Goal: Communication & Community: Participate in discussion

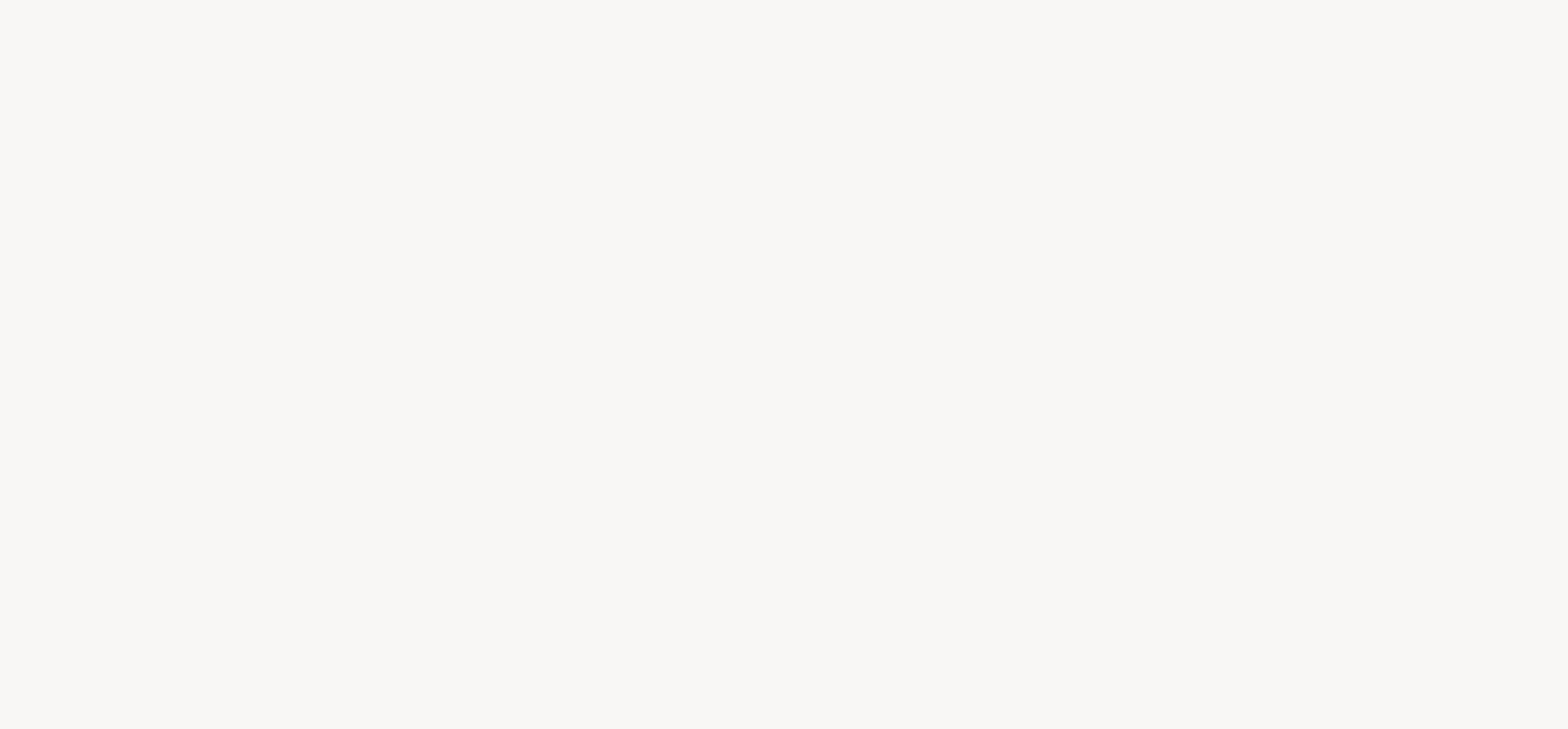
click at [1567, 319] on html at bounding box center [784, 364] width 1568 height 729
click at [972, 455] on div at bounding box center [784, 364] width 1568 height 729
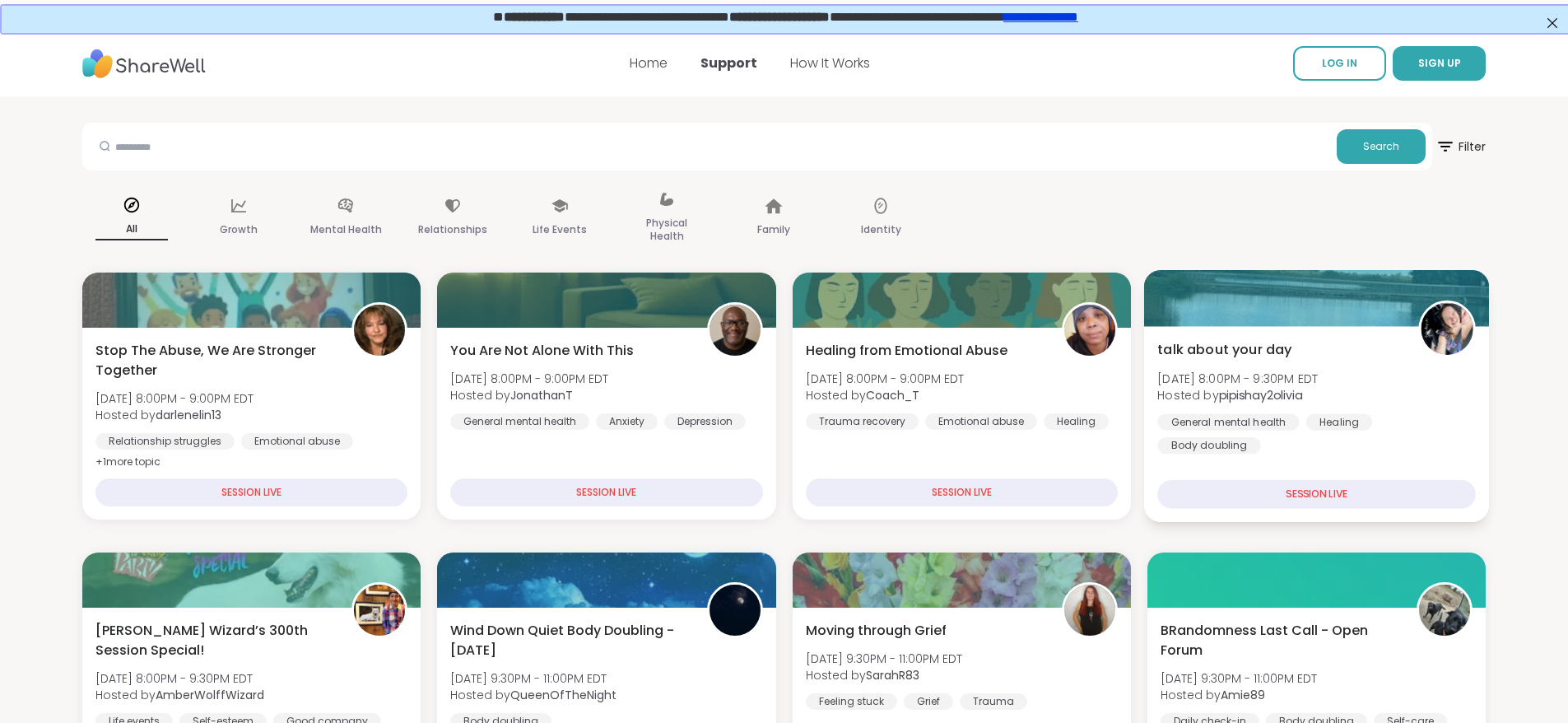
click at [1288, 398] on b "pipishay2olivia" at bounding box center [1261, 395] width 84 height 17
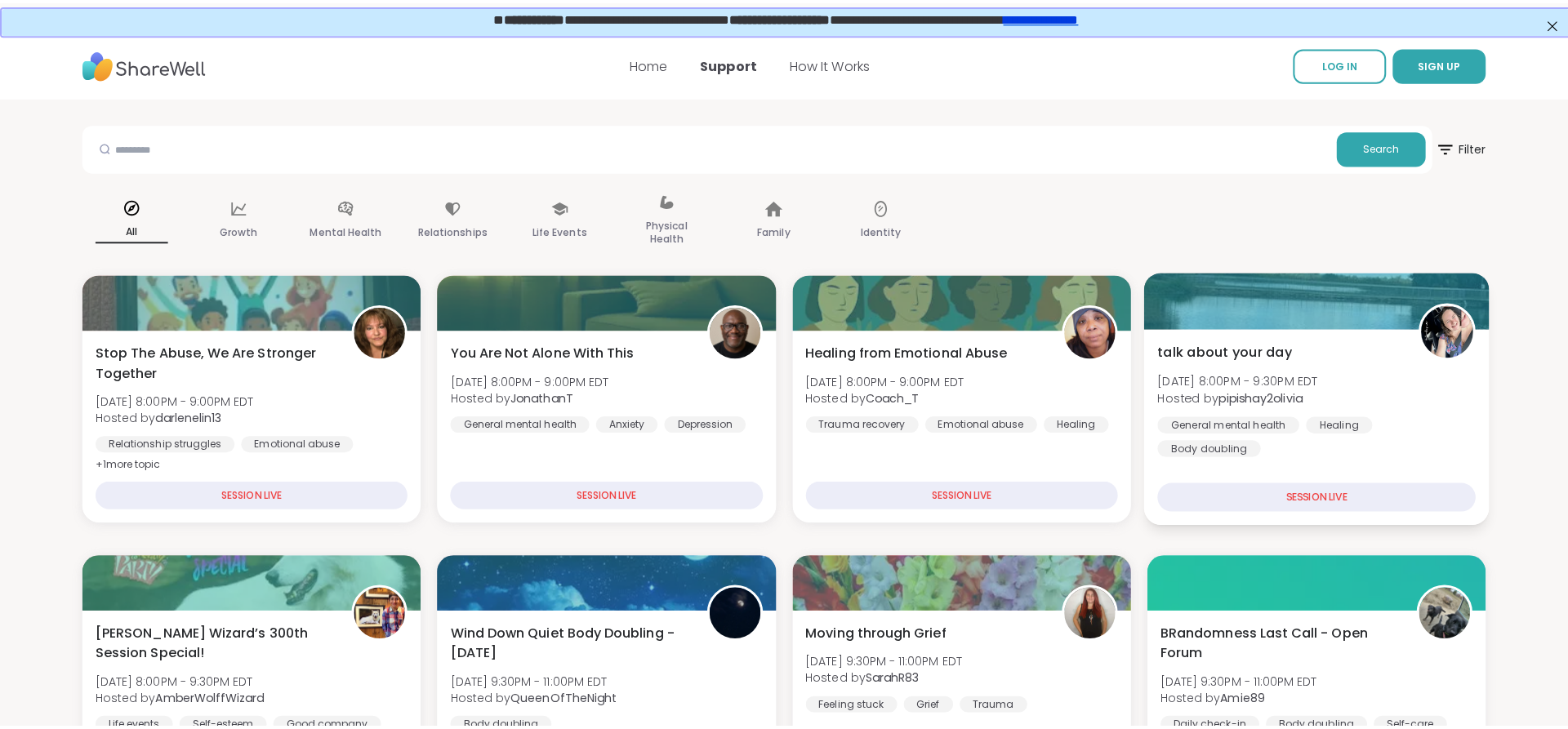
scroll to position [53, 0]
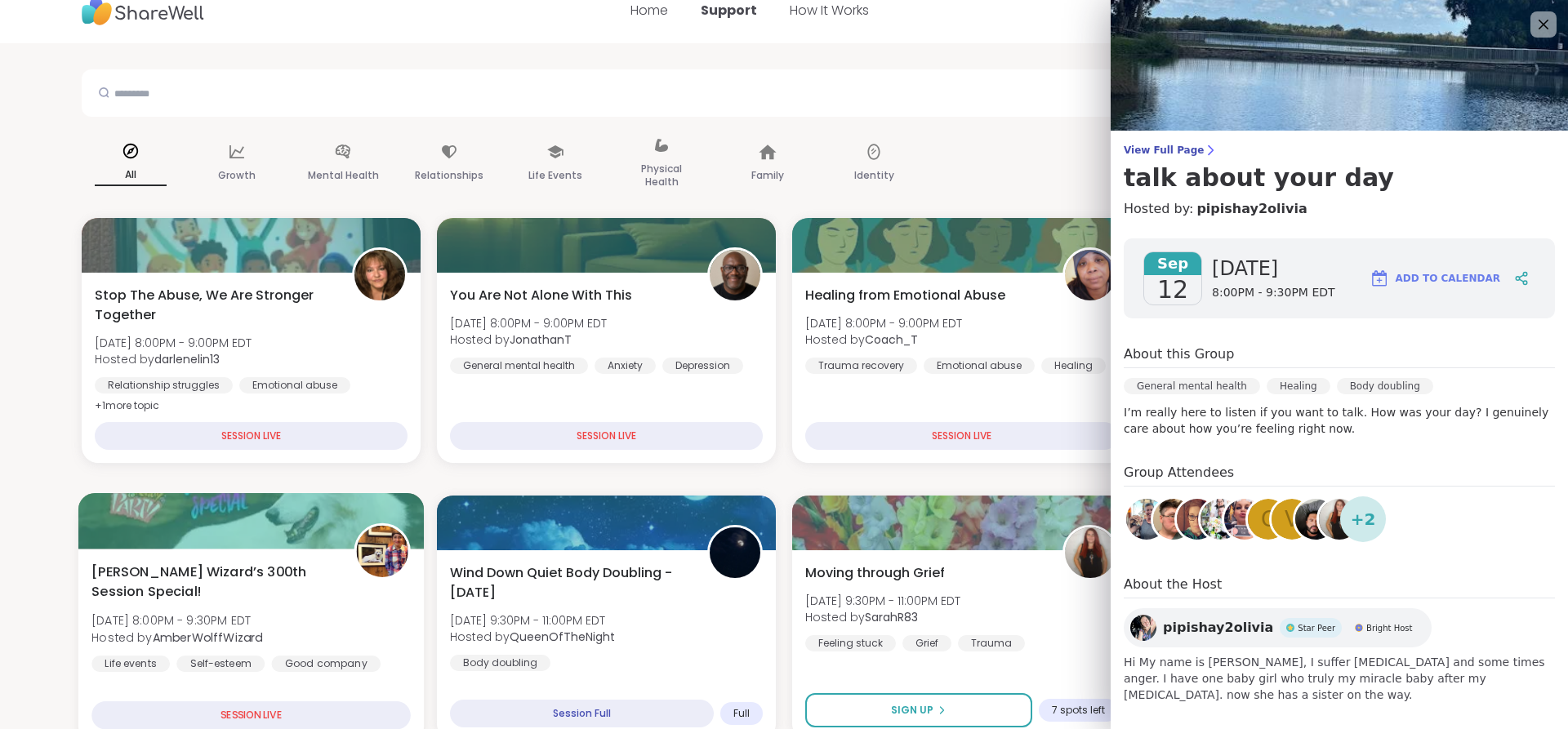
click at [332, 600] on div "[PERSON_NAME] Wizard’s 300th Session Special! [DATE] 8:00PM - 9:30PM EDT Hosted…" at bounding box center [251, 617] width 319 height 110
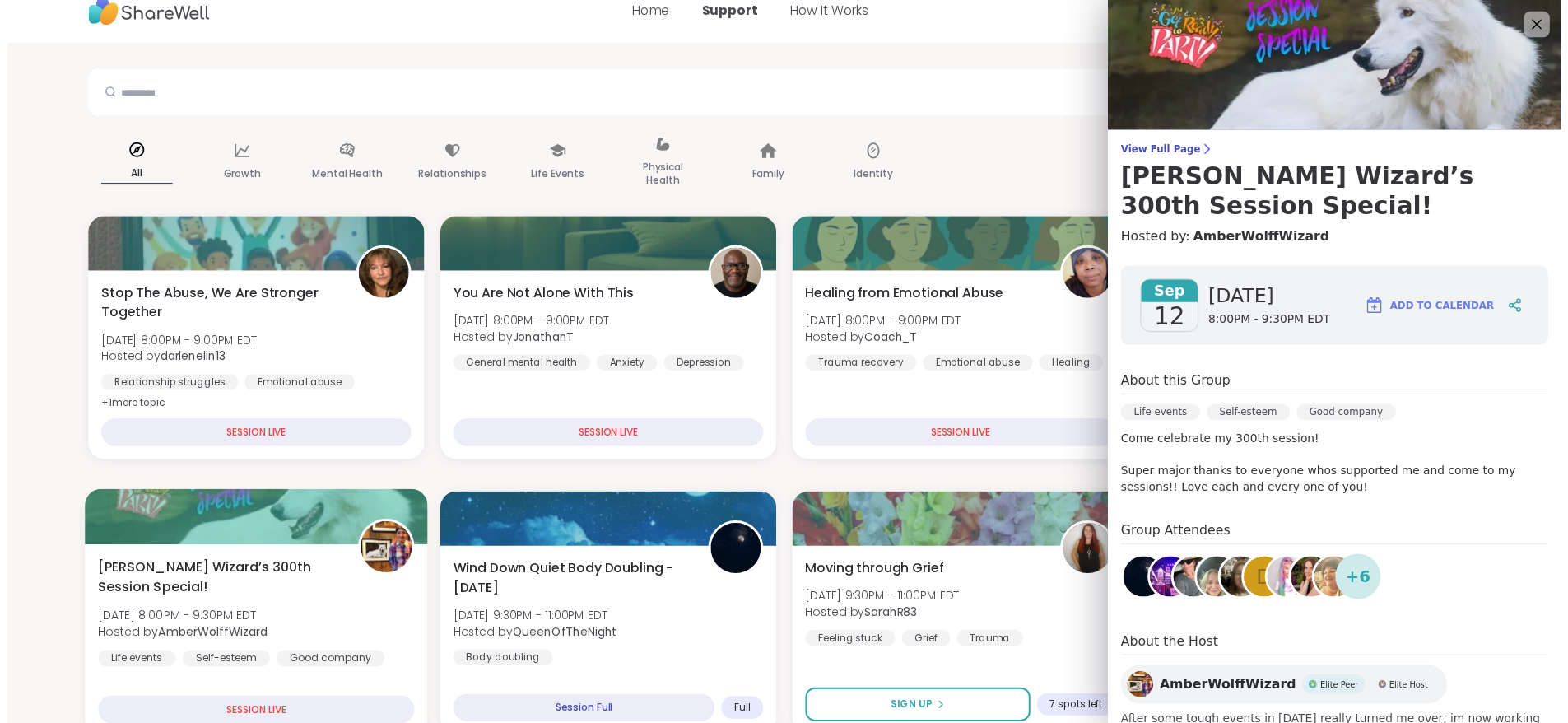
scroll to position [62, 0]
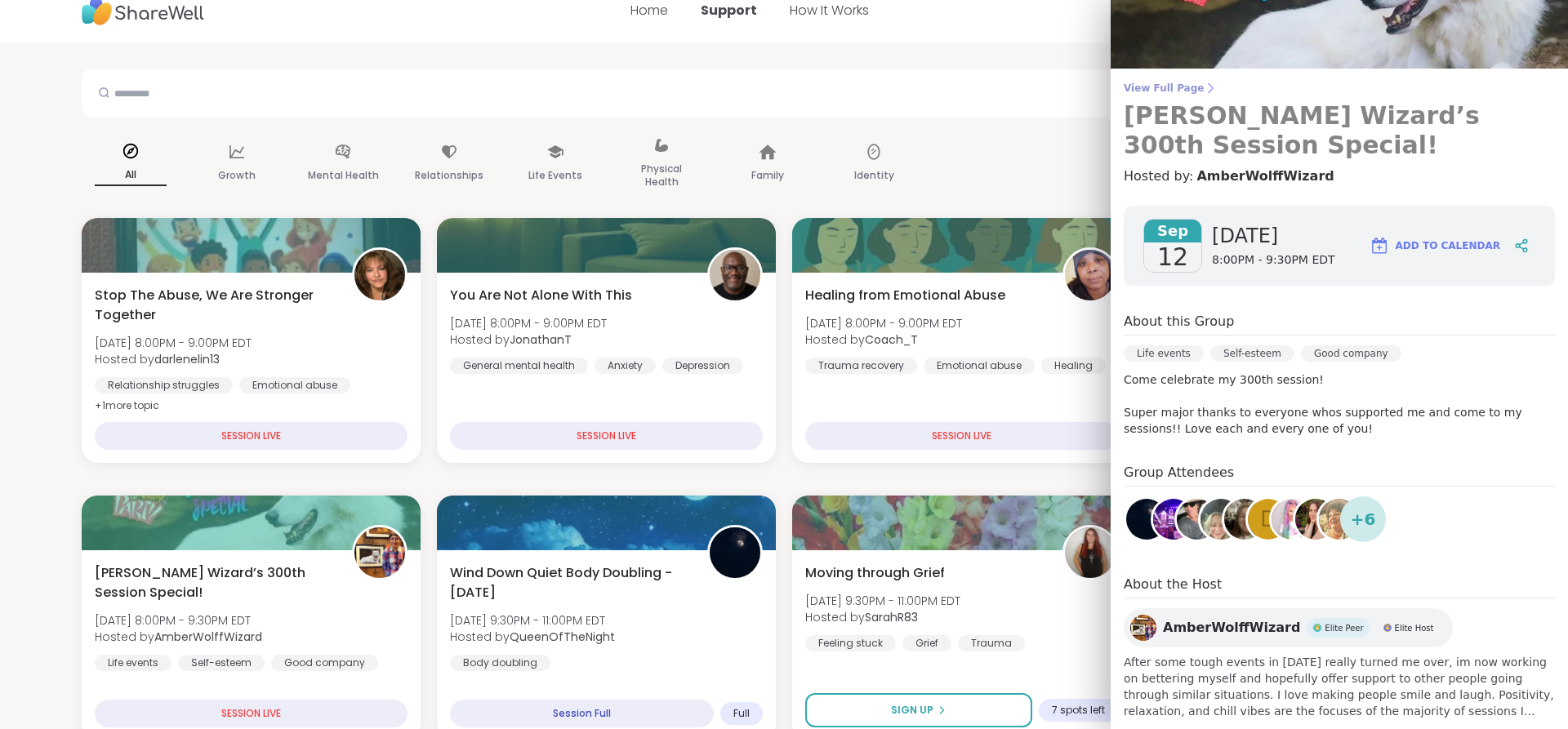
click at [1204, 91] on icon at bounding box center [1210, 88] width 13 height 13
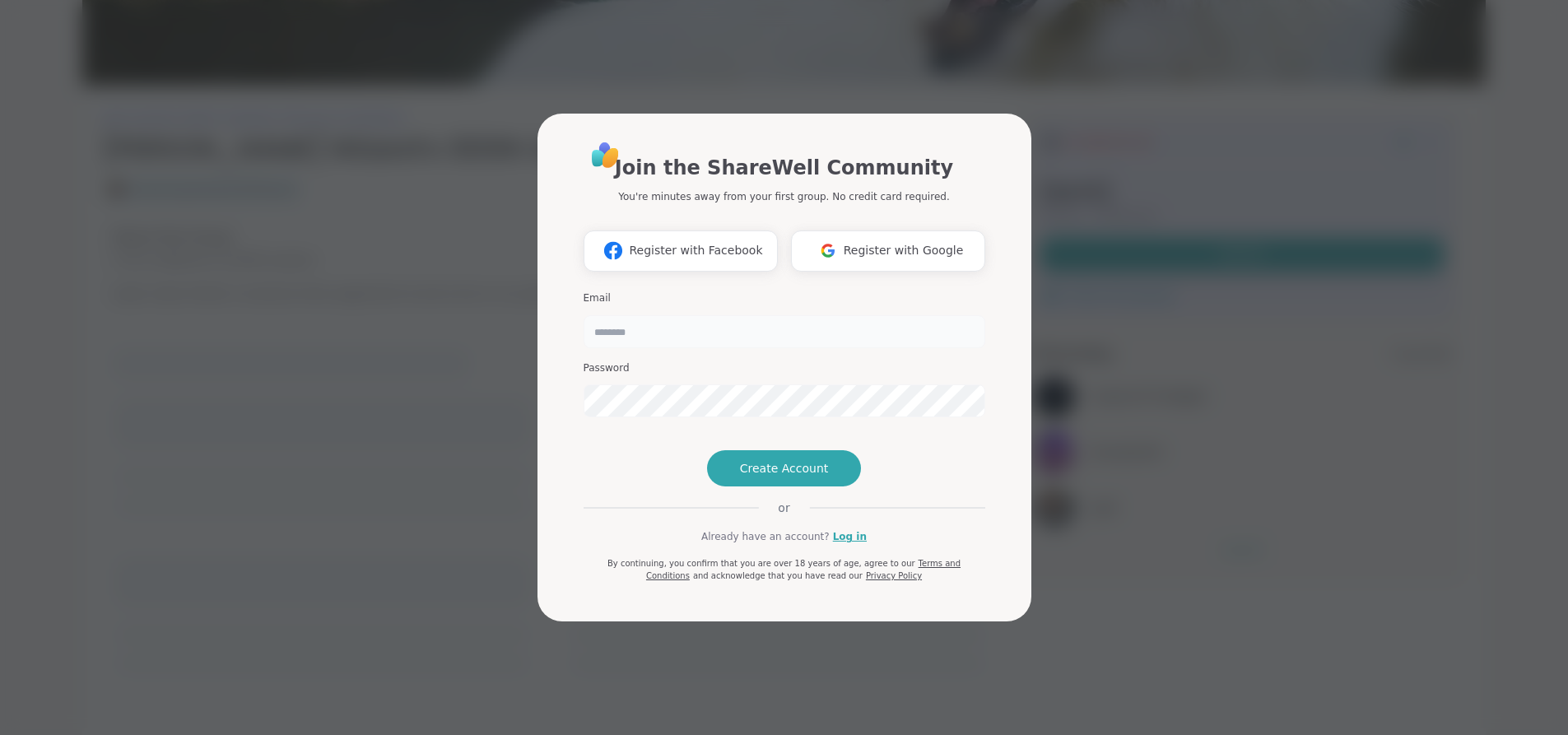
type input "**********"
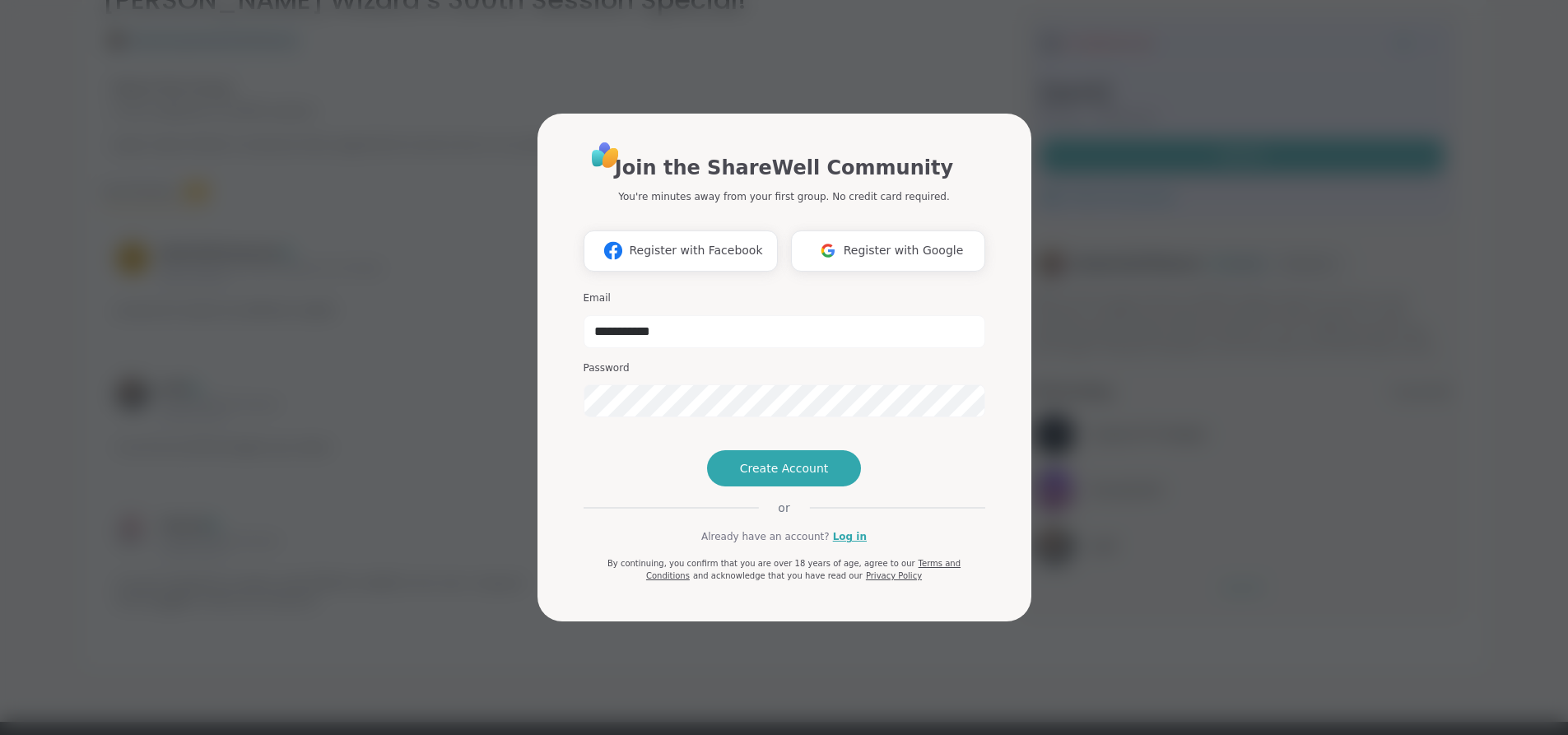
scroll to position [347, 0]
click at [851, 544] on link "Log in" at bounding box center [850, 537] width 34 height 15
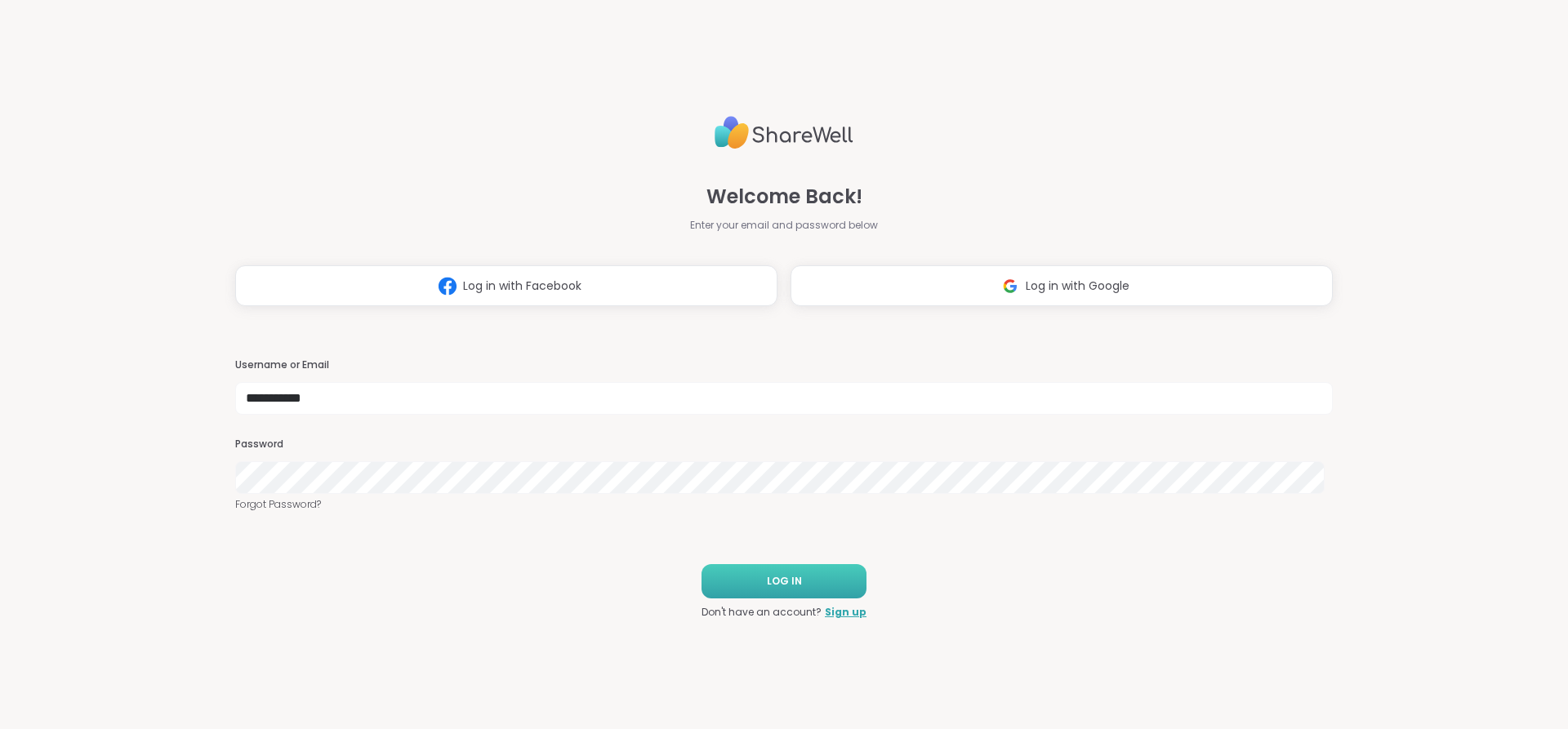
click at [825, 570] on button "LOG IN" at bounding box center [784, 581] width 165 height 34
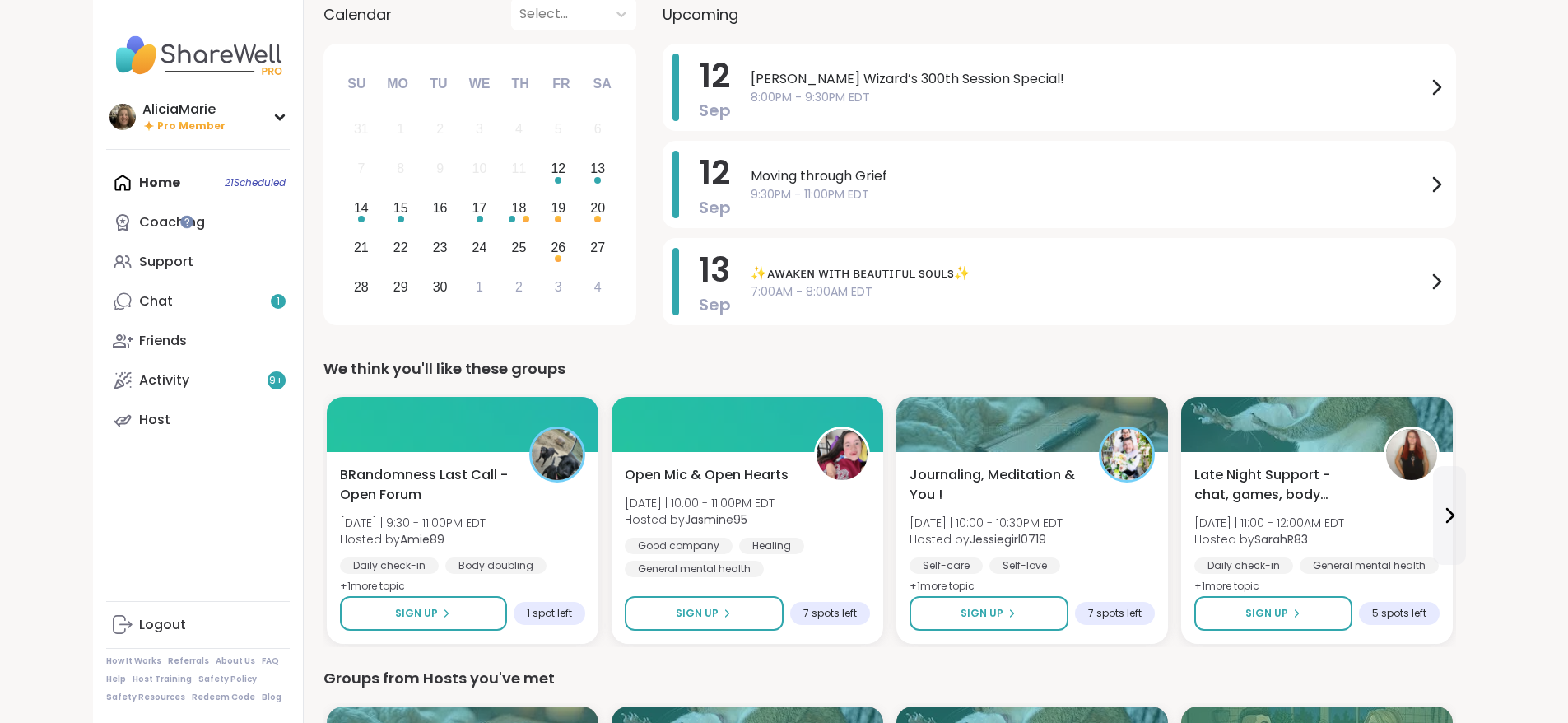
scroll to position [132, 0]
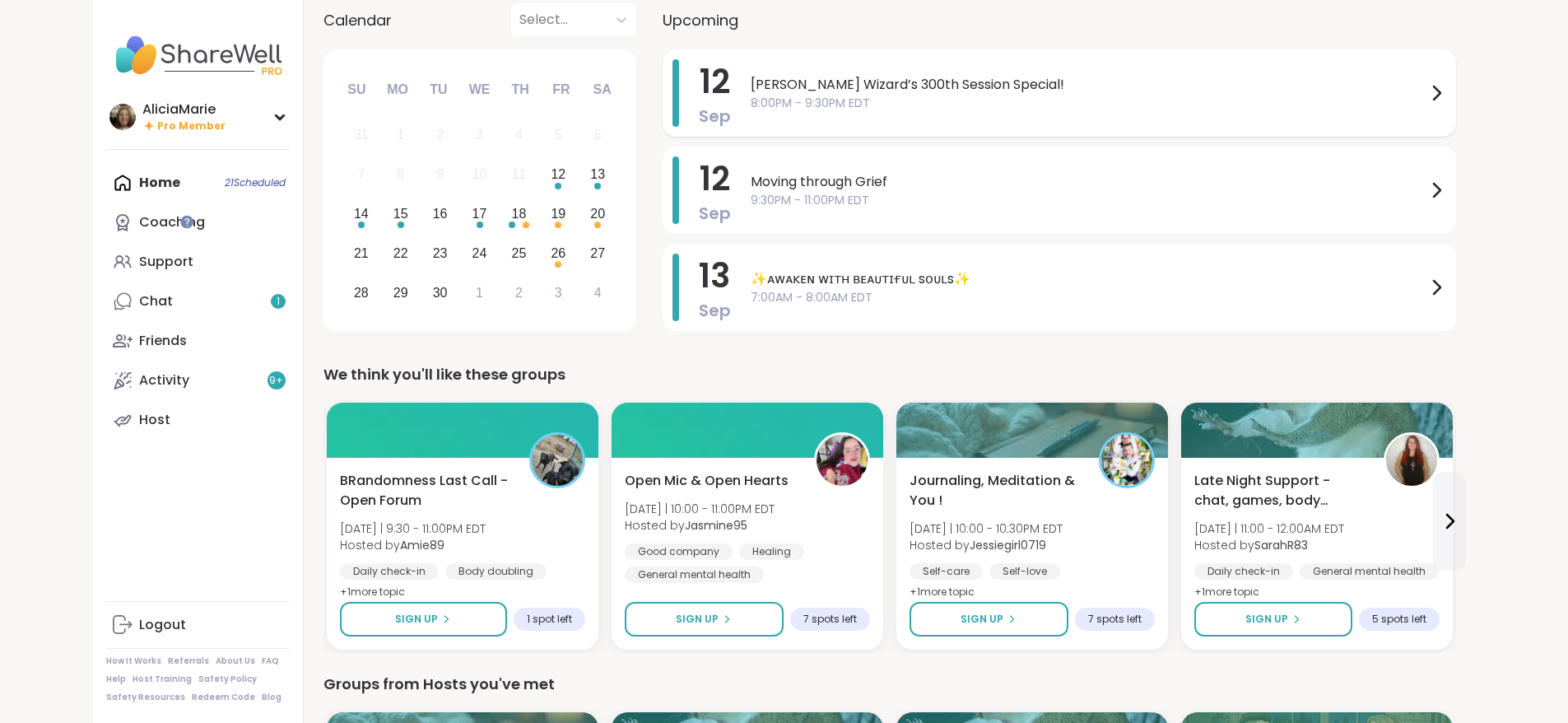
click at [917, 86] on span "[PERSON_NAME] Wizard’s 300th Session Special!" at bounding box center [1088, 84] width 675 height 20
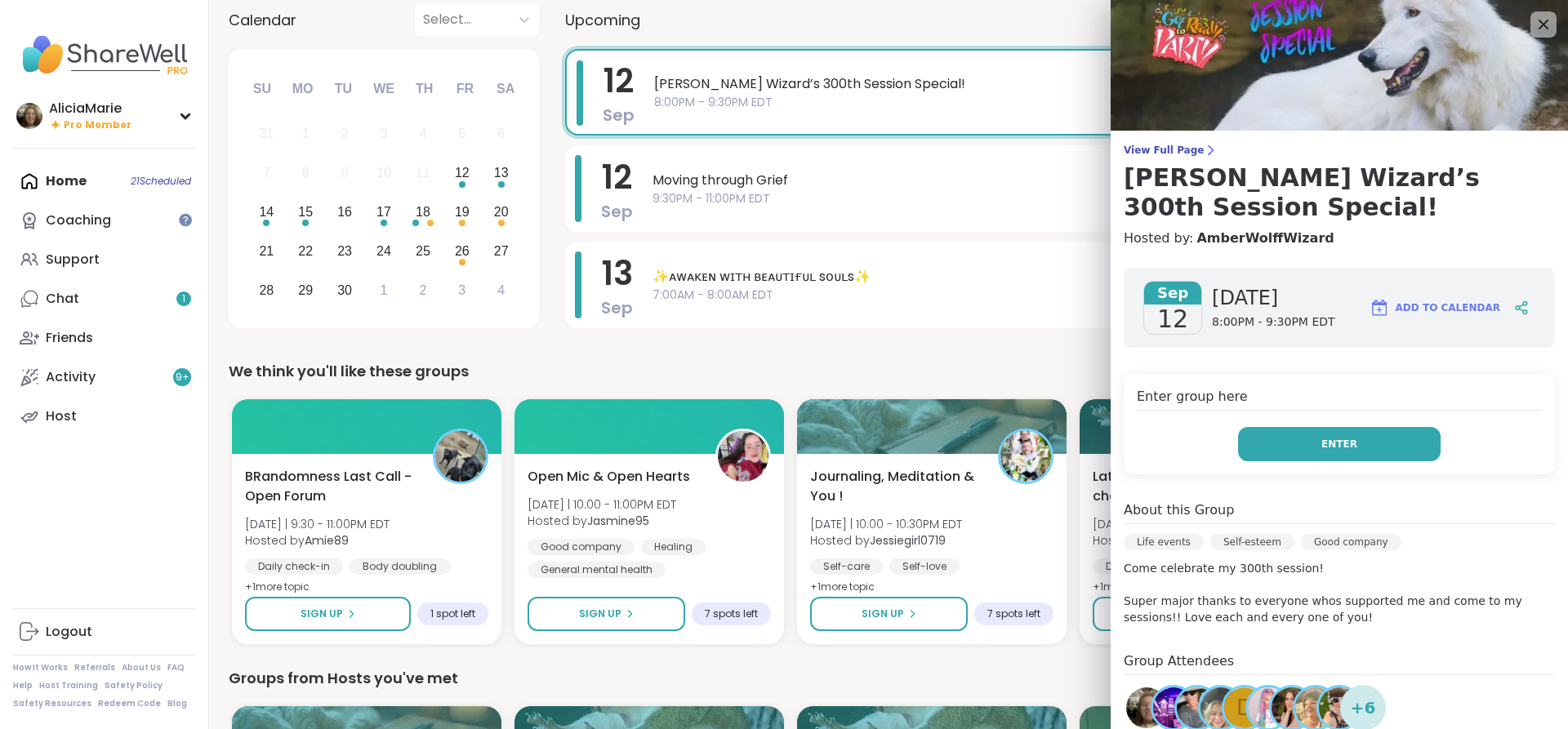
click at [1304, 427] on button "Enter" at bounding box center [1339, 443] width 202 height 34
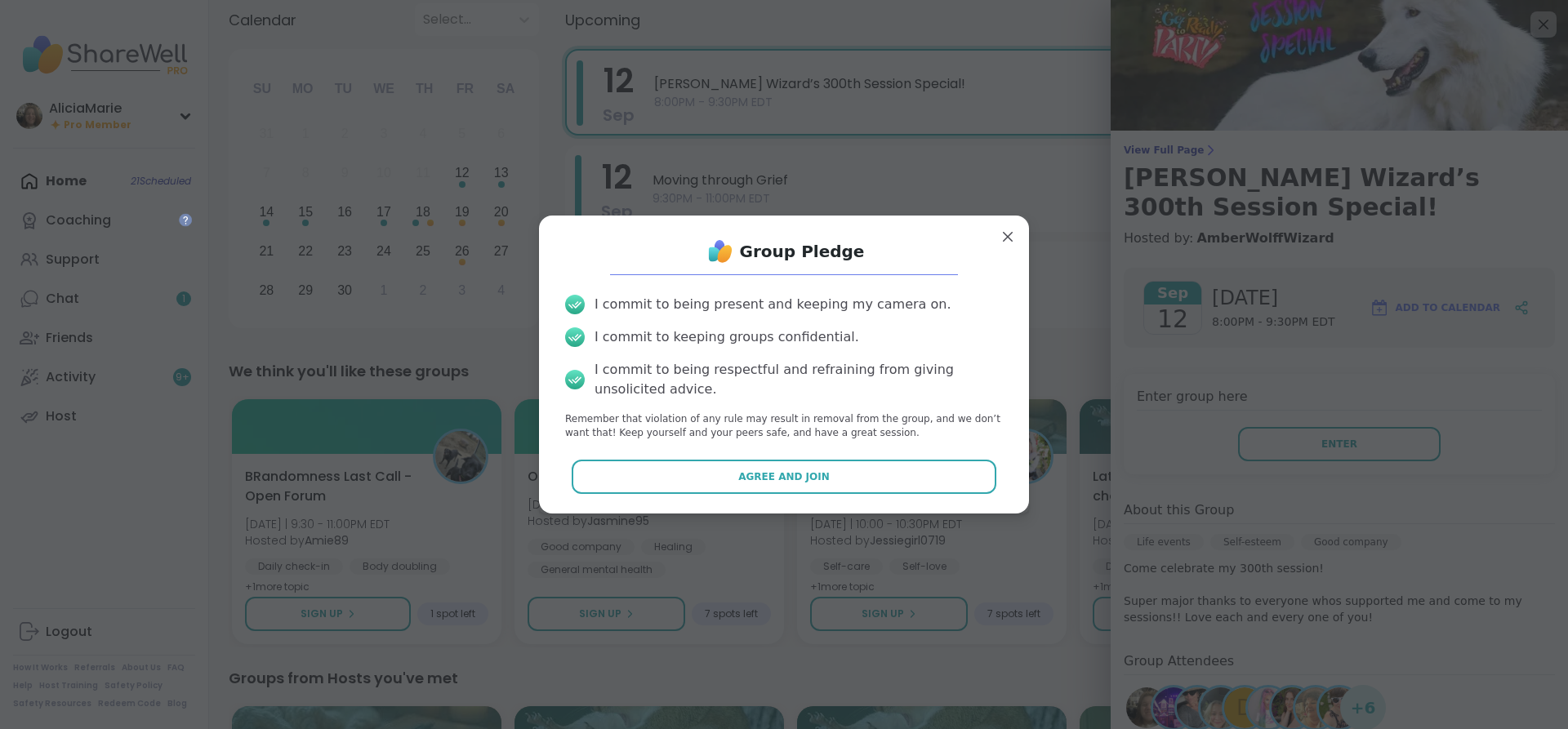
click at [949, 510] on div "Group Pledge I commit to being present and keeping my camera on. I commit to ke…" at bounding box center [784, 364] width 490 height 298
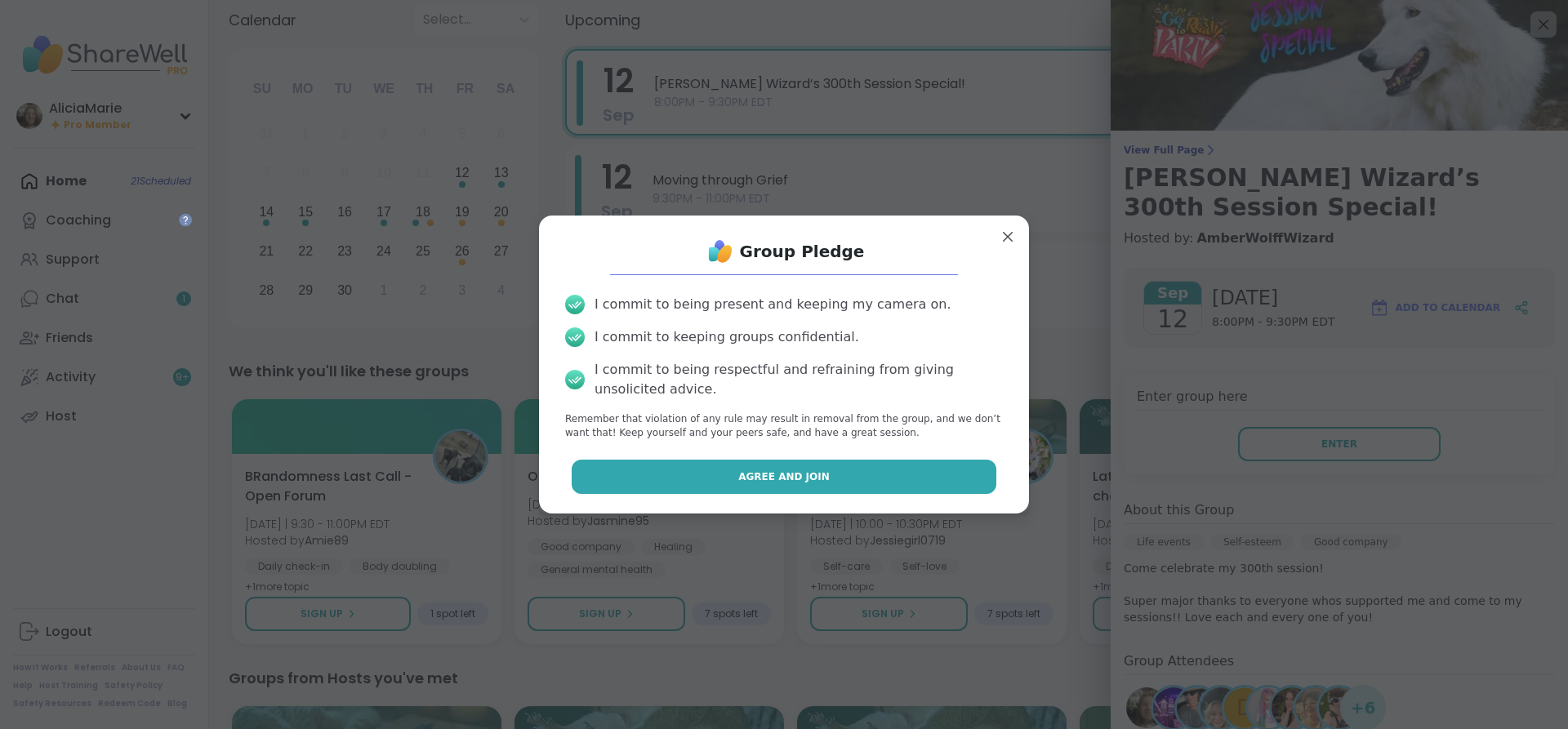
click at [962, 477] on button "Agree and Join" at bounding box center [784, 476] width 425 height 34
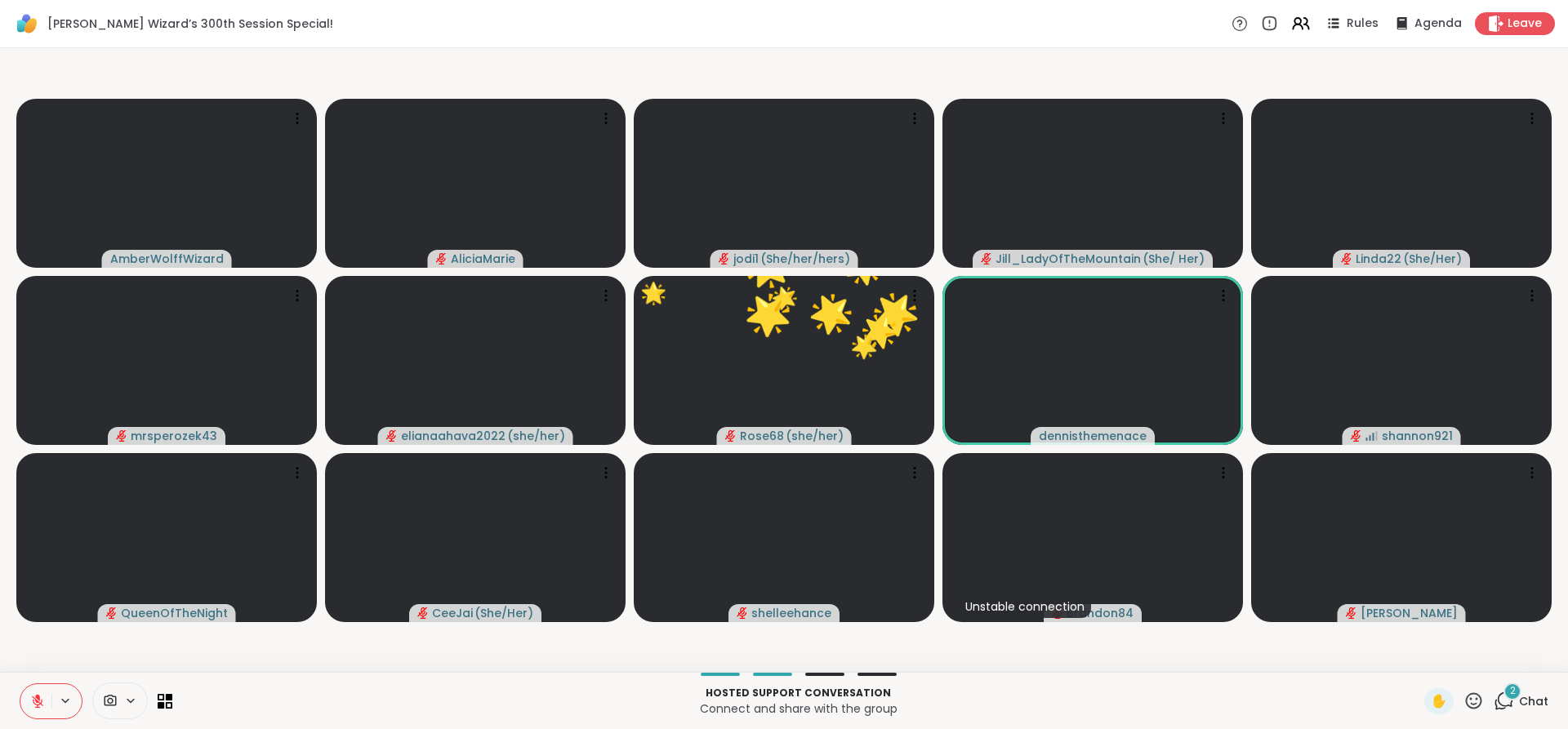
click at [1511, 688] on span "2" at bounding box center [1513, 690] width 6 height 14
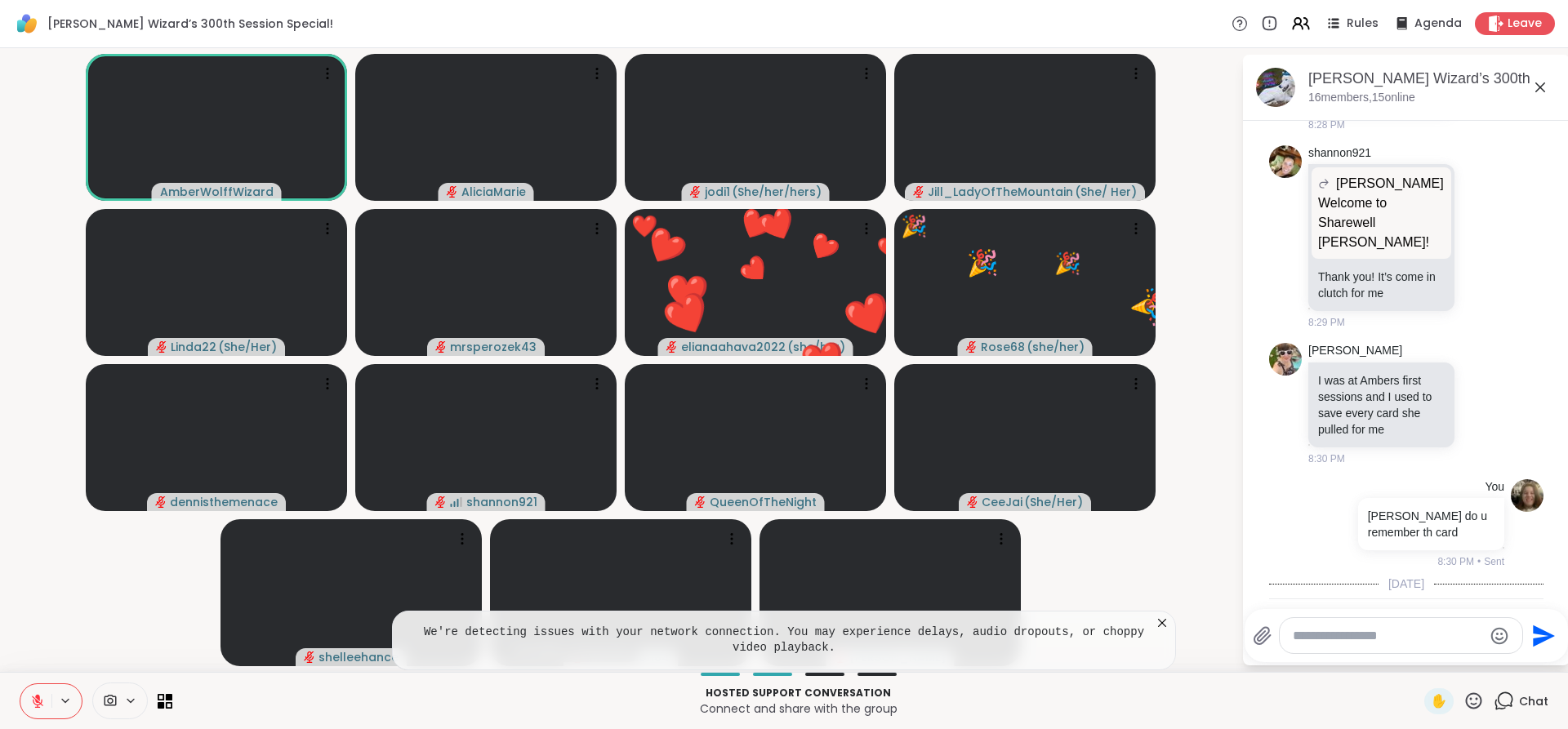
scroll to position [2358, 0]
click at [1547, 79] on icon at bounding box center [1540, 87] width 19 height 19
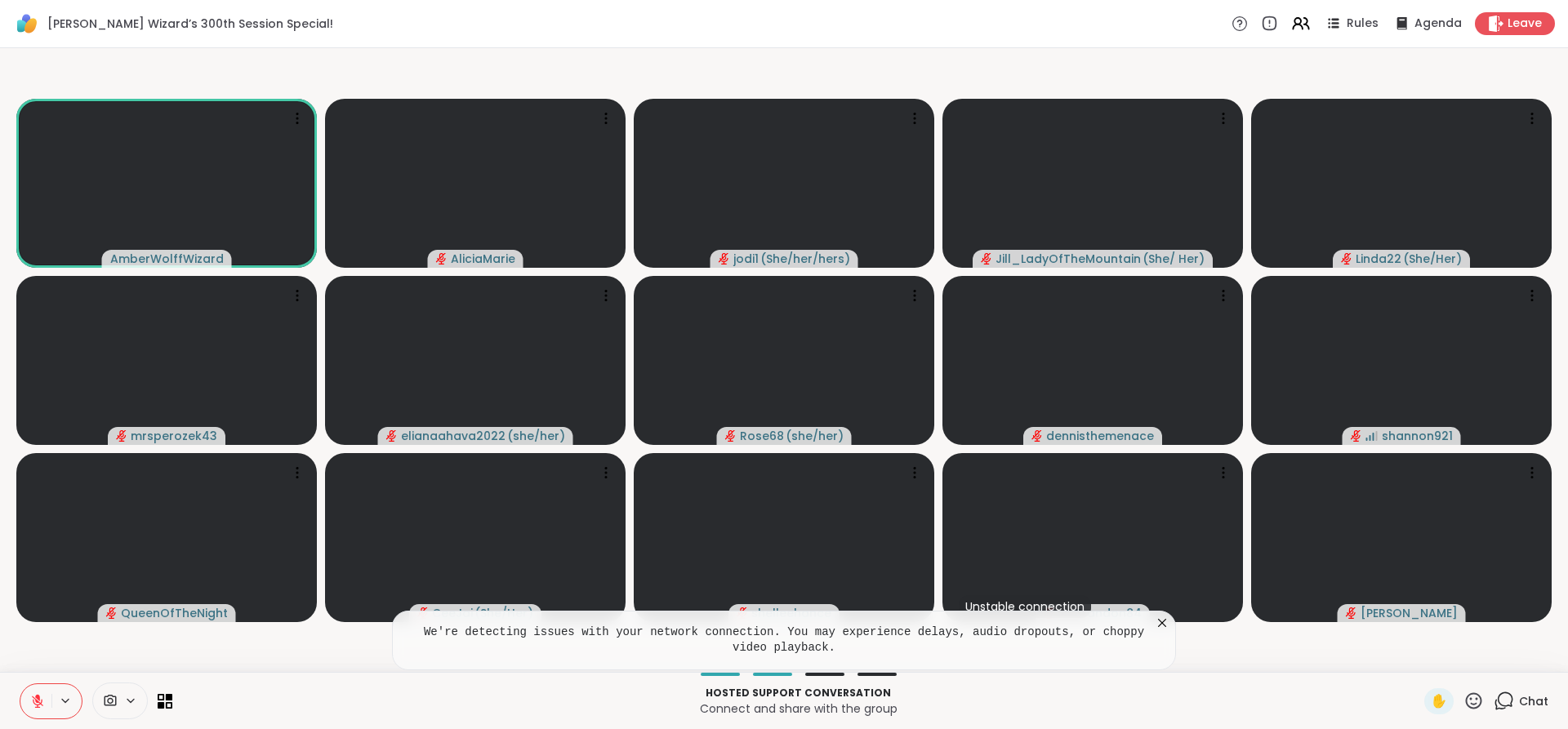
click at [1172, 620] on div "We're detecting issues with your network connection. You may experience delays,…" at bounding box center [784, 640] width 784 height 59
click at [1162, 623] on icon at bounding box center [1162, 623] width 8 height 8
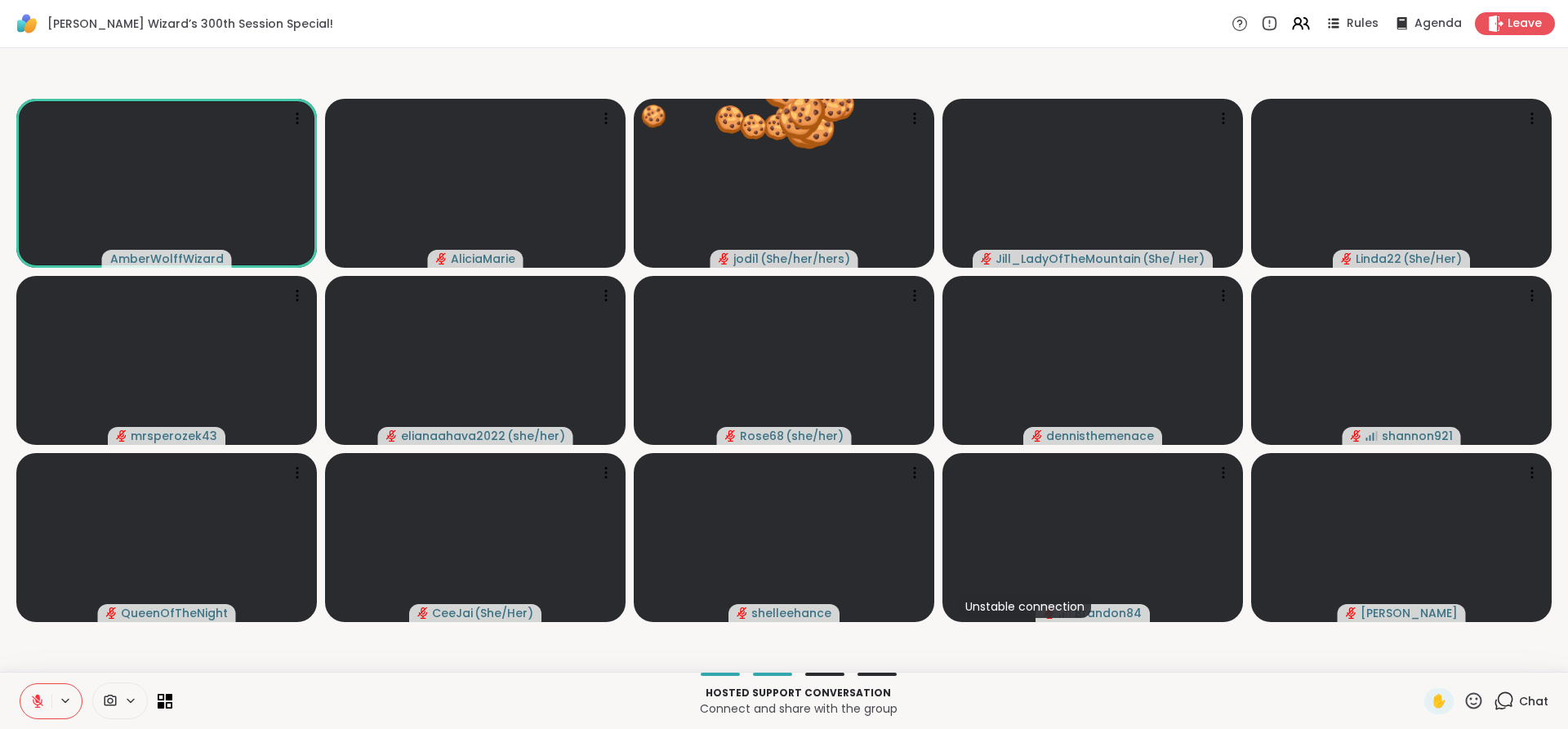
click at [39, 684] on button at bounding box center [36, 700] width 31 height 34
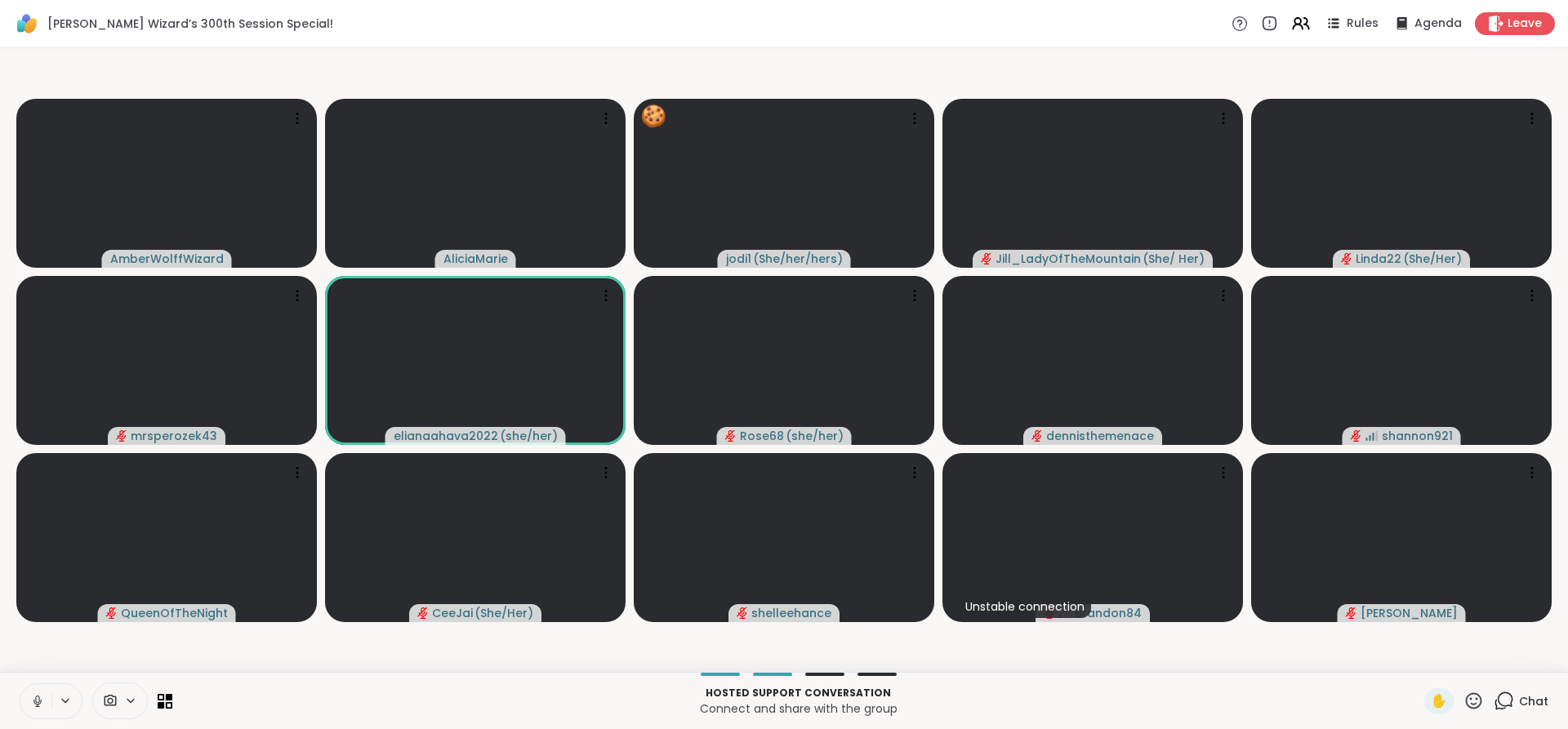
click at [38, 699] on icon at bounding box center [38, 701] width 15 height 15
click at [44, 703] on icon at bounding box center [38, 701] width 15 height 15
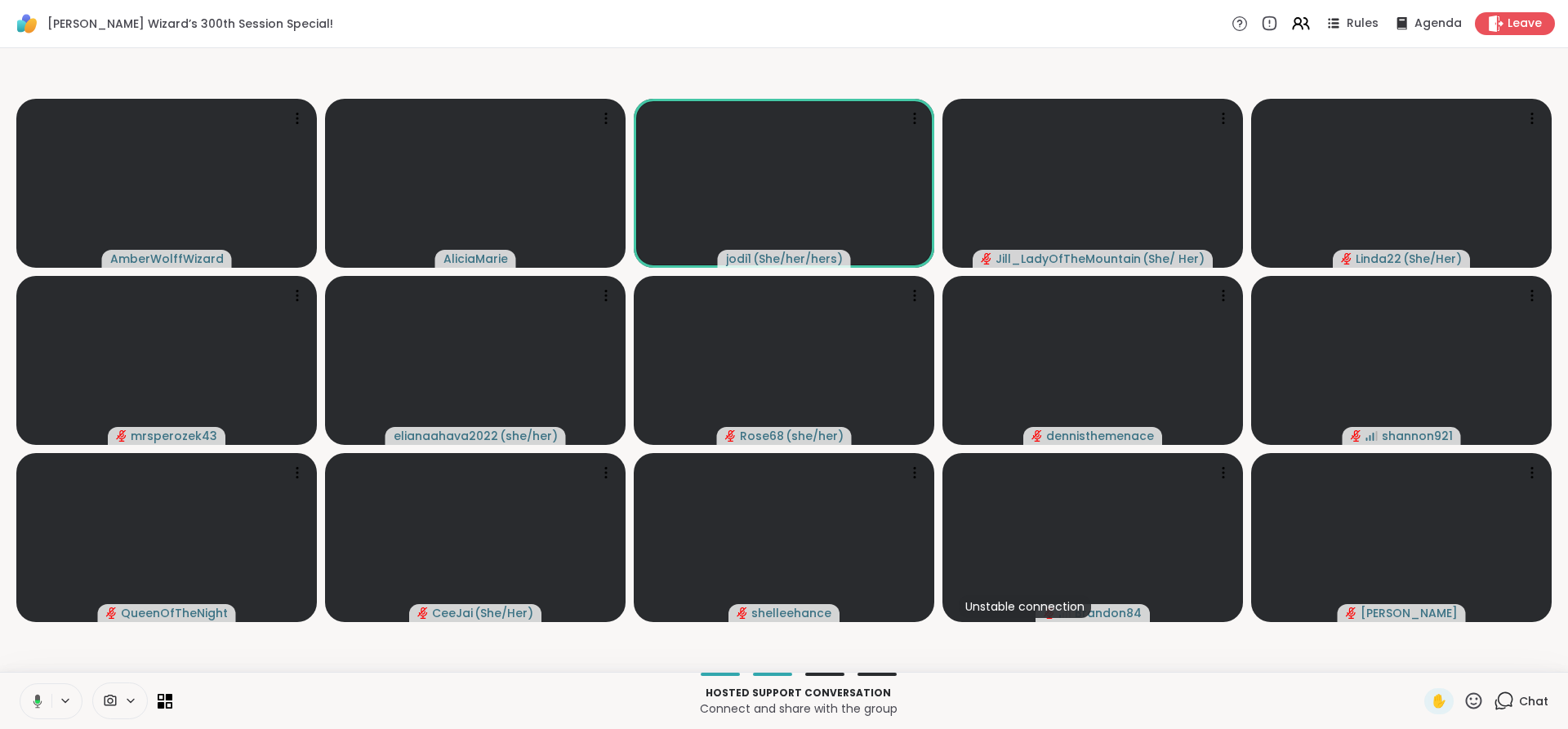
click at [49, 715] on button at bounding box center [34, 700] width 33 height 34
click at [32, 704] on icon at bounding box center [38, 701] width 15 height 15
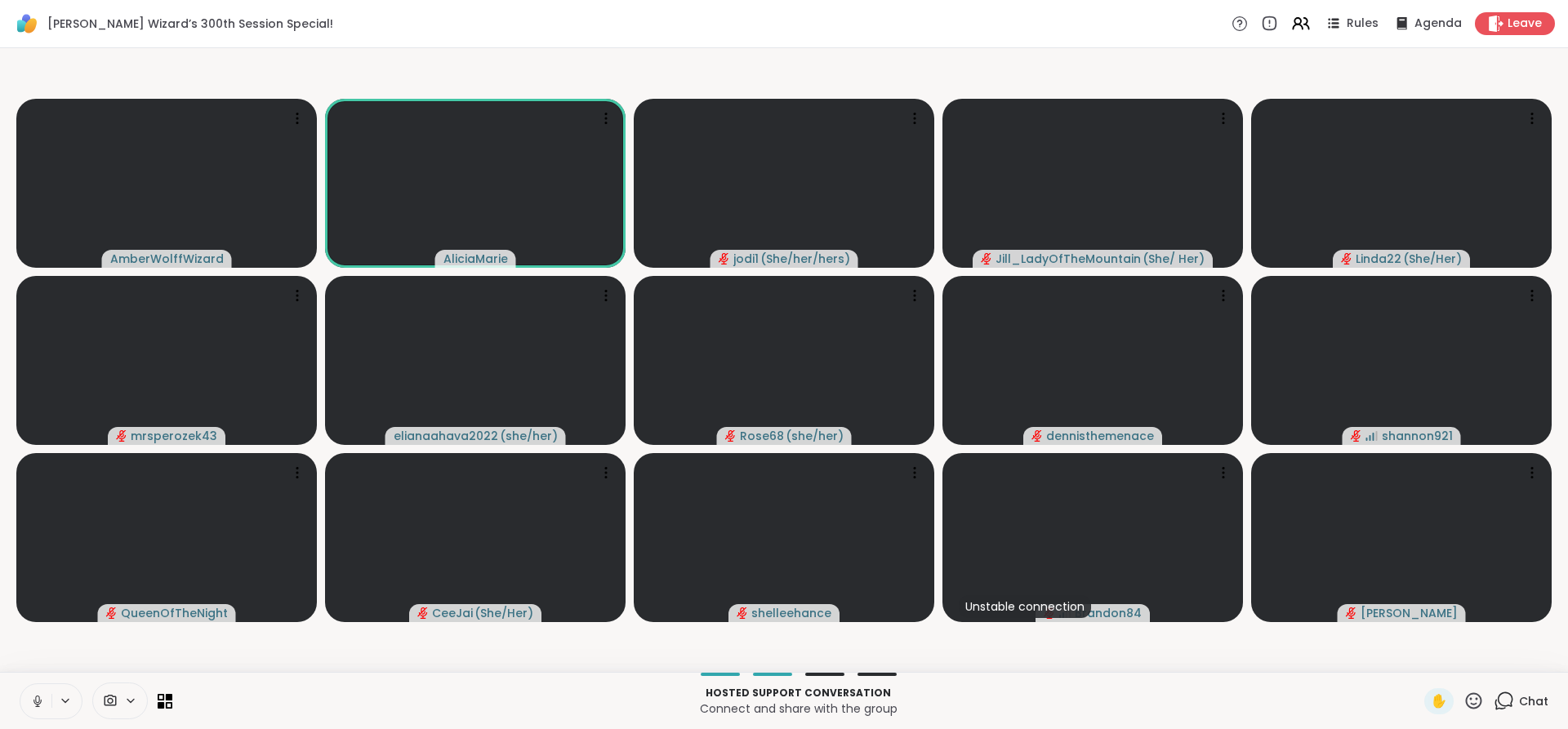
click at [39, 698] on icon at bounding box center [37, 699] width 4 height 7
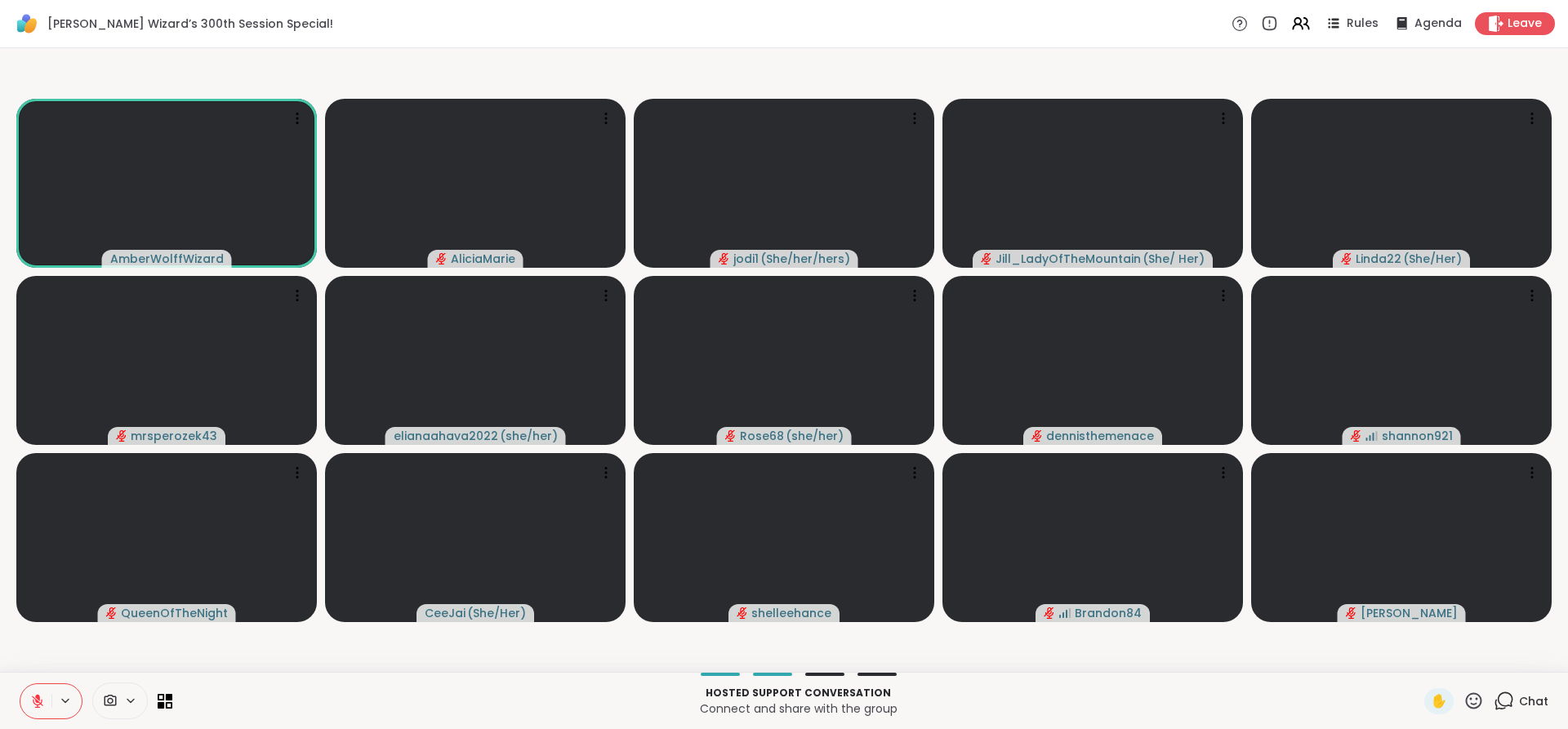
click at [31, 697] on icon at bounding box center [38, 701] width 15 height 15
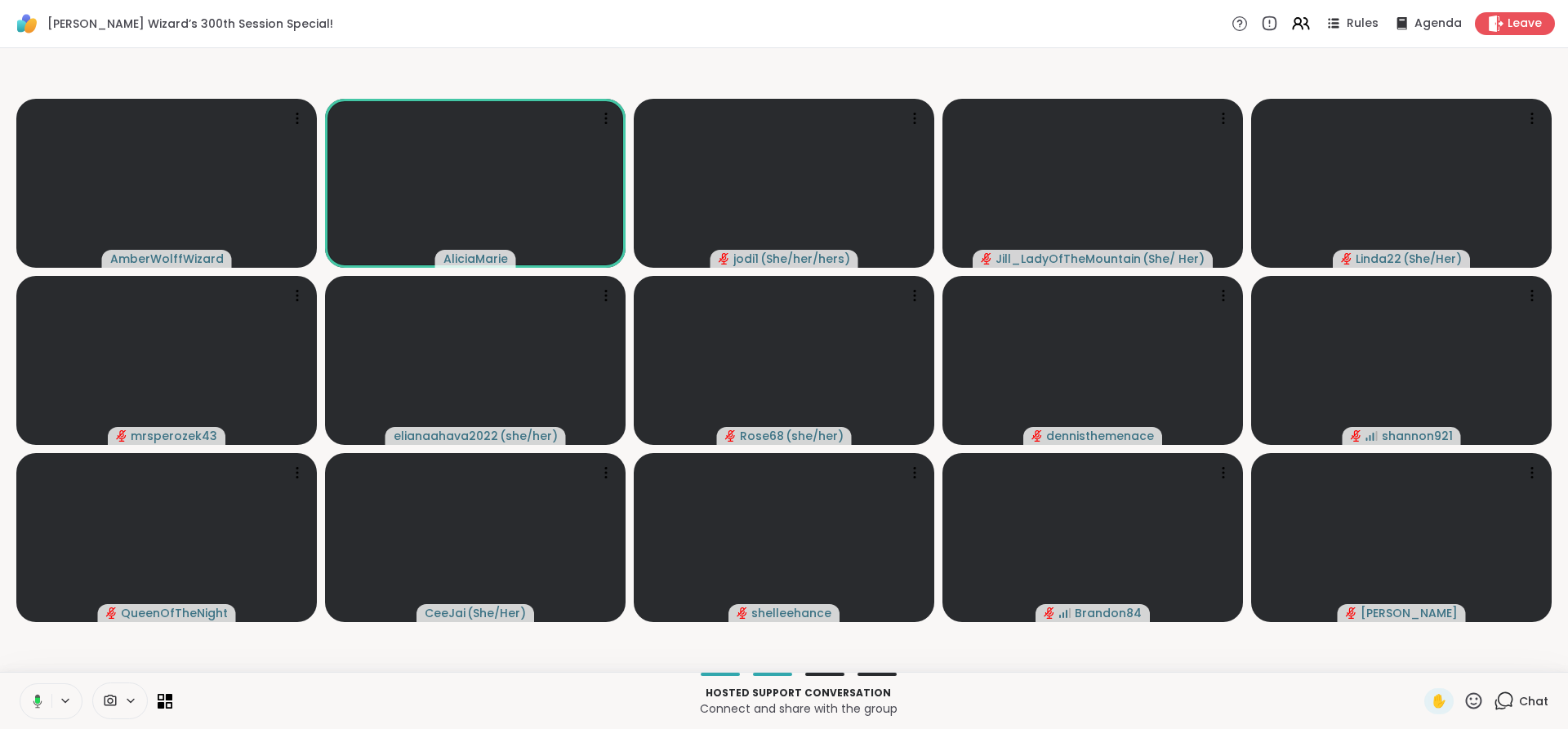
click at [31, 697] on icon at bounding box center [35, 701] width 15 height 15
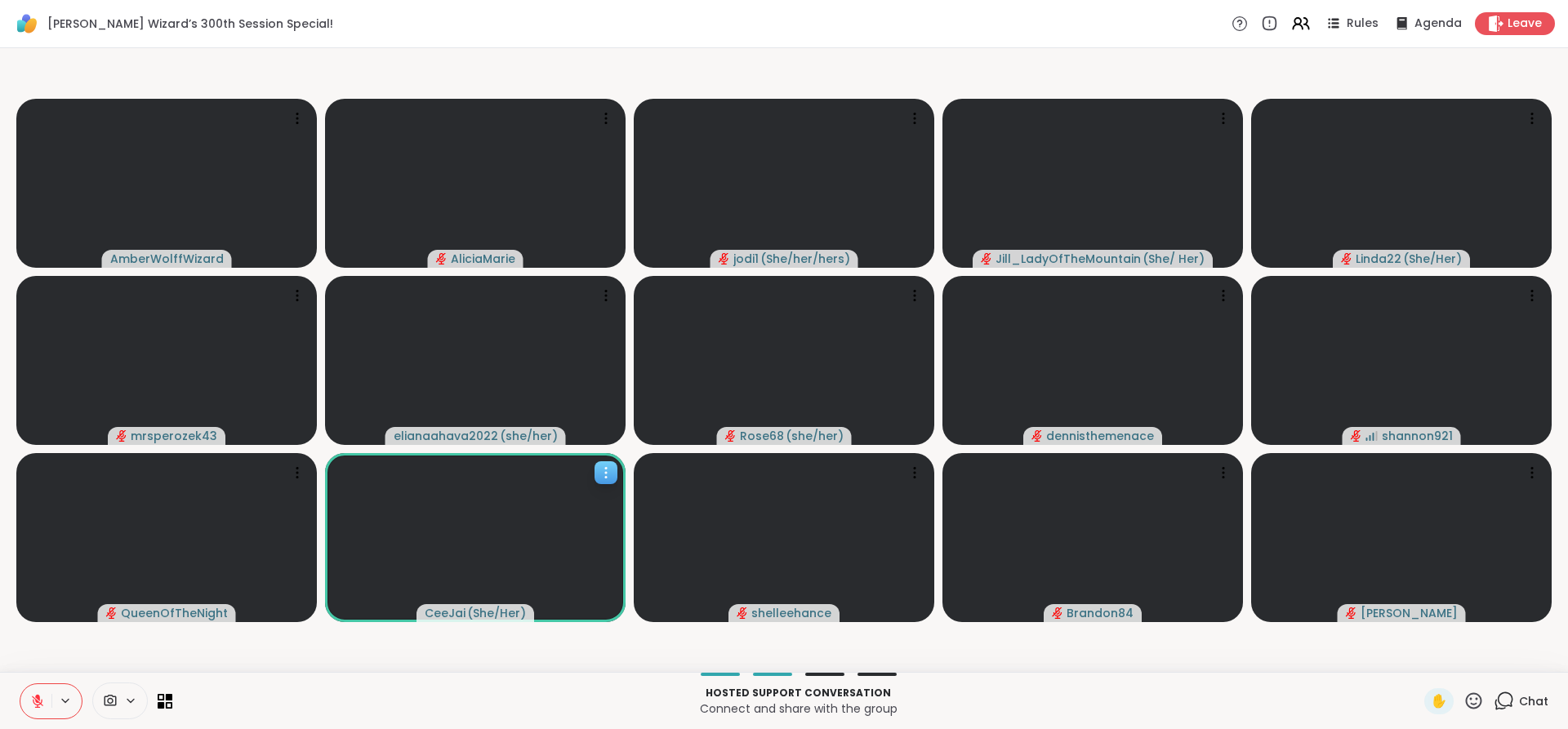
click at [601, 471] on icon at bounding box center [606, 473] width 17 height 17
click at [579, 476] on div "View Profile" at bounding box center [540, 484] width 123 height 26
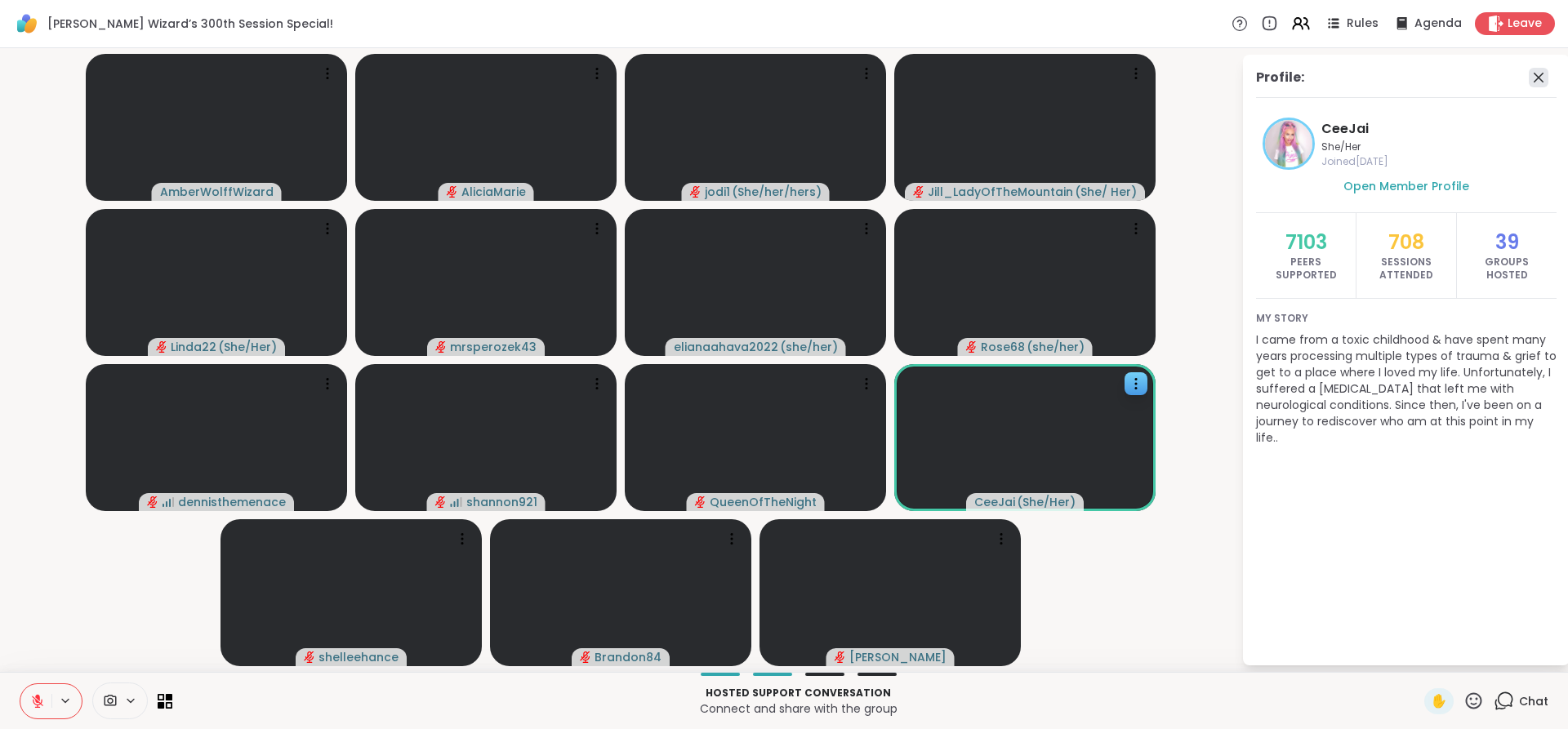
click at [1532, 75] on icon at bounding box center [1538, 77] width 19 height 19
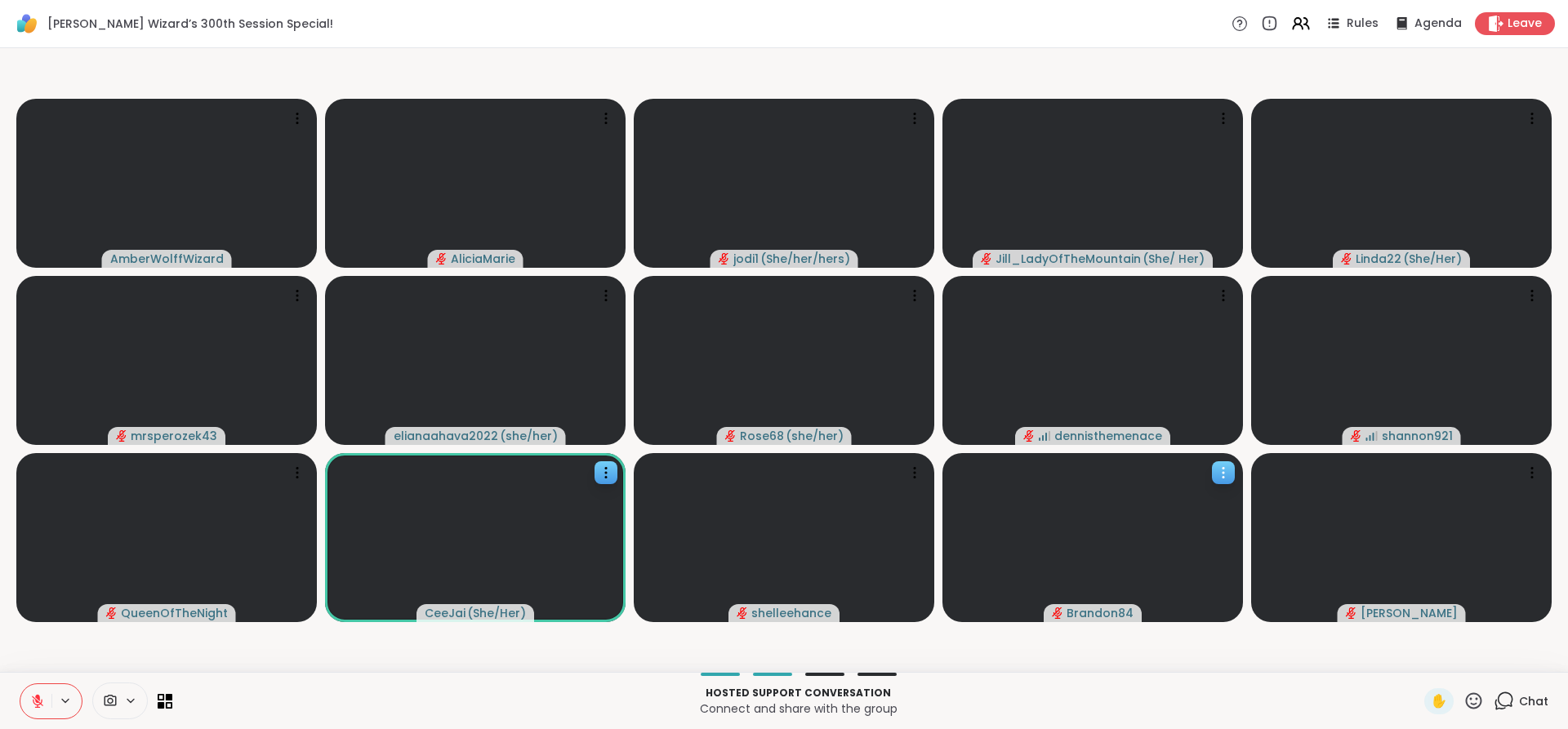
click at [958, 590] on video at bounding box center [1093, 537] width 300 height 169
click at [761, 628] on video-player-container "AmberWolffWizard AliciaMarie jodi1 ( She/her/hers ) [PERSON_NAME] ( She/ Her ) …" at bounding box center [784, 359] width 1549 height 611
click at [1494, 696] on icon at bounding box center [1504, 700] width 20 height 20
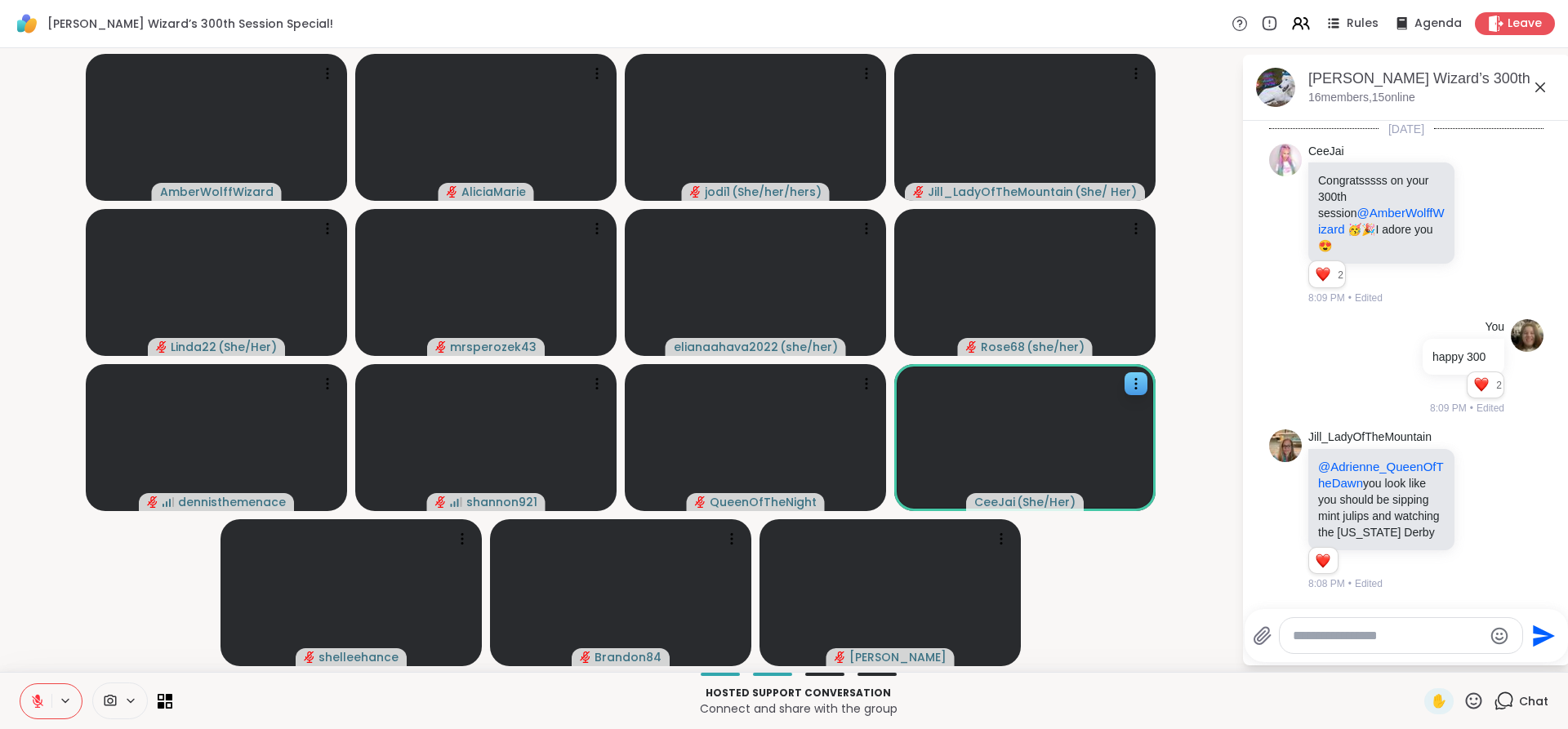
scroll to position [2610, 0]
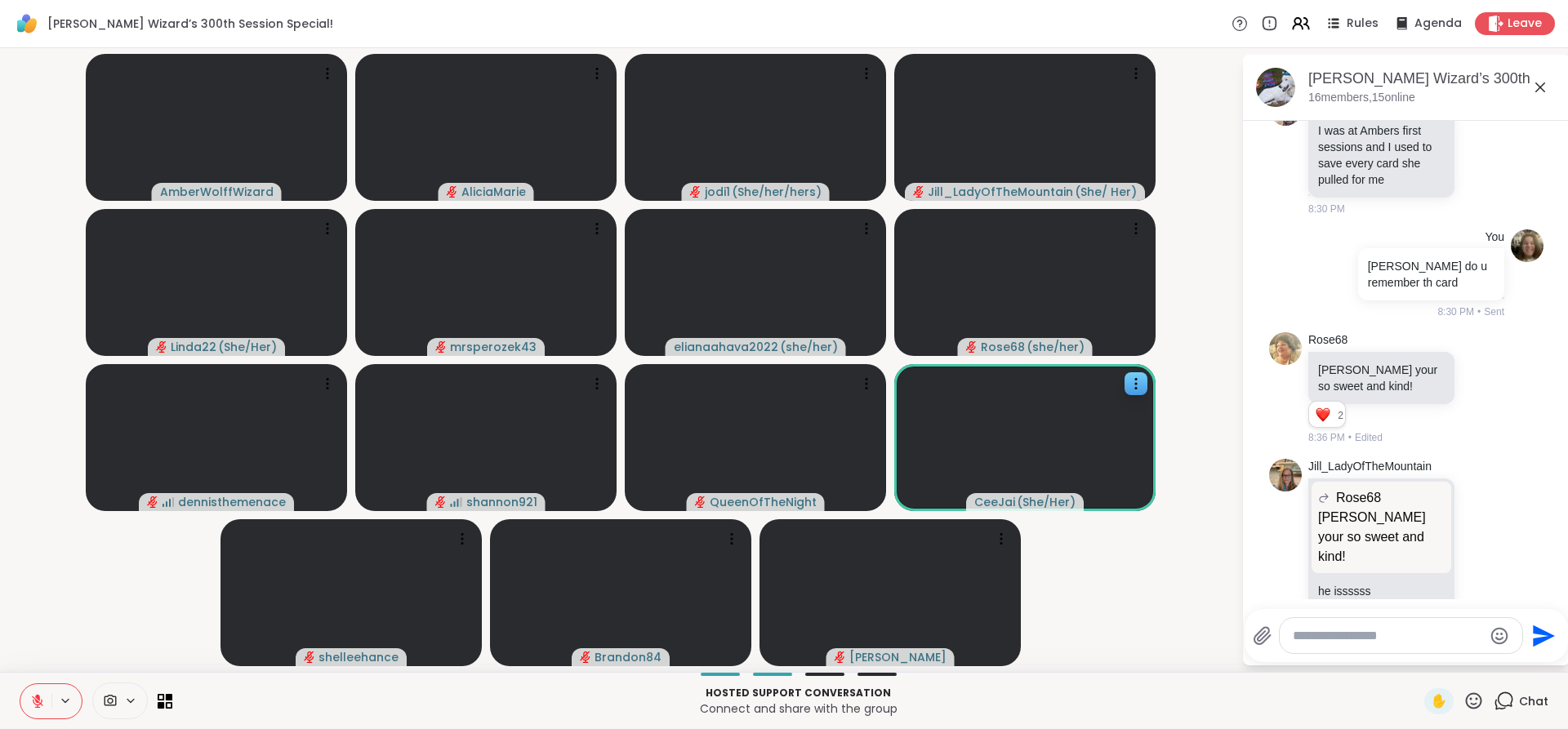
click at [1302, 633] on textarea "Type your message" at bounding box center [1389, 636] width 190 height 17
click at [1476, 381] on icon at bounding box center [1484, 389] width 15 height 17
click at [1468, 346] on button "Select Reaction: Heart" at bounding box center [1483, 362] width 32 height 32
click at [1313, 634] on textarea "Type your message" at bounding box center [1389, 636] width 190 height 17
type textarea "*******"
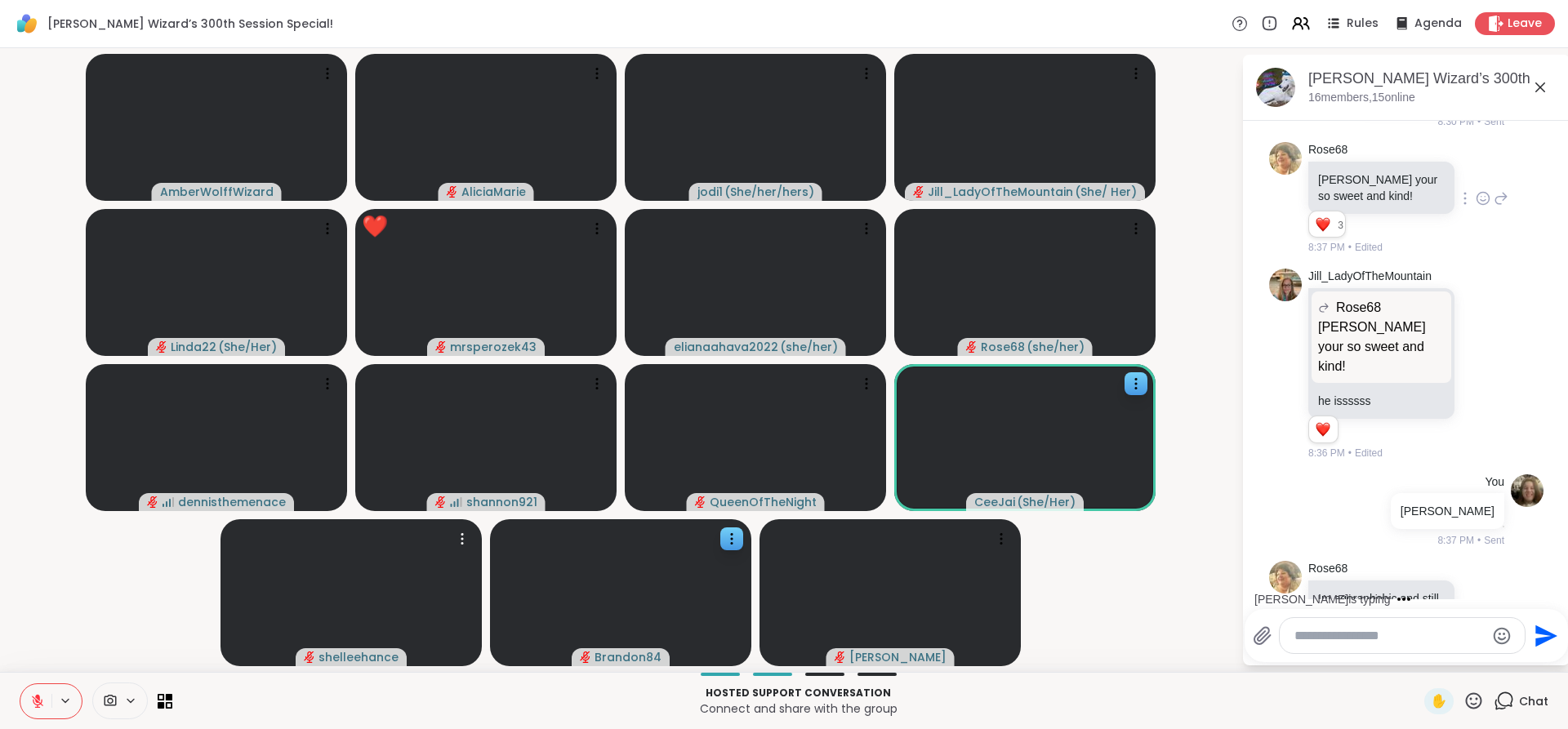
scroll to position [2887, 0]
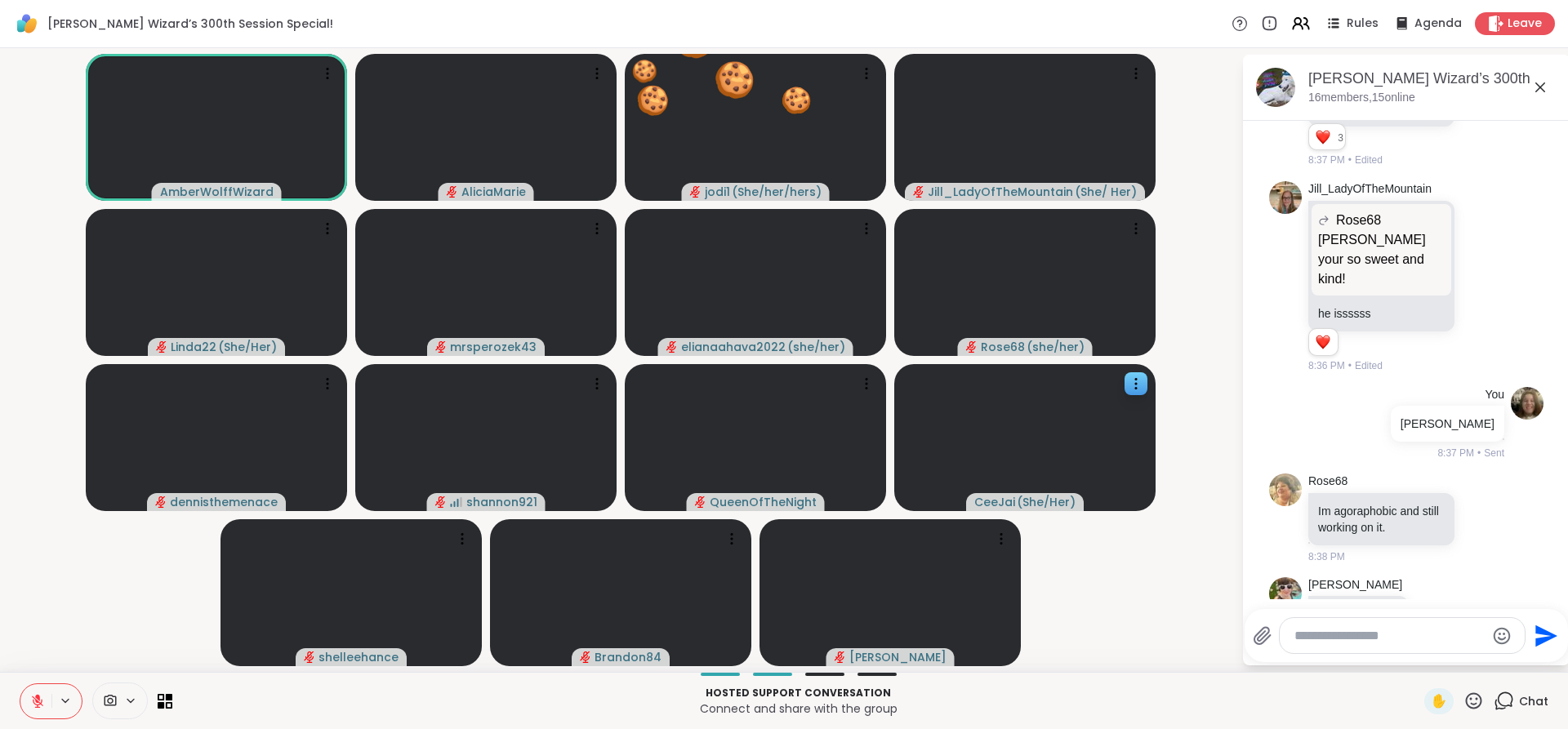
click at [29, 699] on button at bounding box center [36, 700] width 31 height 34
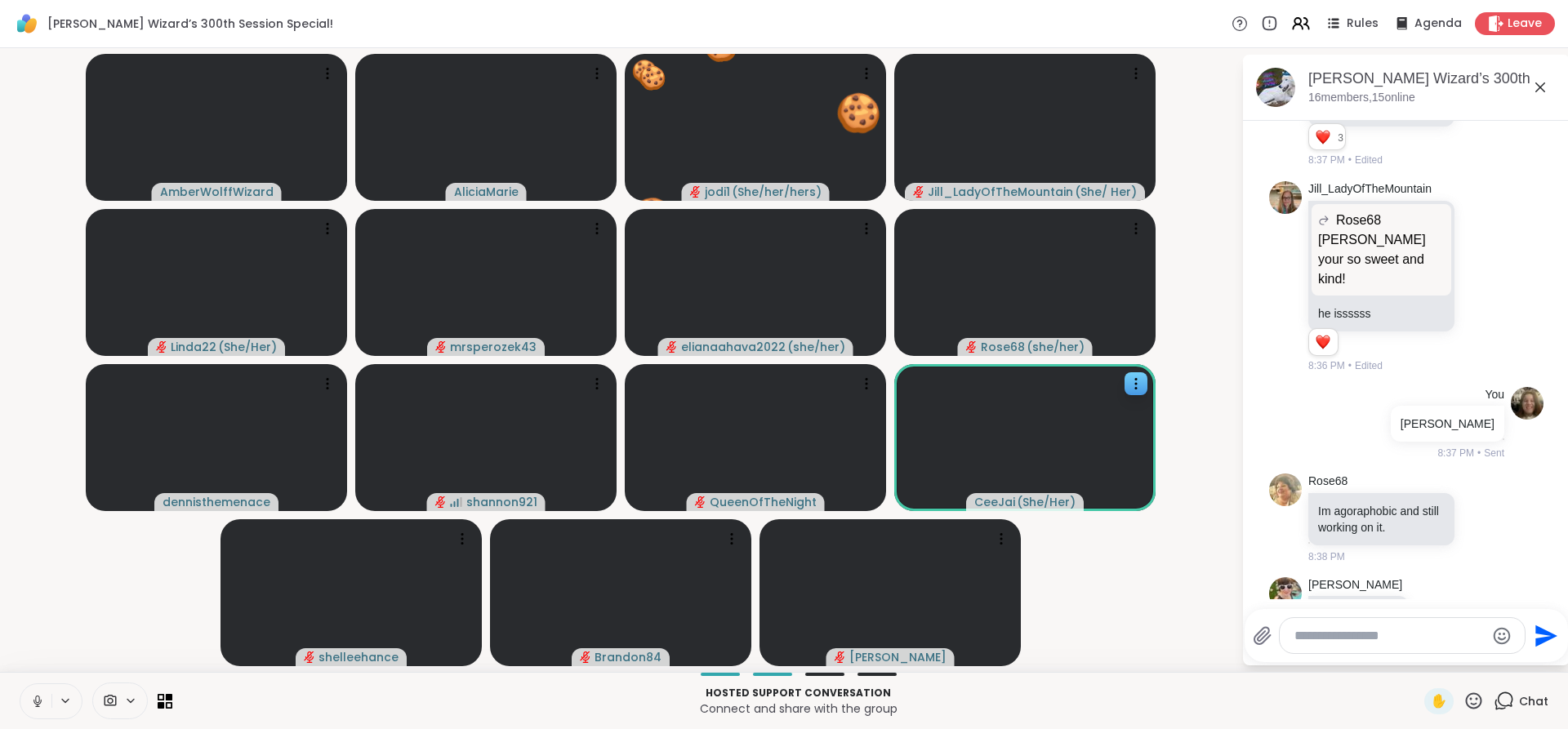
click at [29, 699] on button at bounding box center [36, 700] width 31 height 34
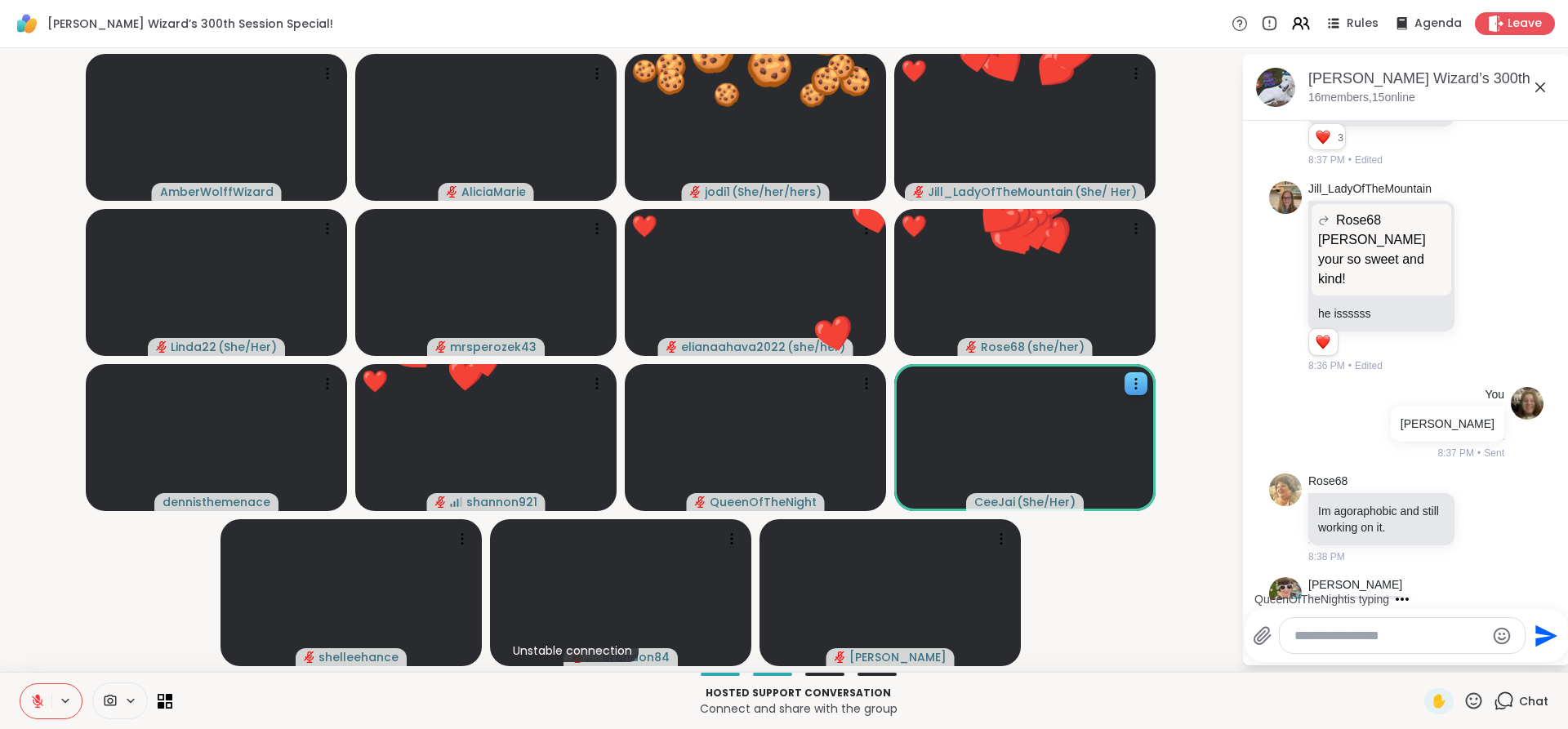
click at [1464, 705] on icon at bounding box center [1474, 700] width 20 height 20
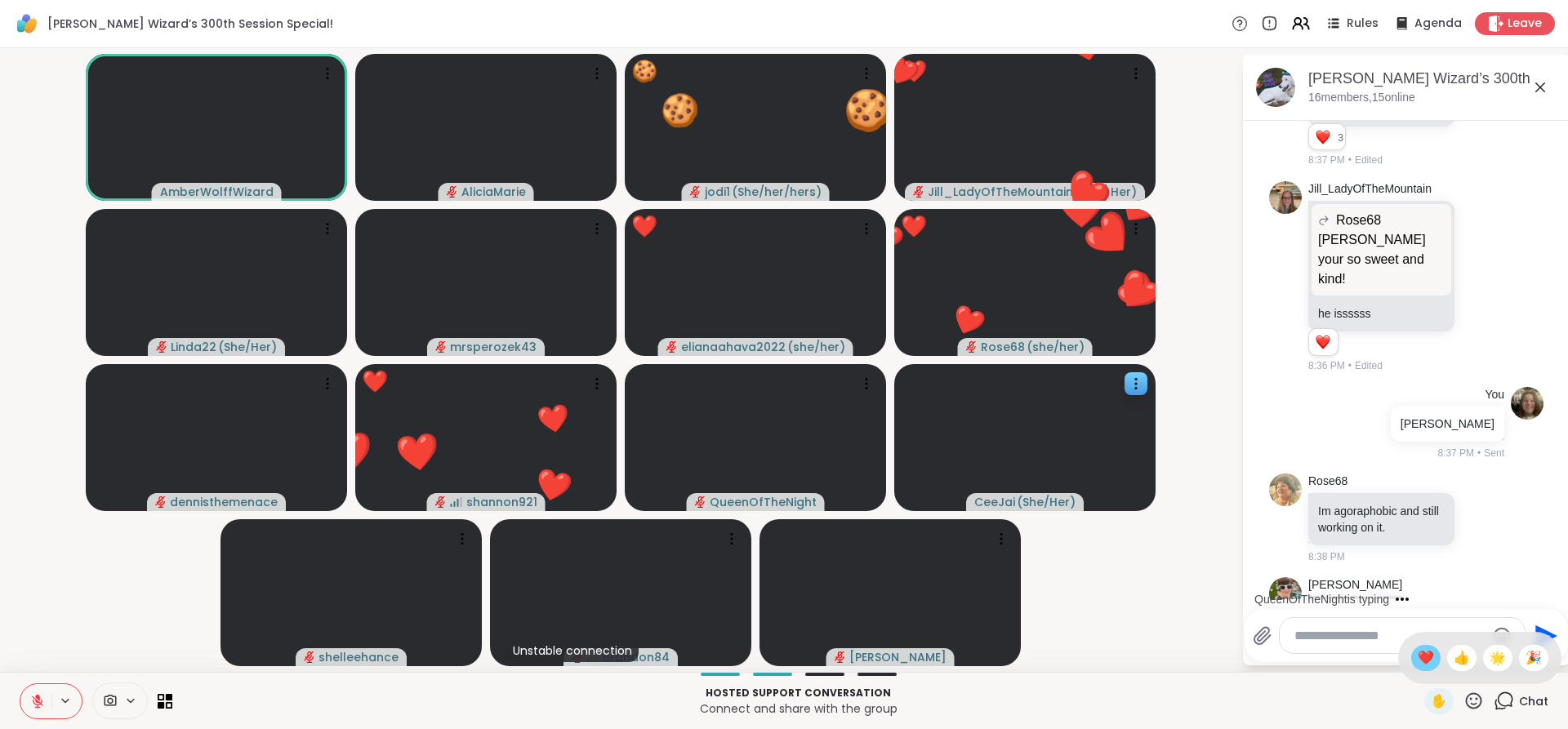
click at [1412, 647] on div "❤️" at bounding box center [1427, 658] width 30 height 26
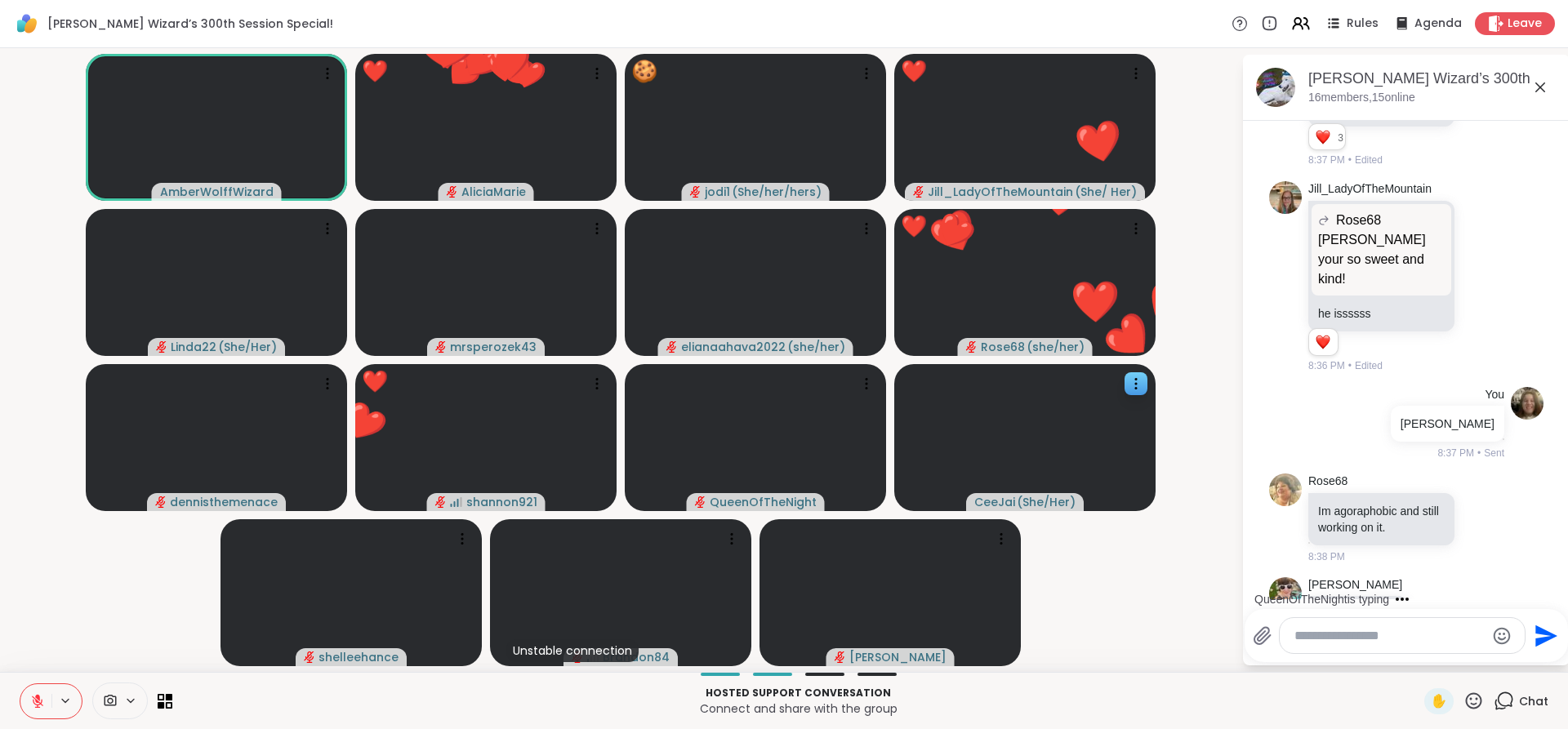
scroll to position [2990, 0]
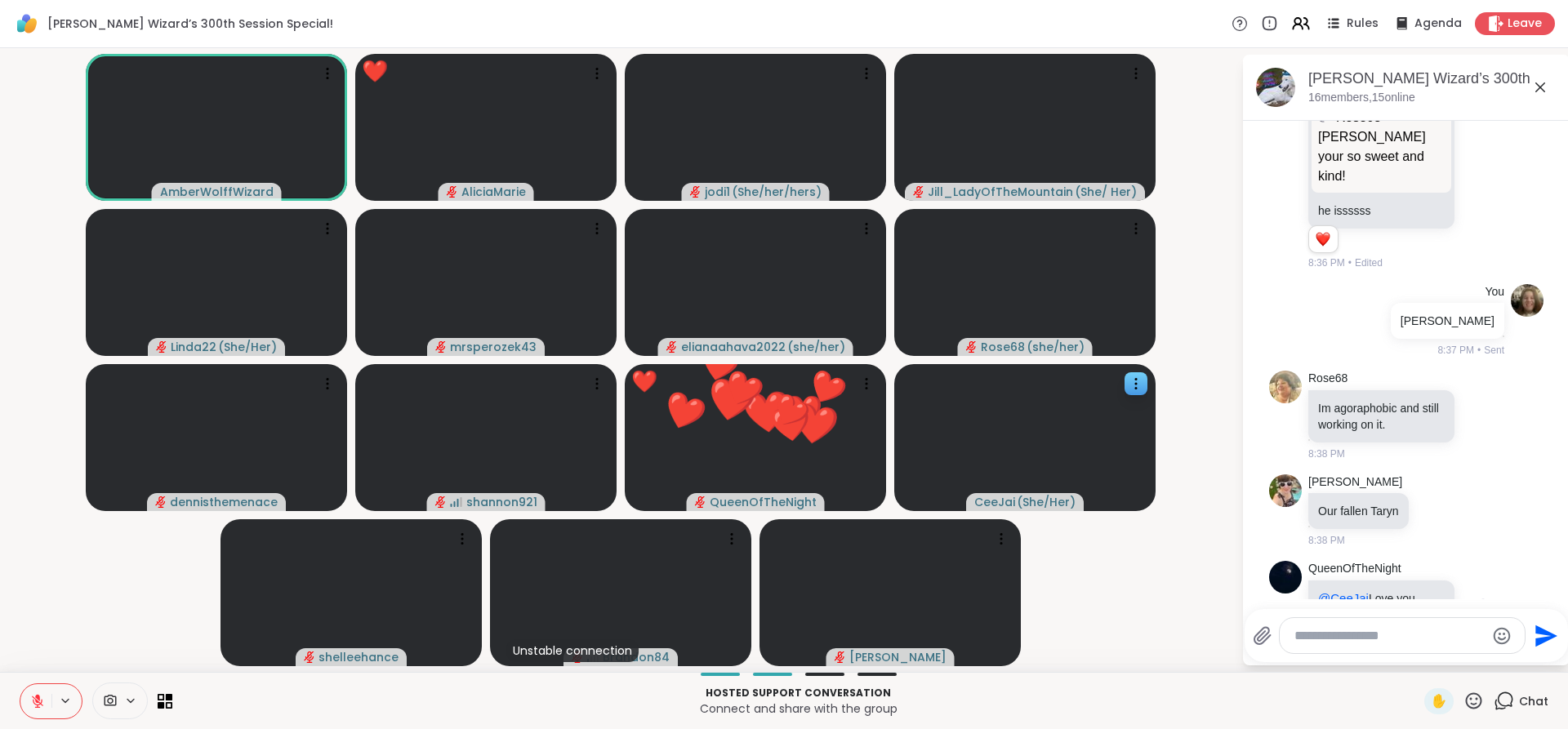
click at [1476, 598] on icon at bounding box center [1484, 606] width 15 height 17
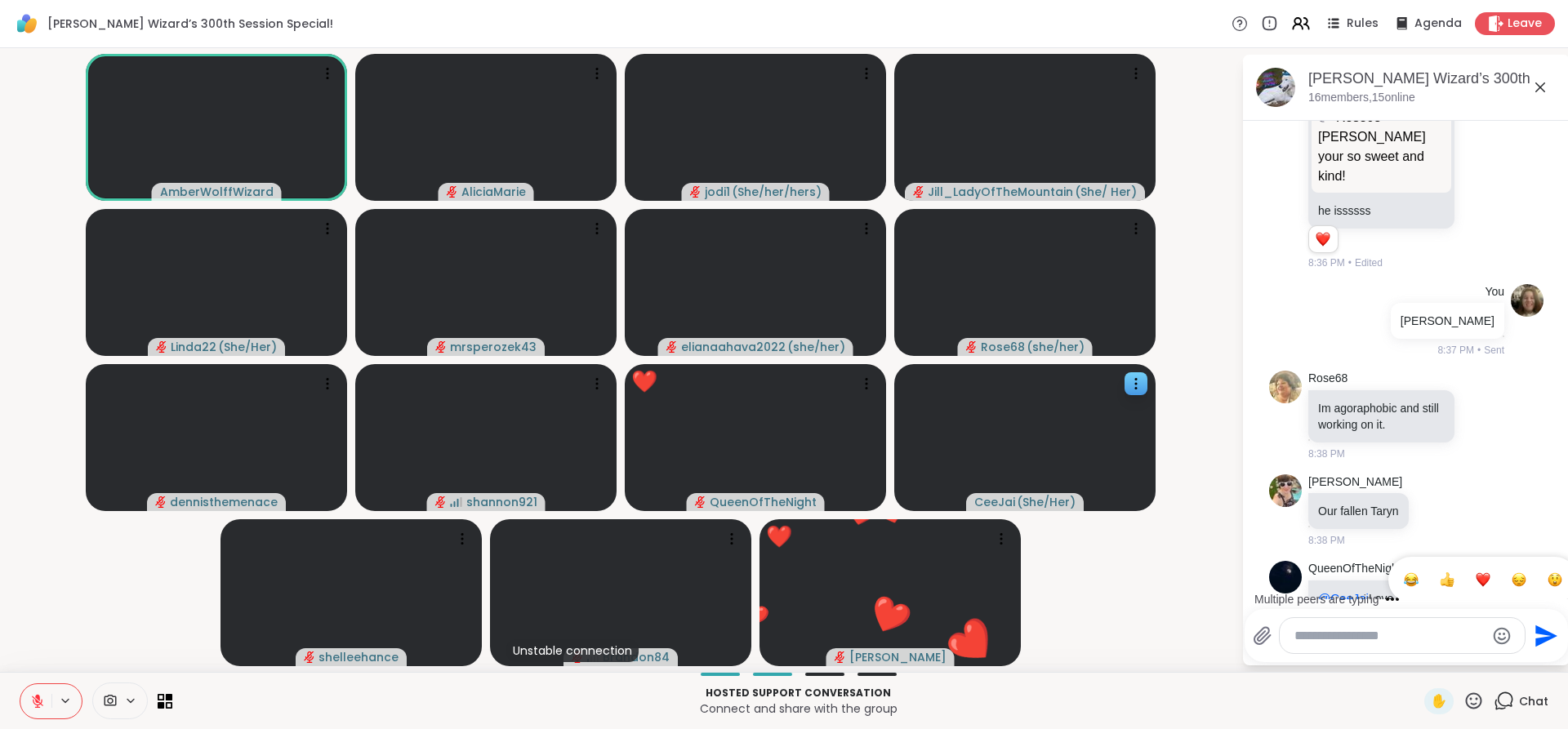
click at [1467, 564] on button "Select Reaction: Heart" at bounding box center [1483, 579] width 32 height 32
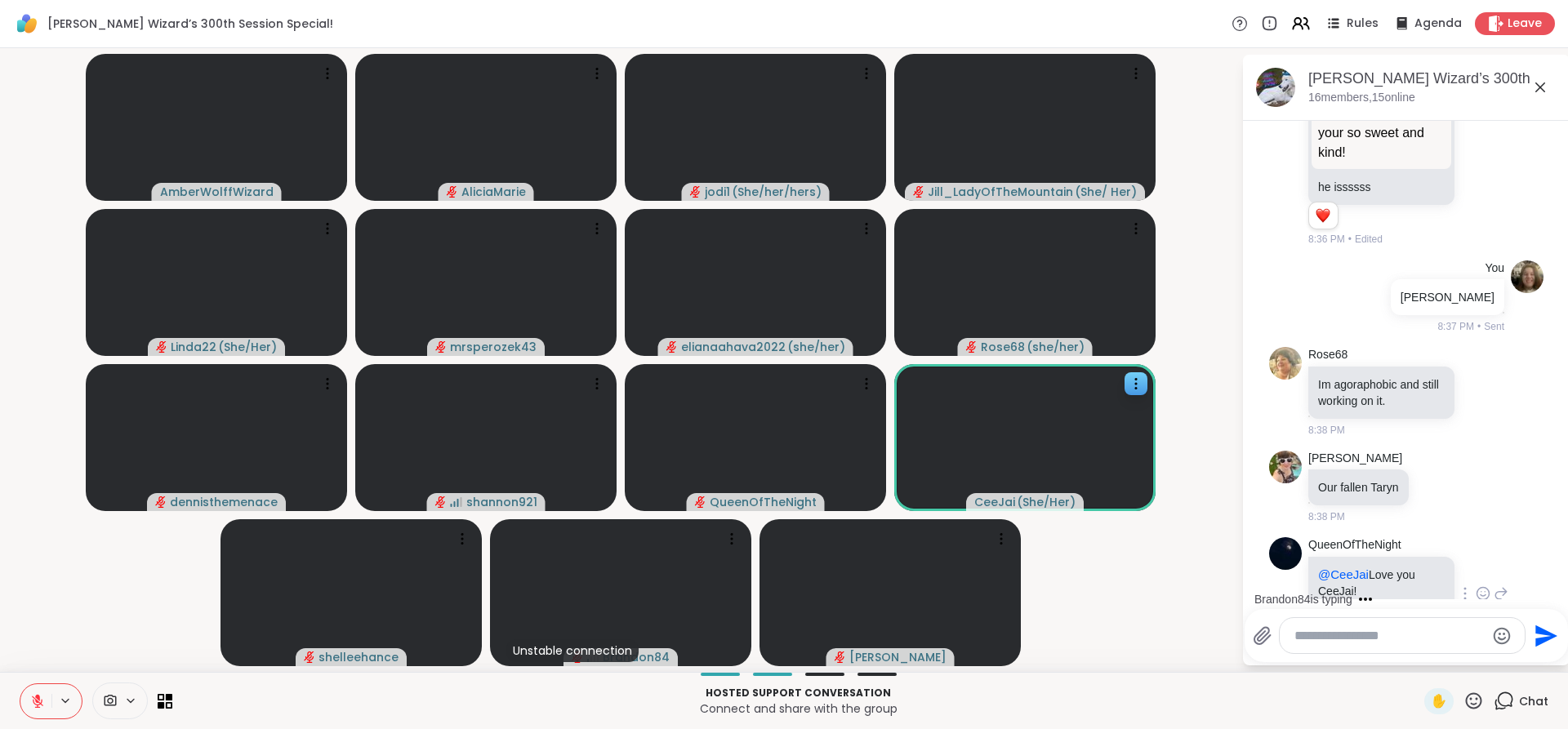
click at [35, 706] on icon at bounding box center [38, 701] width 15 height 15
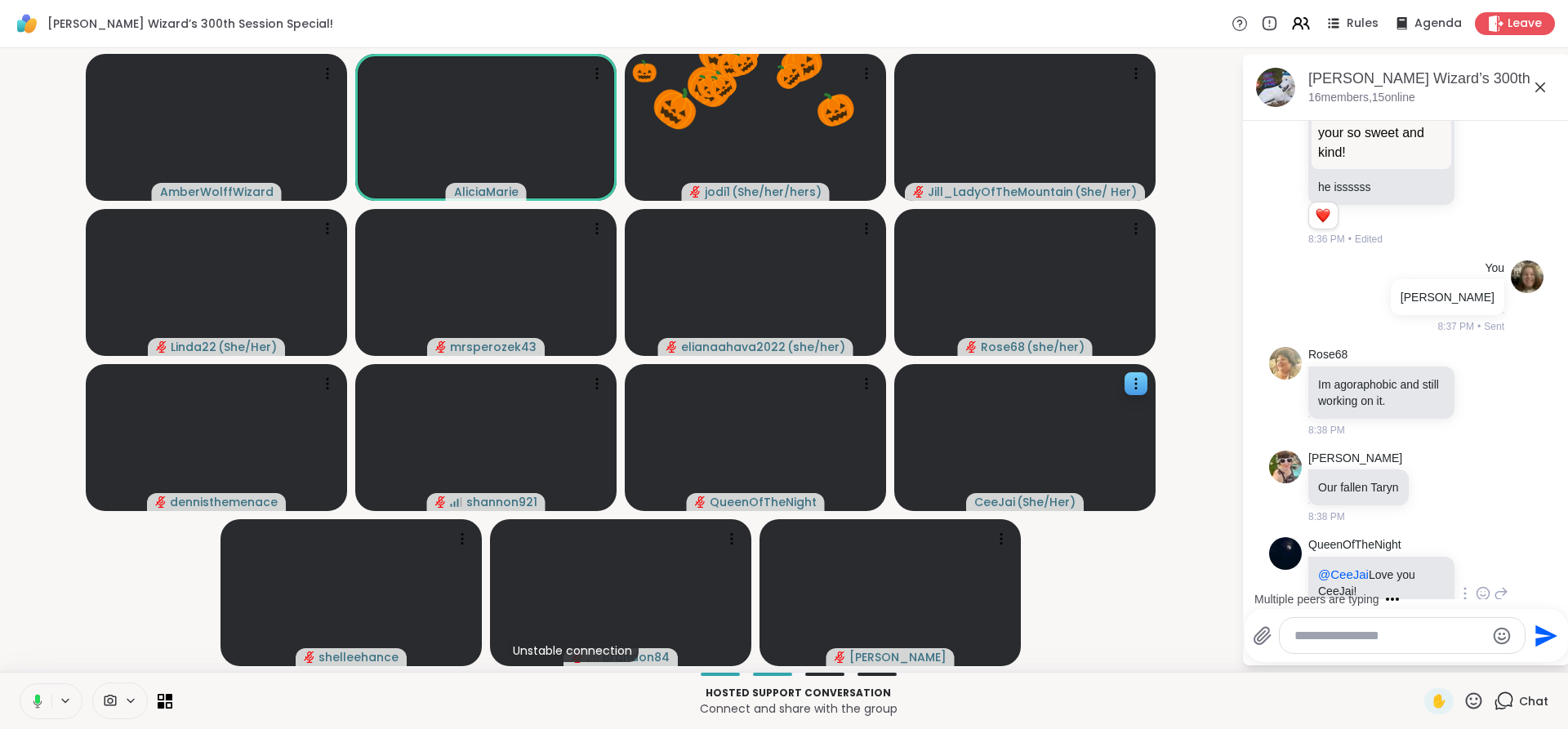
click at [35, 706] on icon at bounding box center [35, 701] width 15 height 15
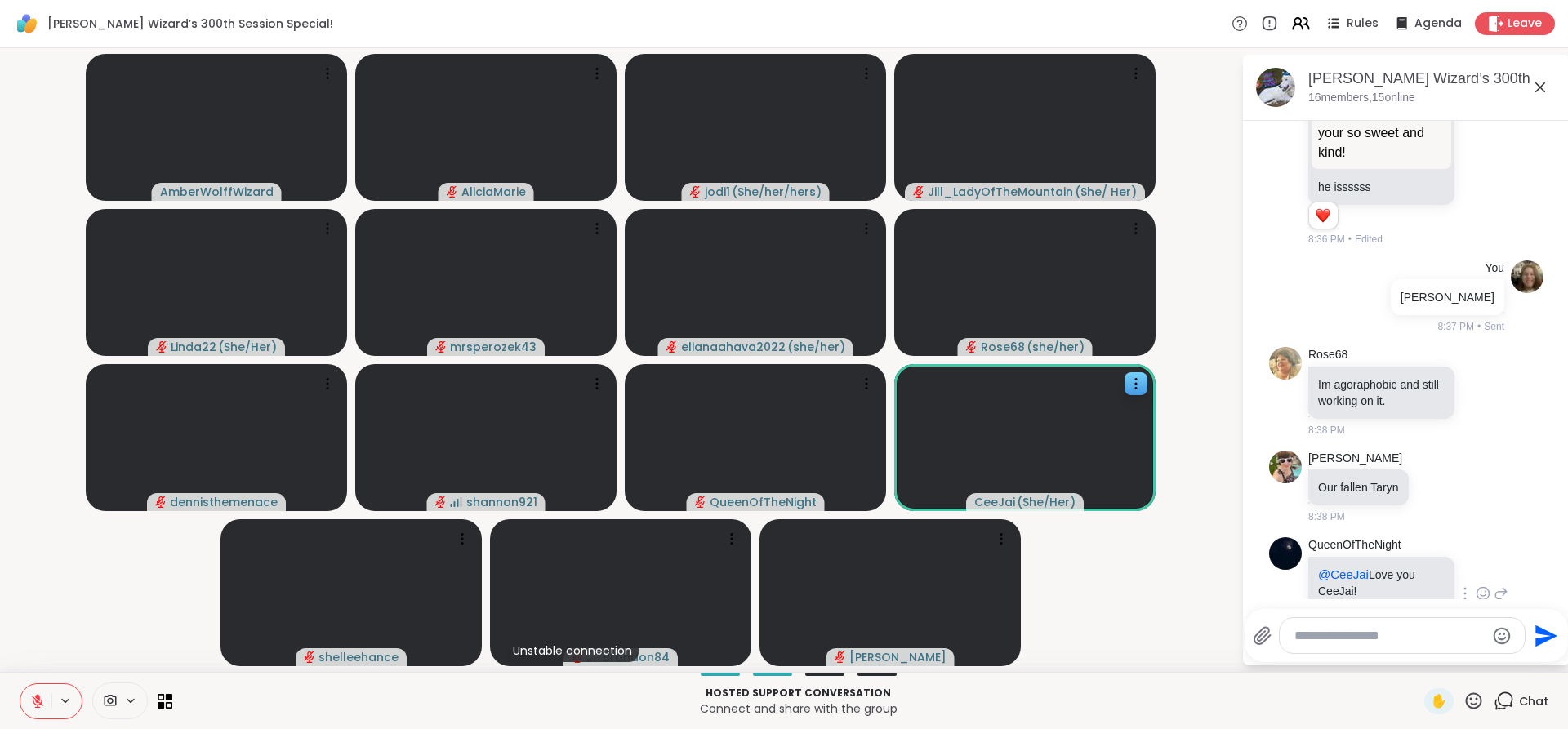
click at [1481, 595] on icon at bounding box center [1483, 596] width 5 height 2
click at [1476, 560] on div "Select Reaction: Heart" at bounding box center [1484, 567] width 15 height 15
click at [1476, 585] on icon at bounding box center [1484, 593] width 15 height 17
click at [1377, 629] on textarea "Type your message" at bounding box center [1390, 636] width 190 height 17
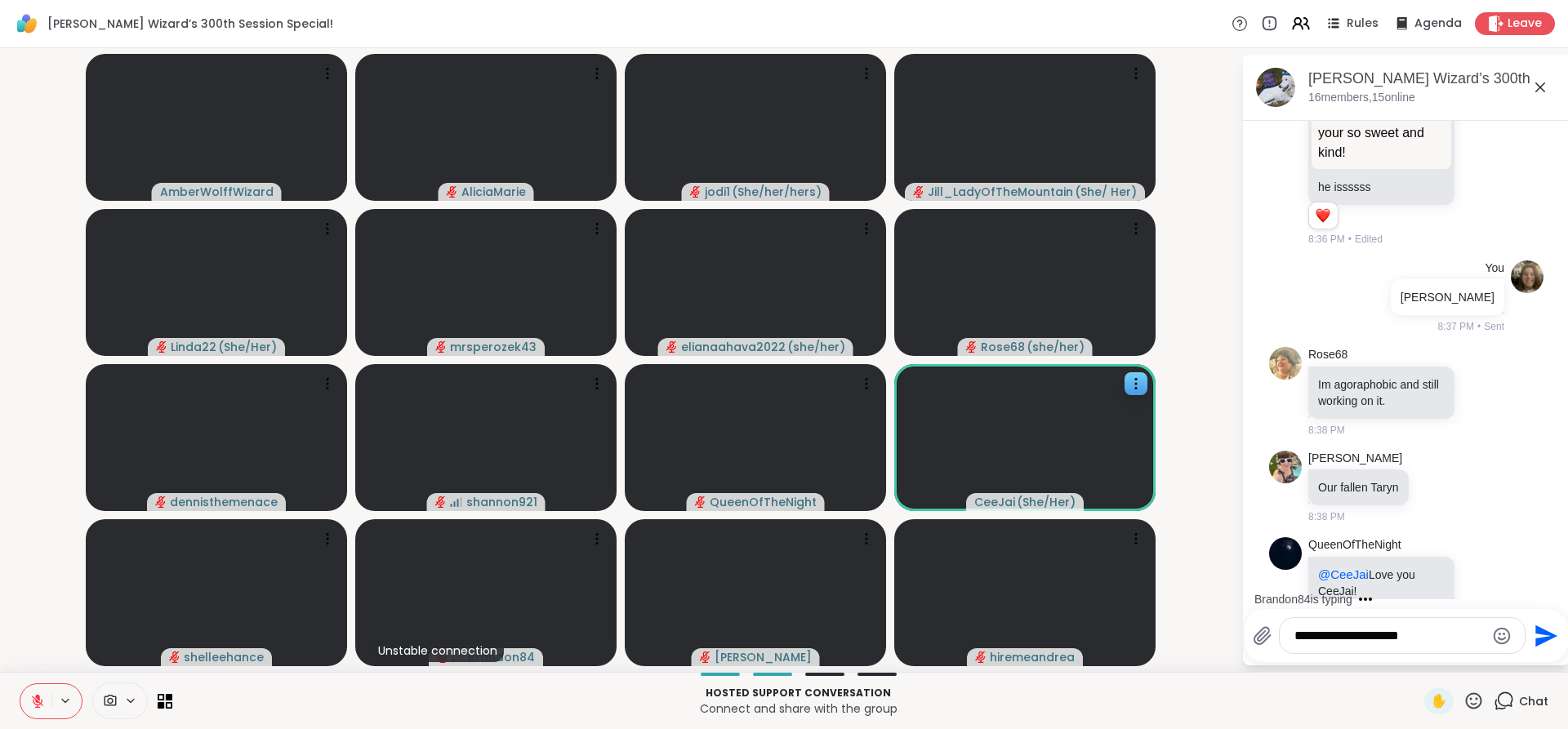
type textarea "**********"
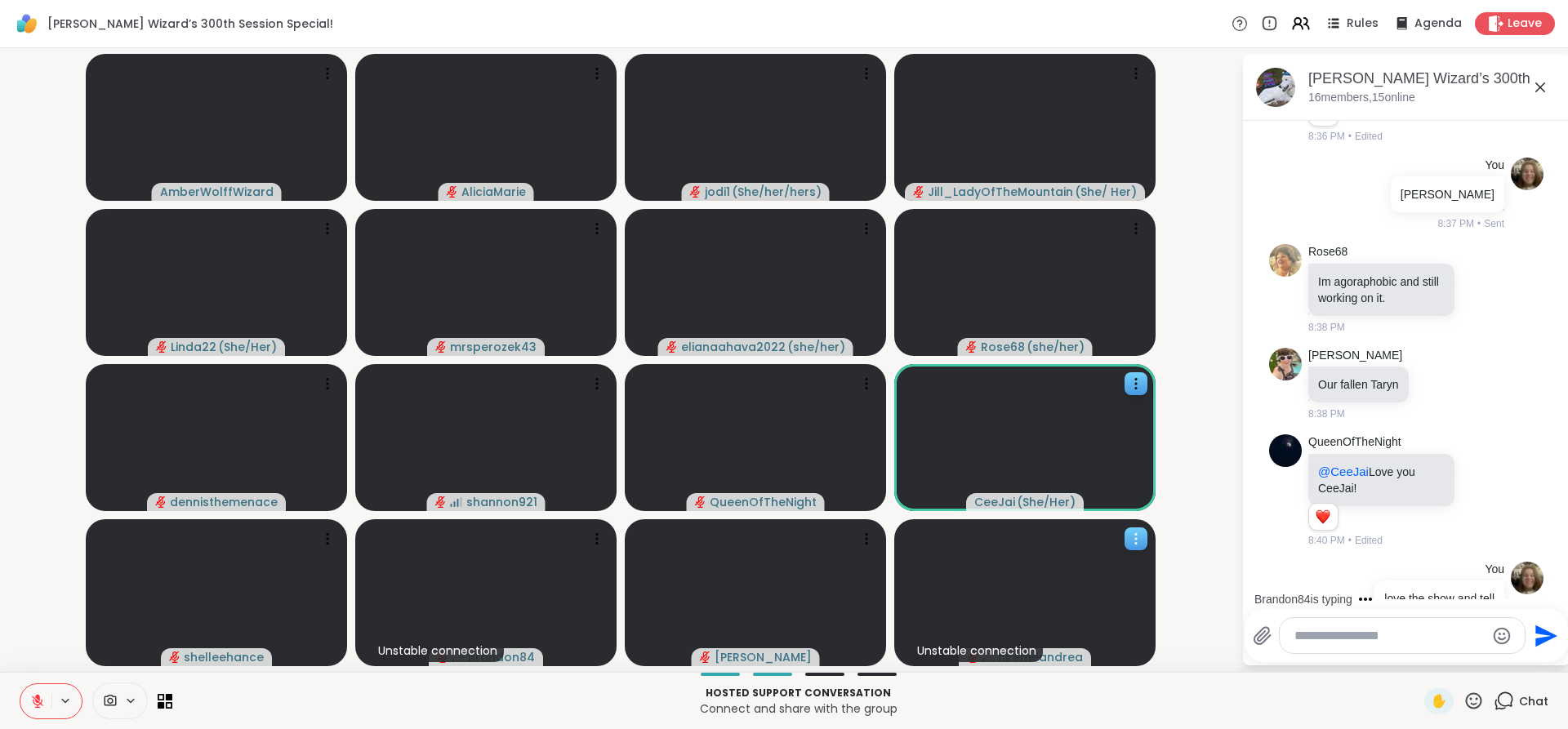
scroll to position [3141, 0]
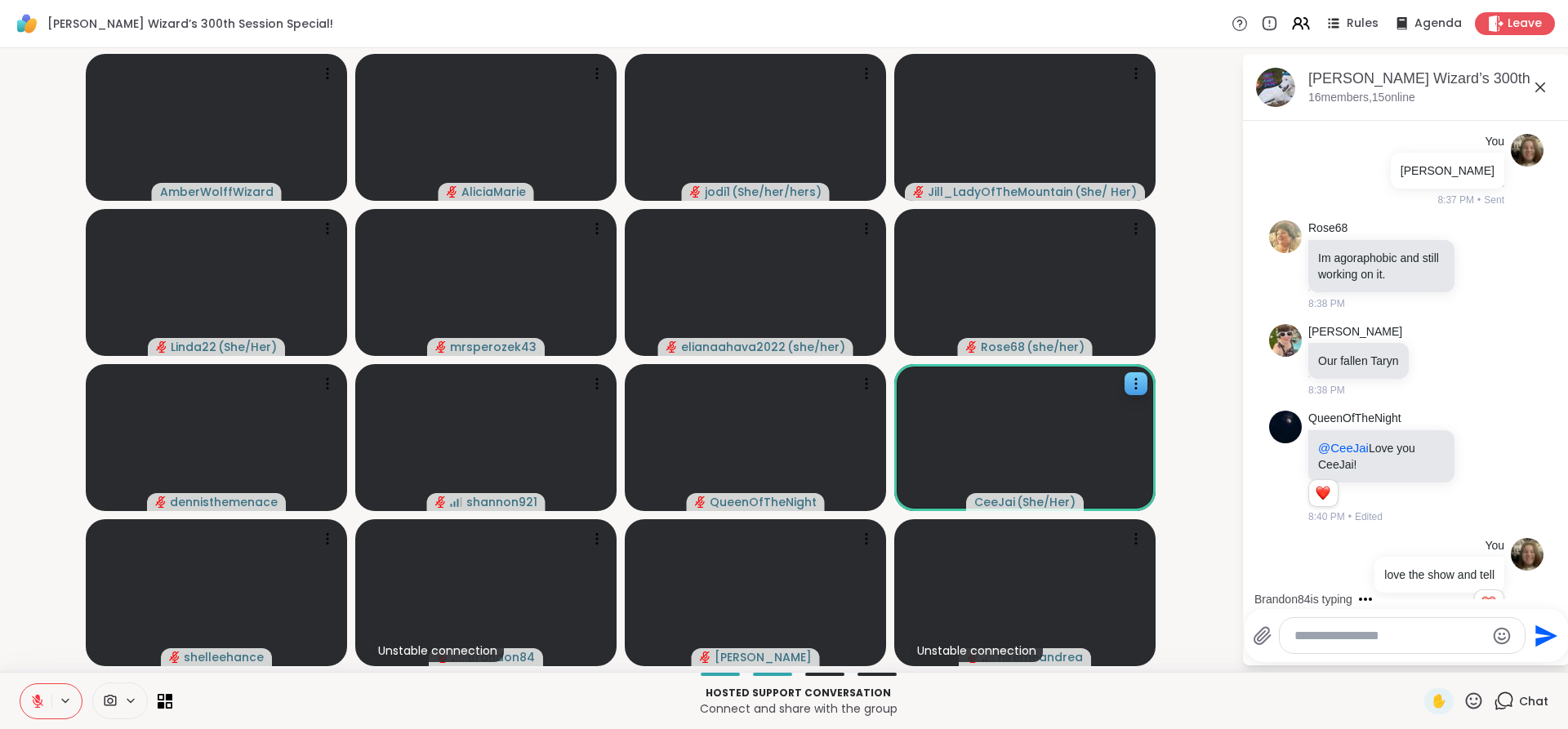
click at [1327, 627] on textarea "Type your message" at bounding box center [1390, 636] width 190 height 17
type textarea "**********"
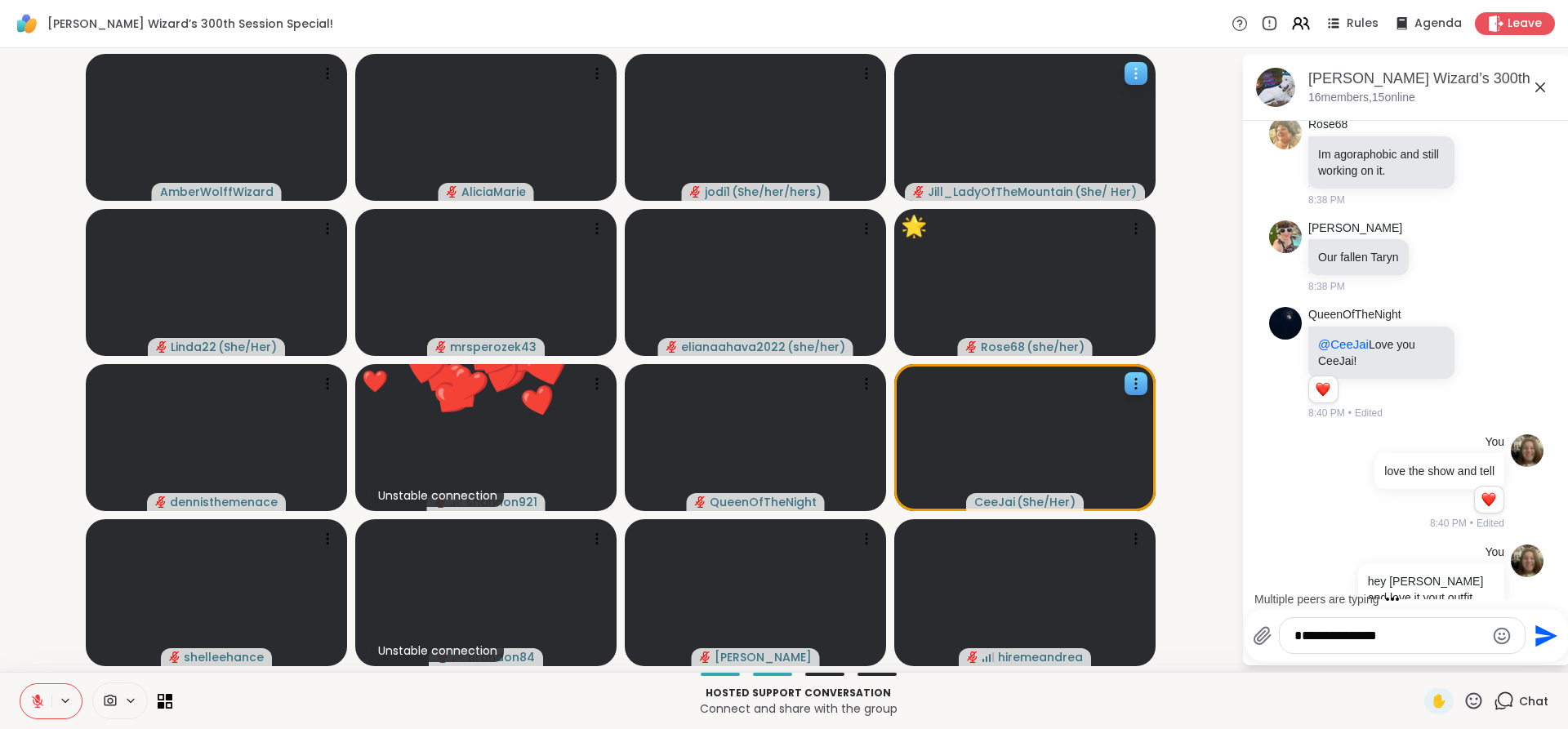
type textarea "**********"
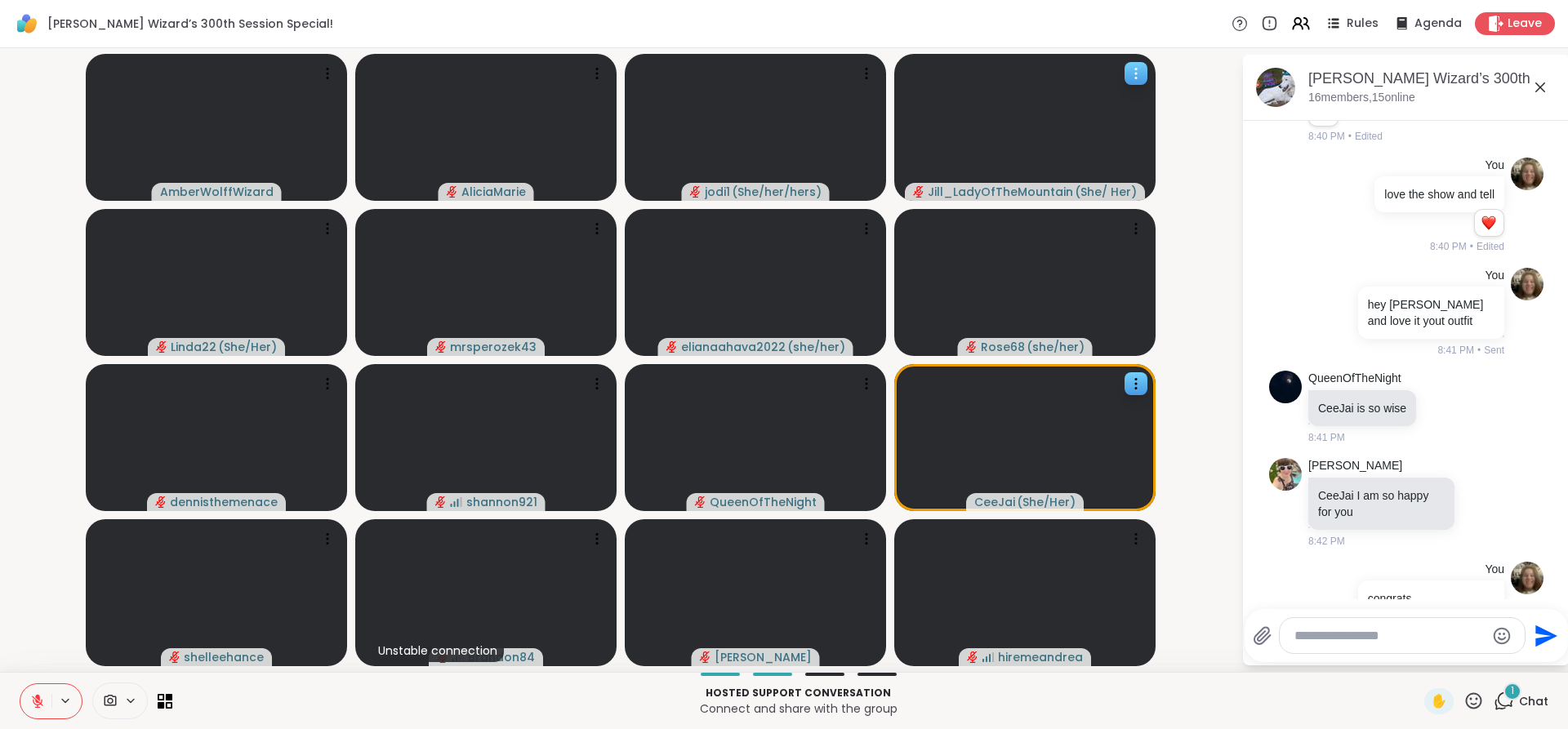
scroll to position [3657, 0]
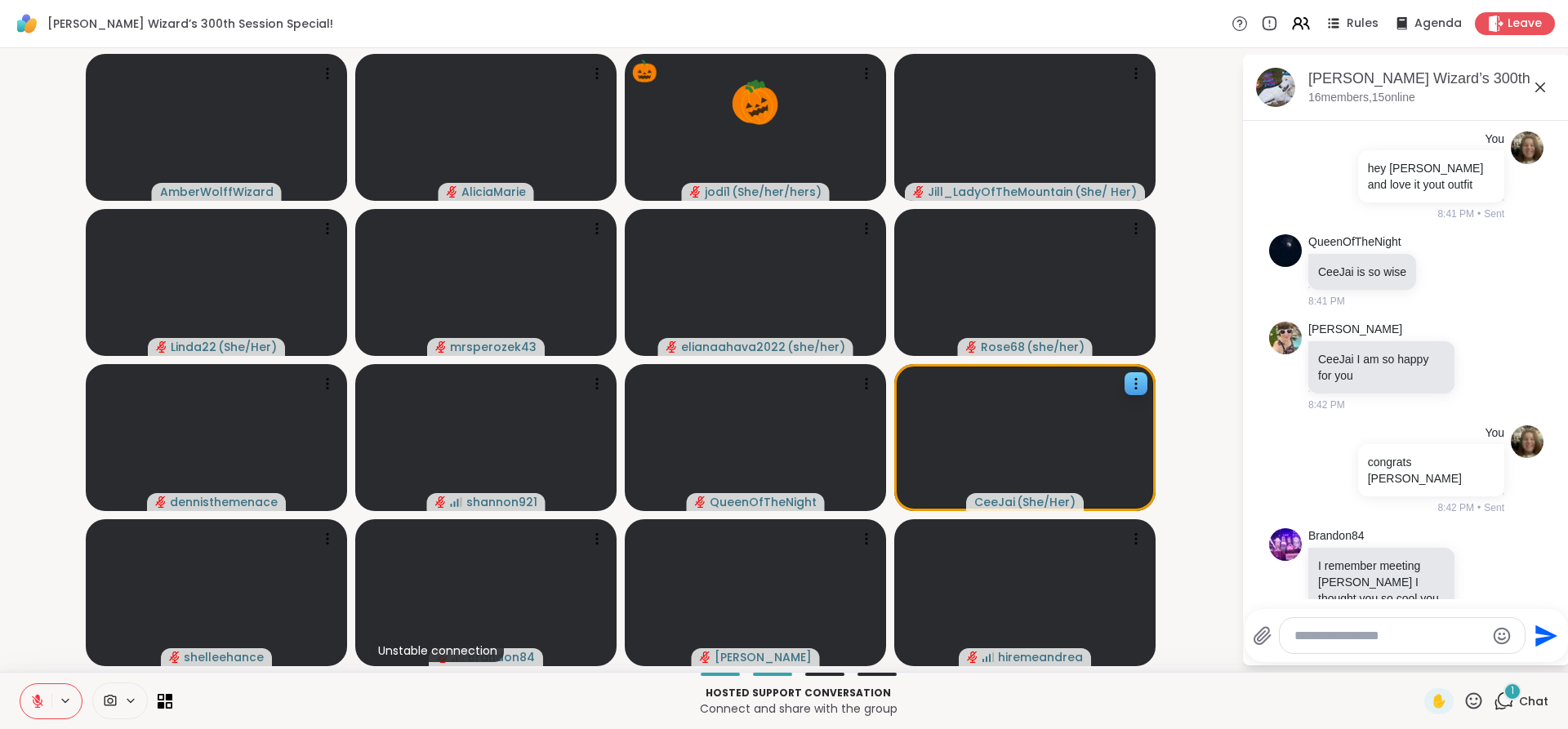
click at [41, 699] on icon at bounding box center [38, 701] width 15 height 15
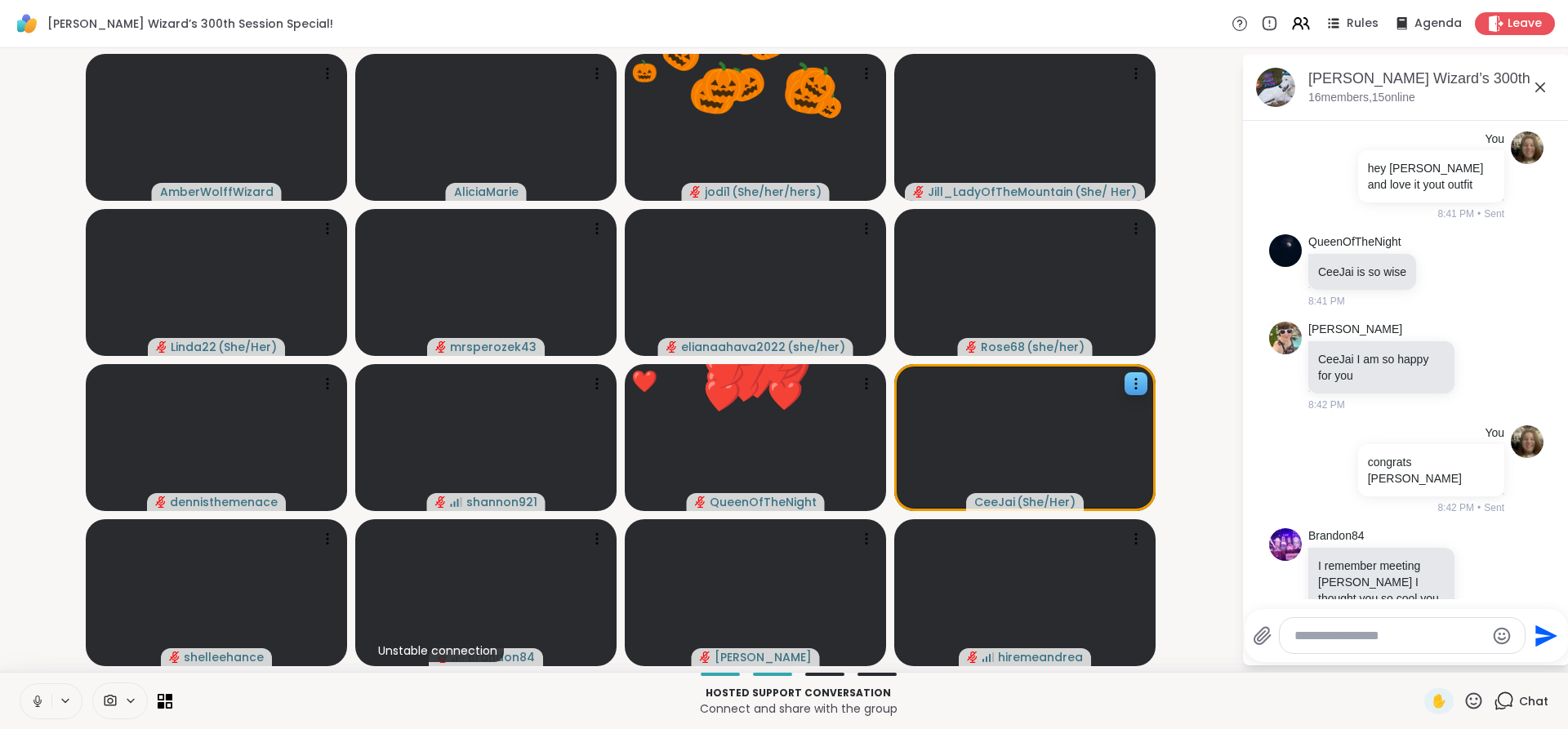
scroll to position [3856, 0]
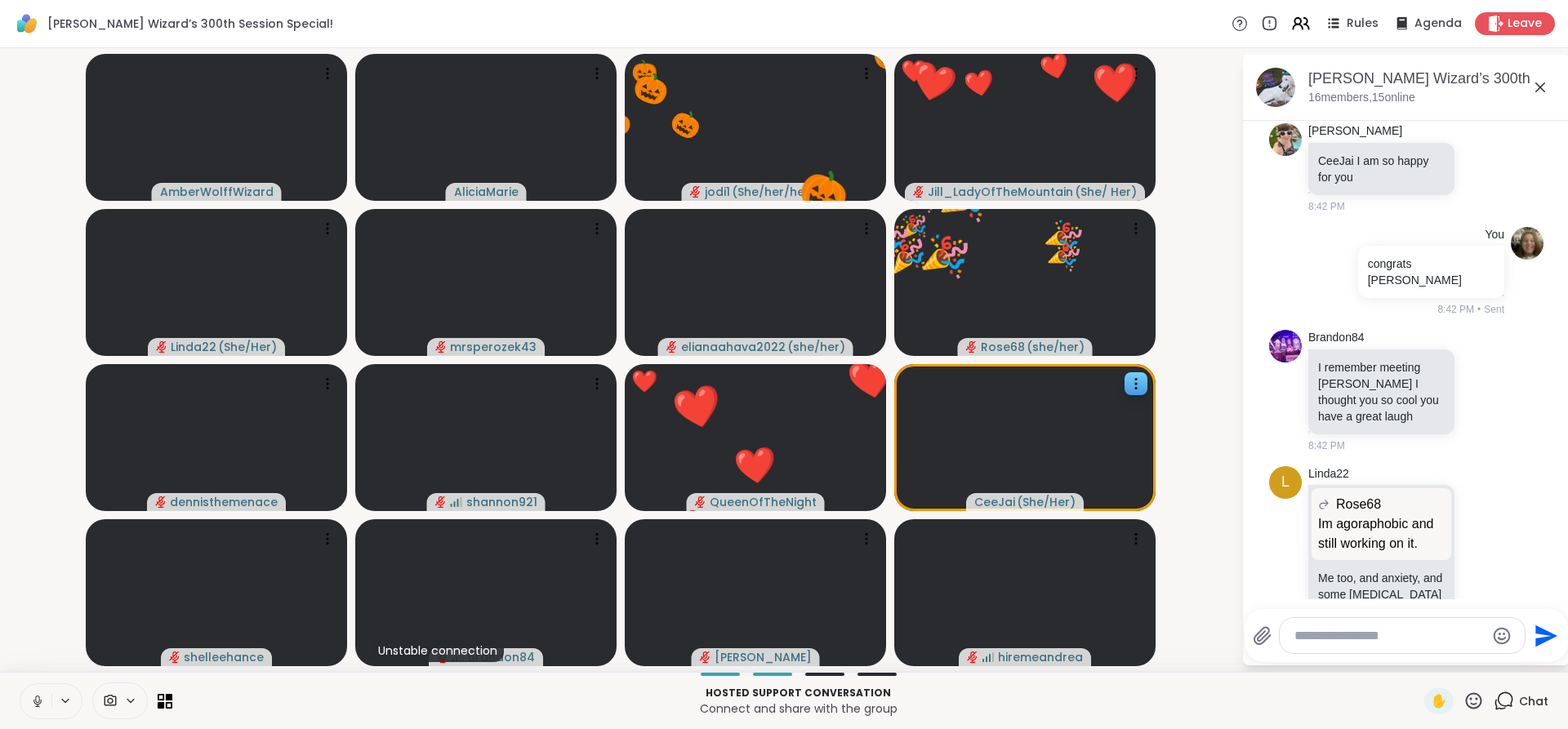
click at [41, 699] on icon at bounding box center [38, 701] width 15 height 15
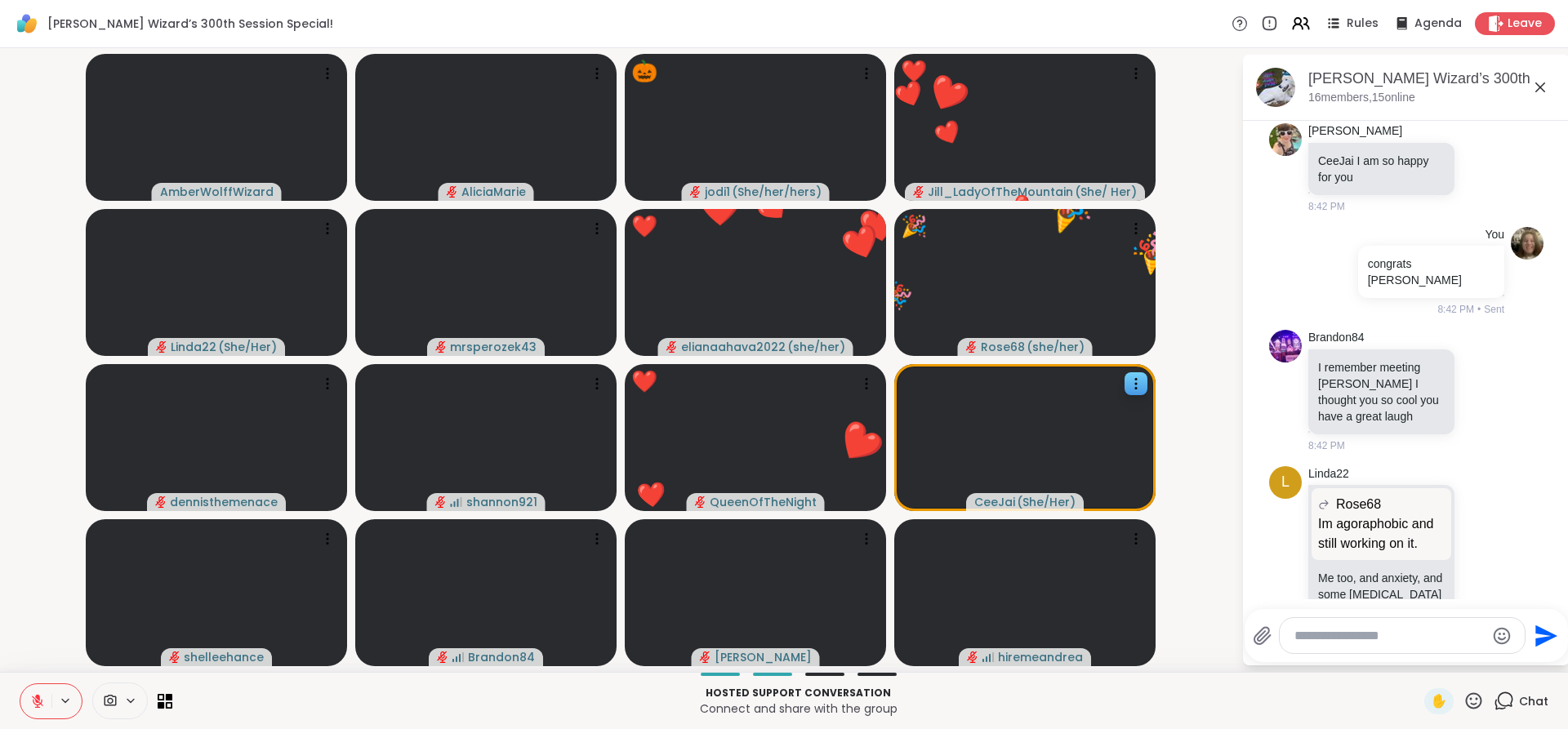
click at [41, 699] on icon at bounding box center [38, 701] width 15 height 15
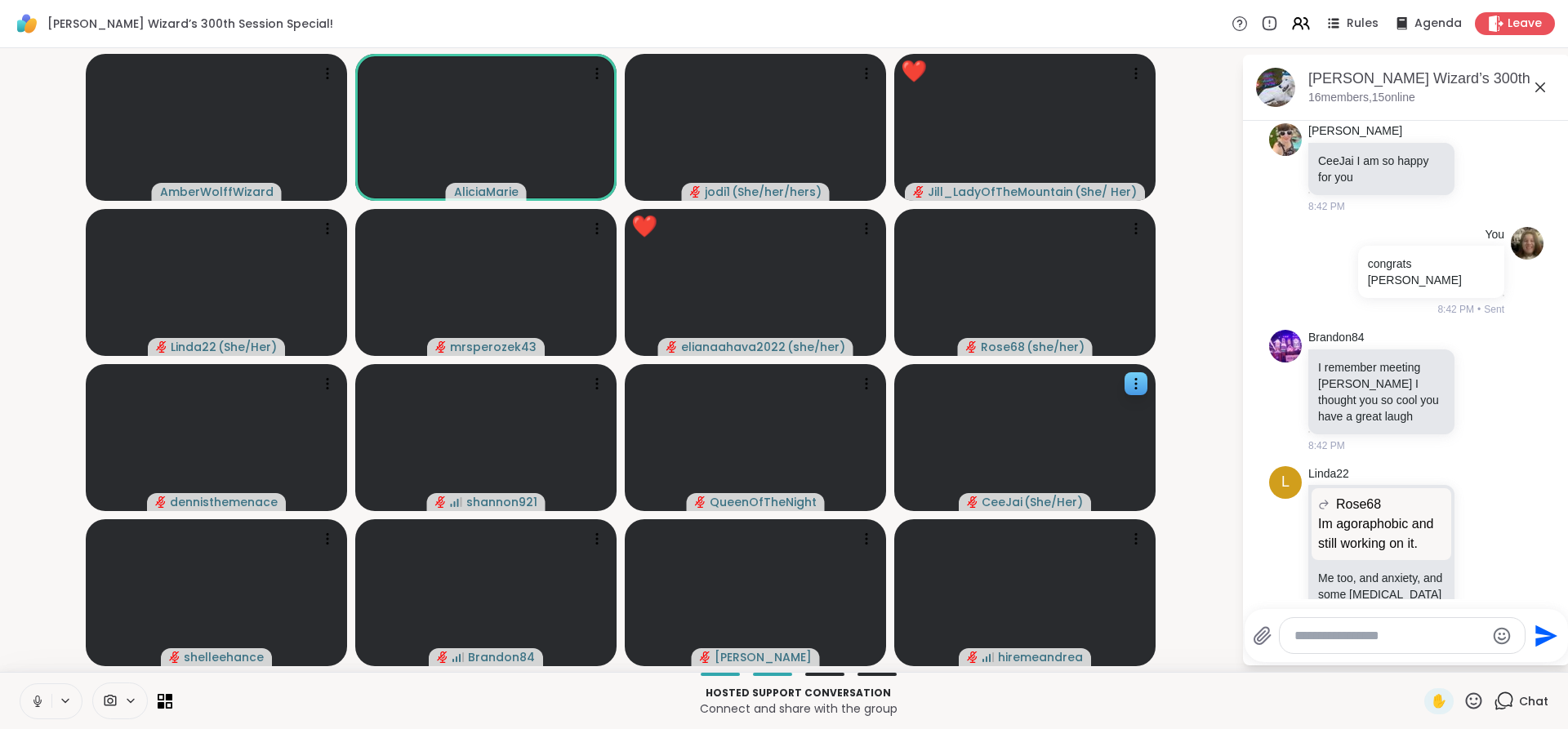
click at [41, 699] on icon at bounding box center [38, 701] width 15 height 15
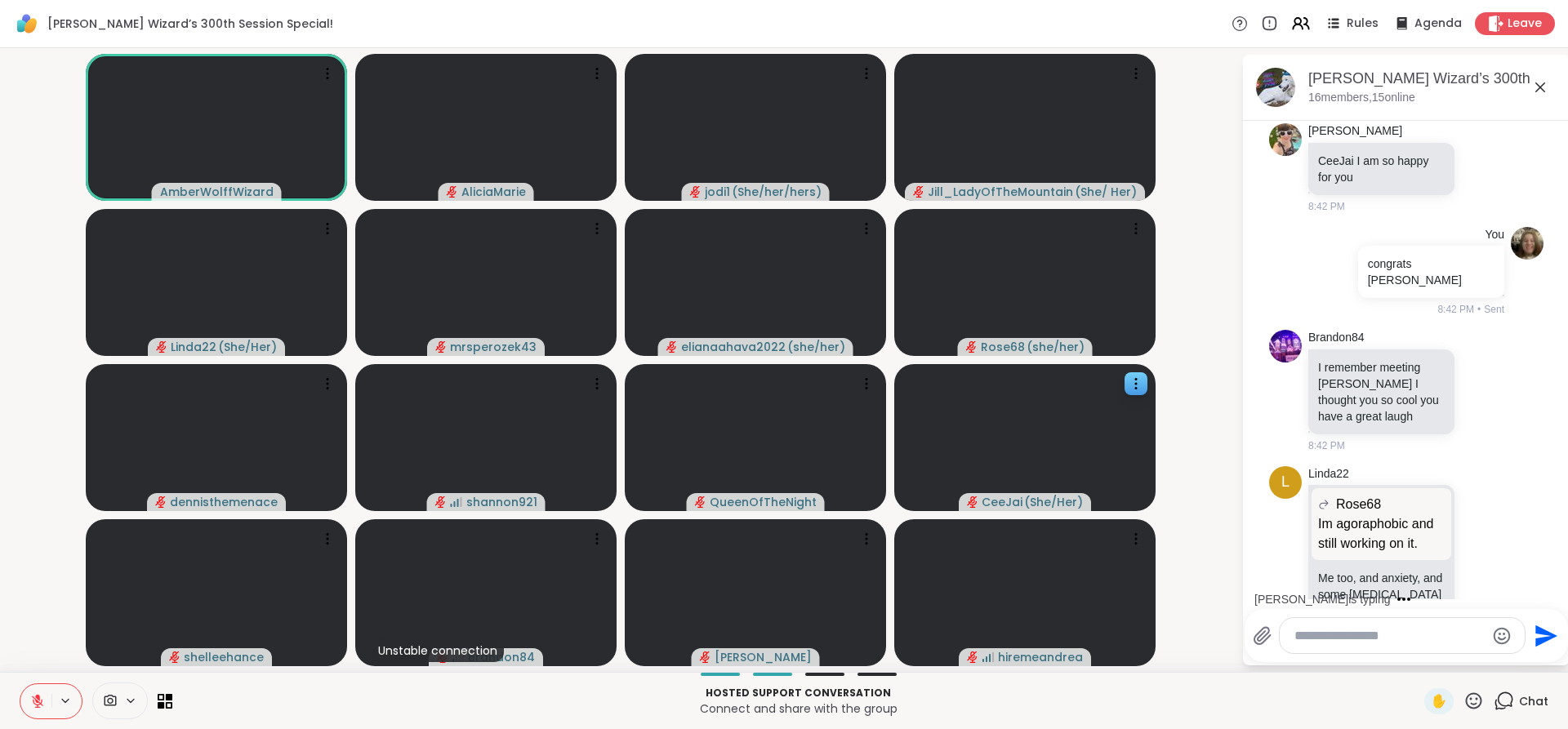
click at [1329, 640] on textarea "Type your message" at bounding box center [1390, 636] width 190 height 17
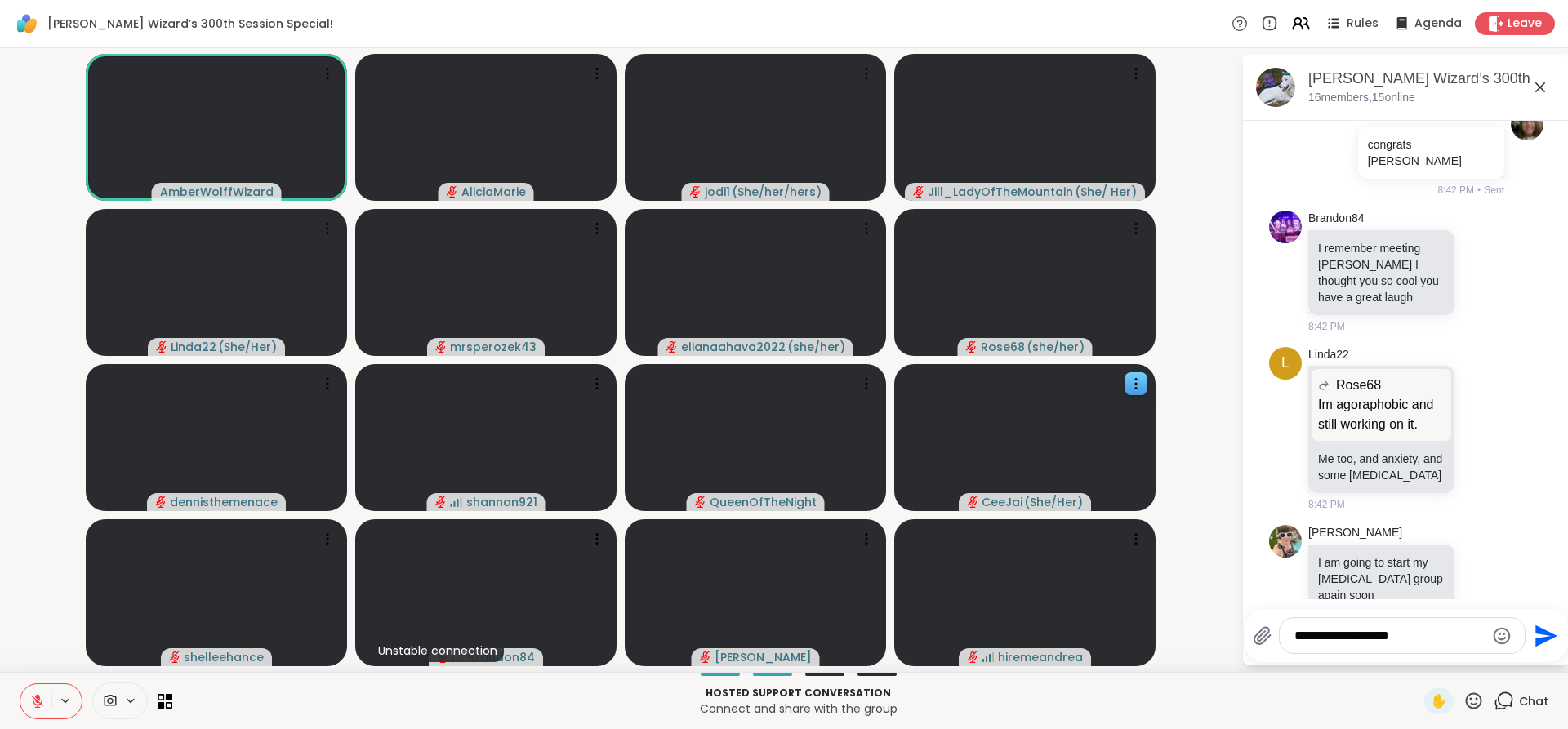
type textarea "**********"
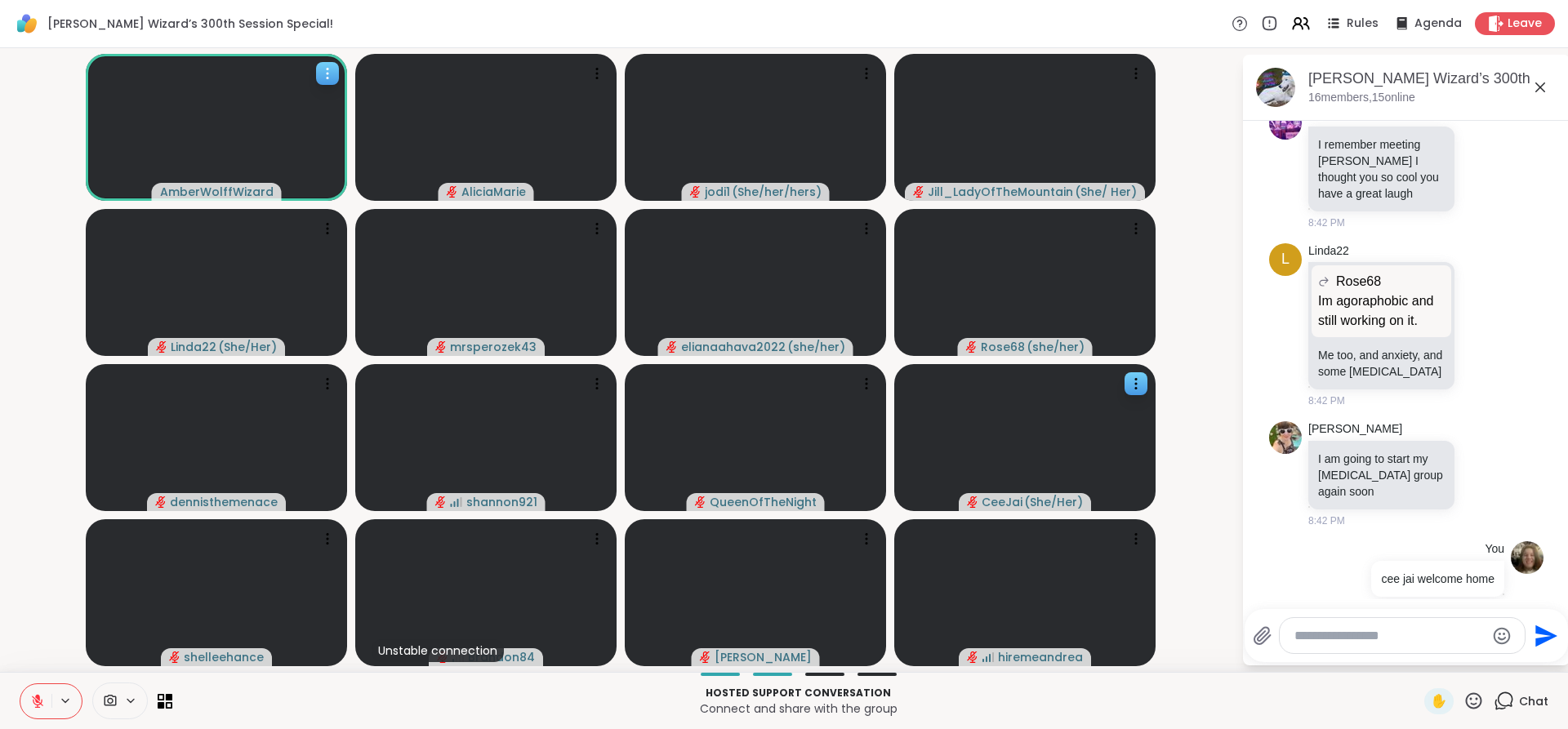
click at [337, 67] on div at bounding box center [327, 73] width 23 height 23
click at [317, 78] on div "View Profile" at bounding box center [275, 80] width 123 height 26
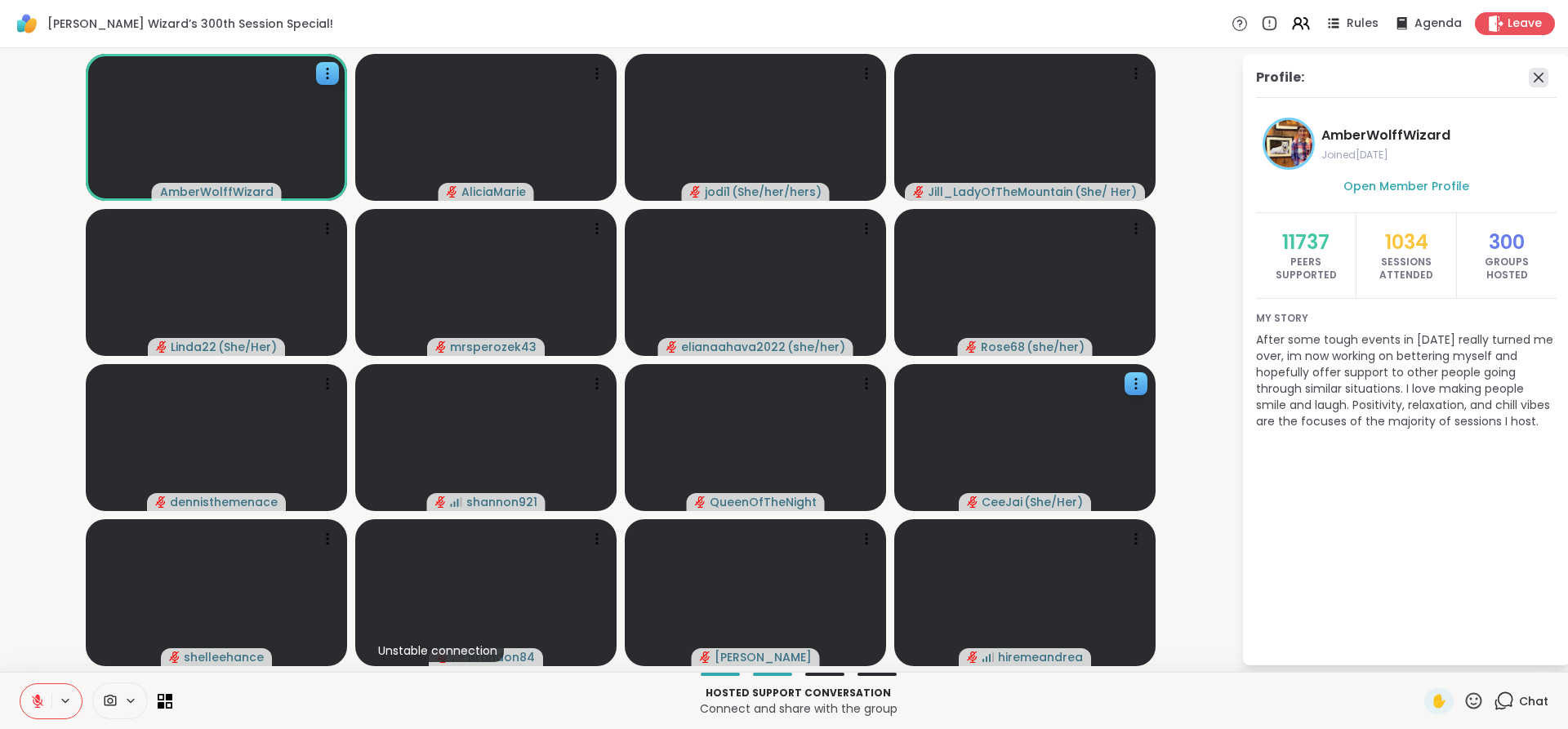
click at [1545, 77] on icon at bounding box center [1538, 77] width 19 height 19
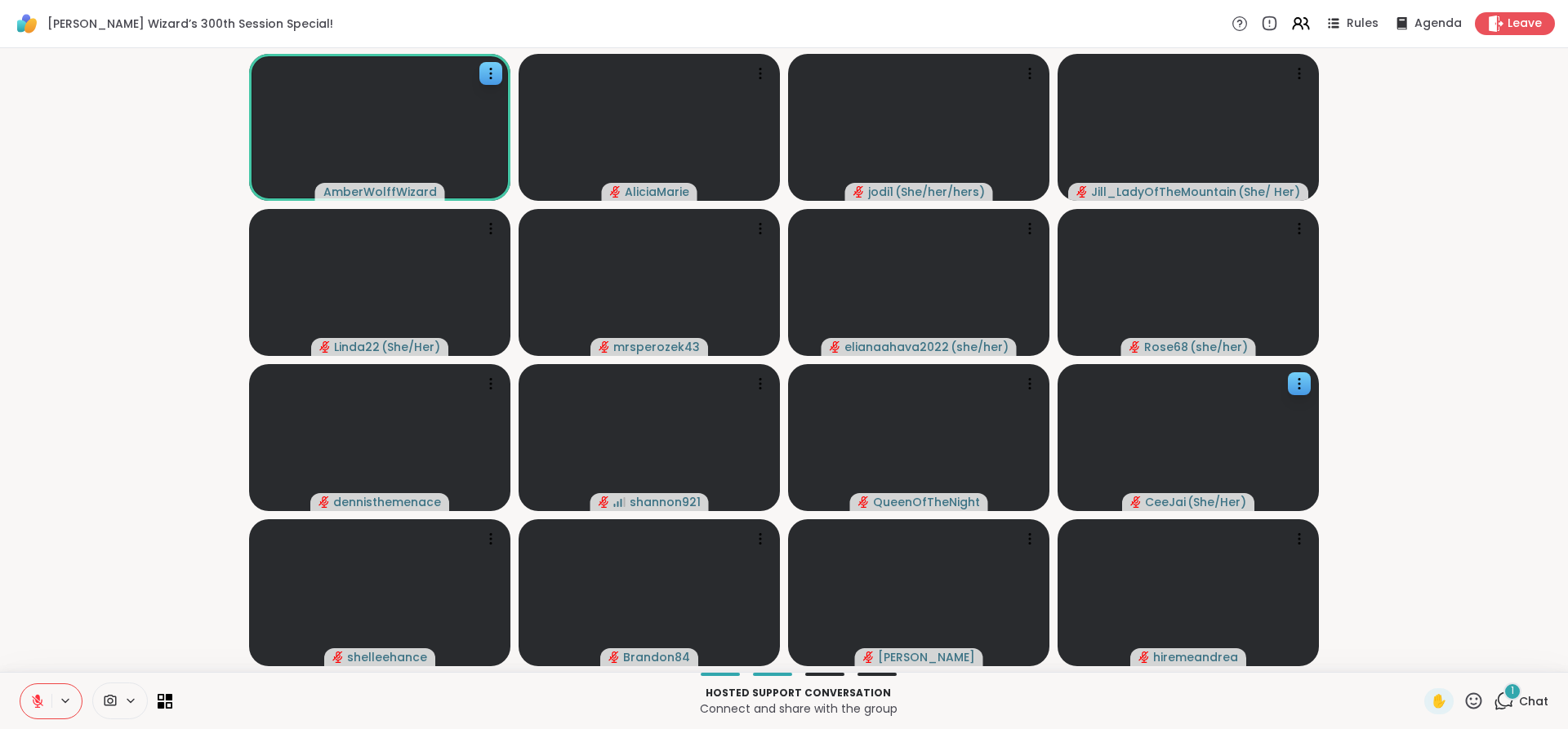
click at [45, 697] on button at bounding box center [36, 700] width 31 height 34
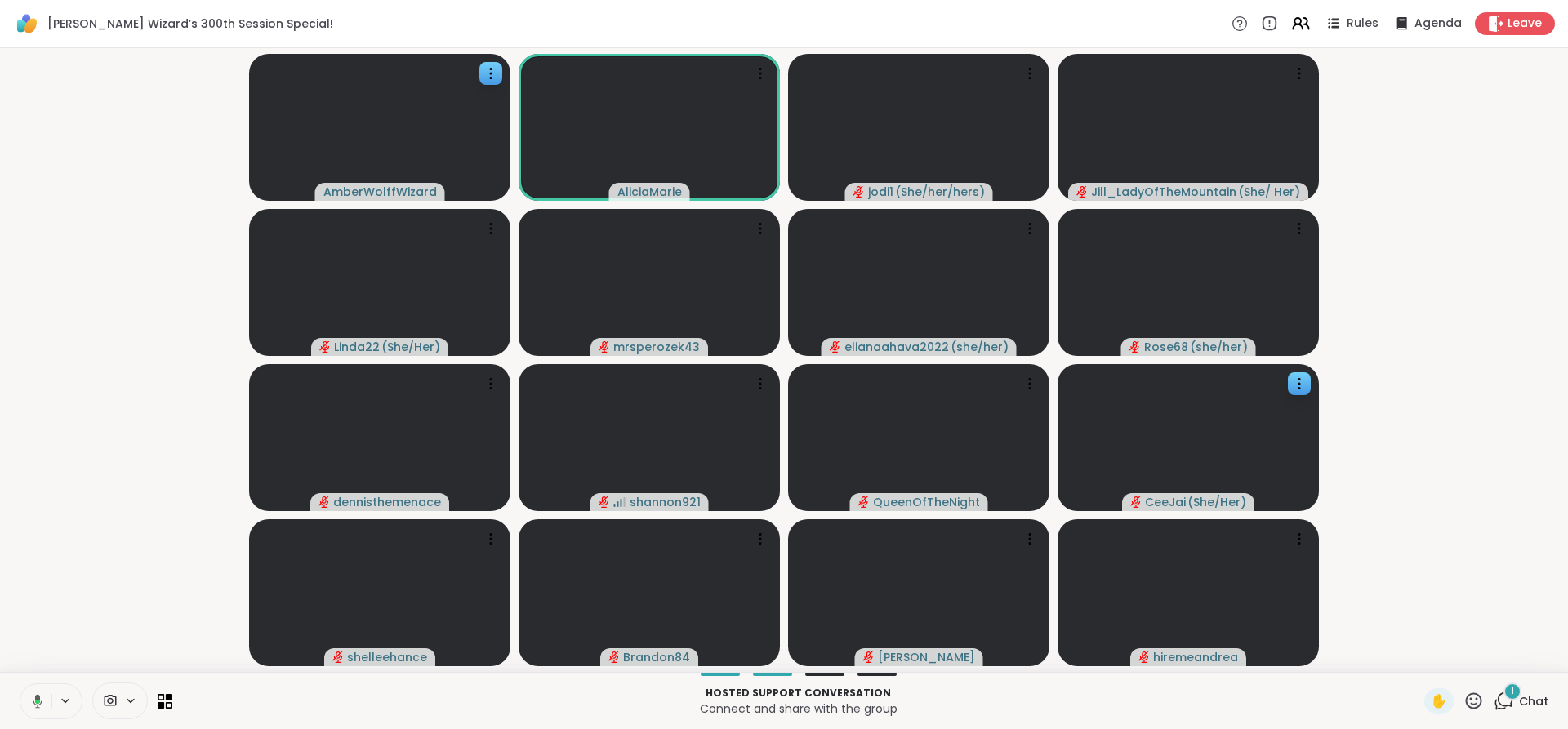
click at [45, 697] on button at bounding box center [34, 700] width 33 height 34
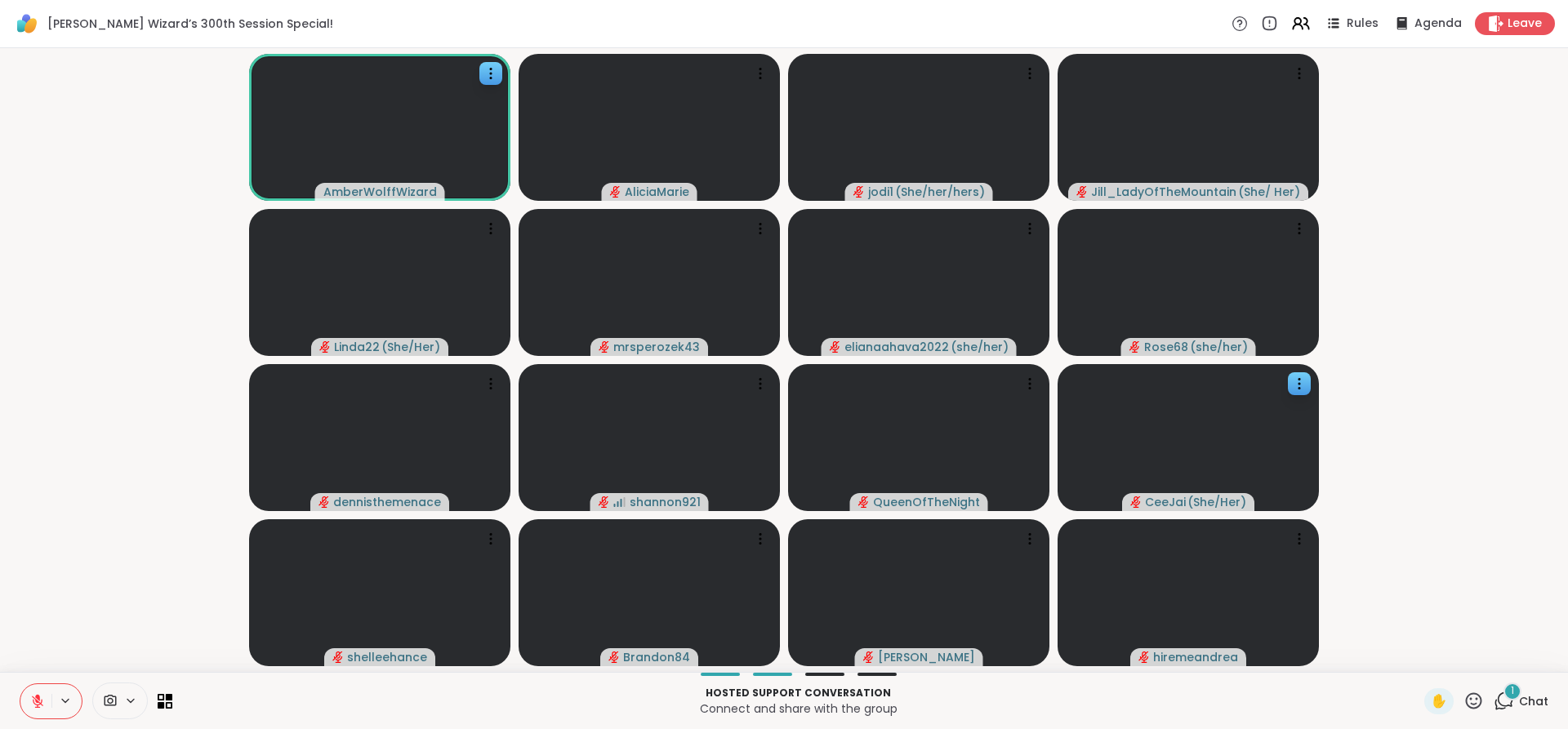
click at [1504, 683] on div "1" at bounding box center [1513, 691] width 18 height 18
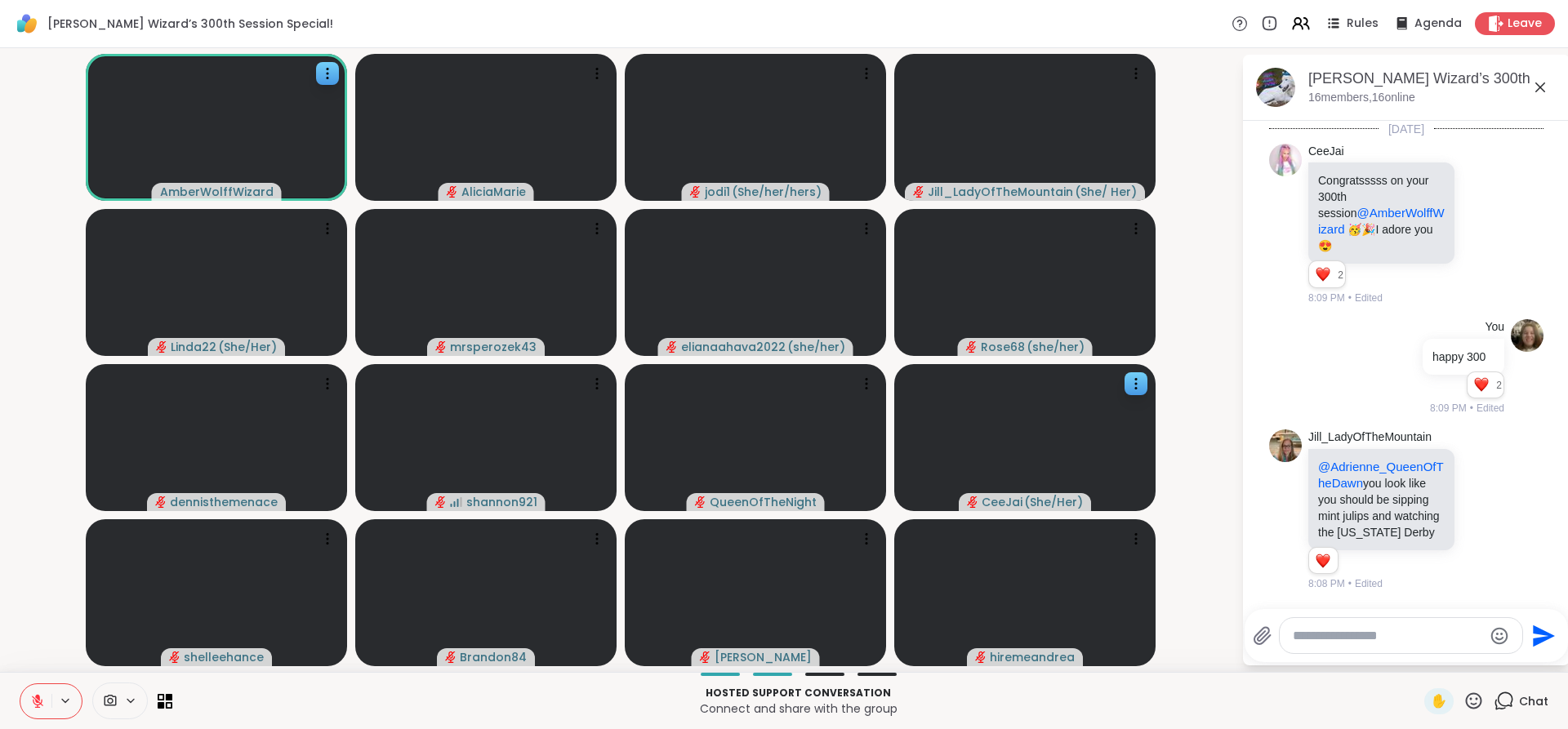
scroll to position [4362, 0]
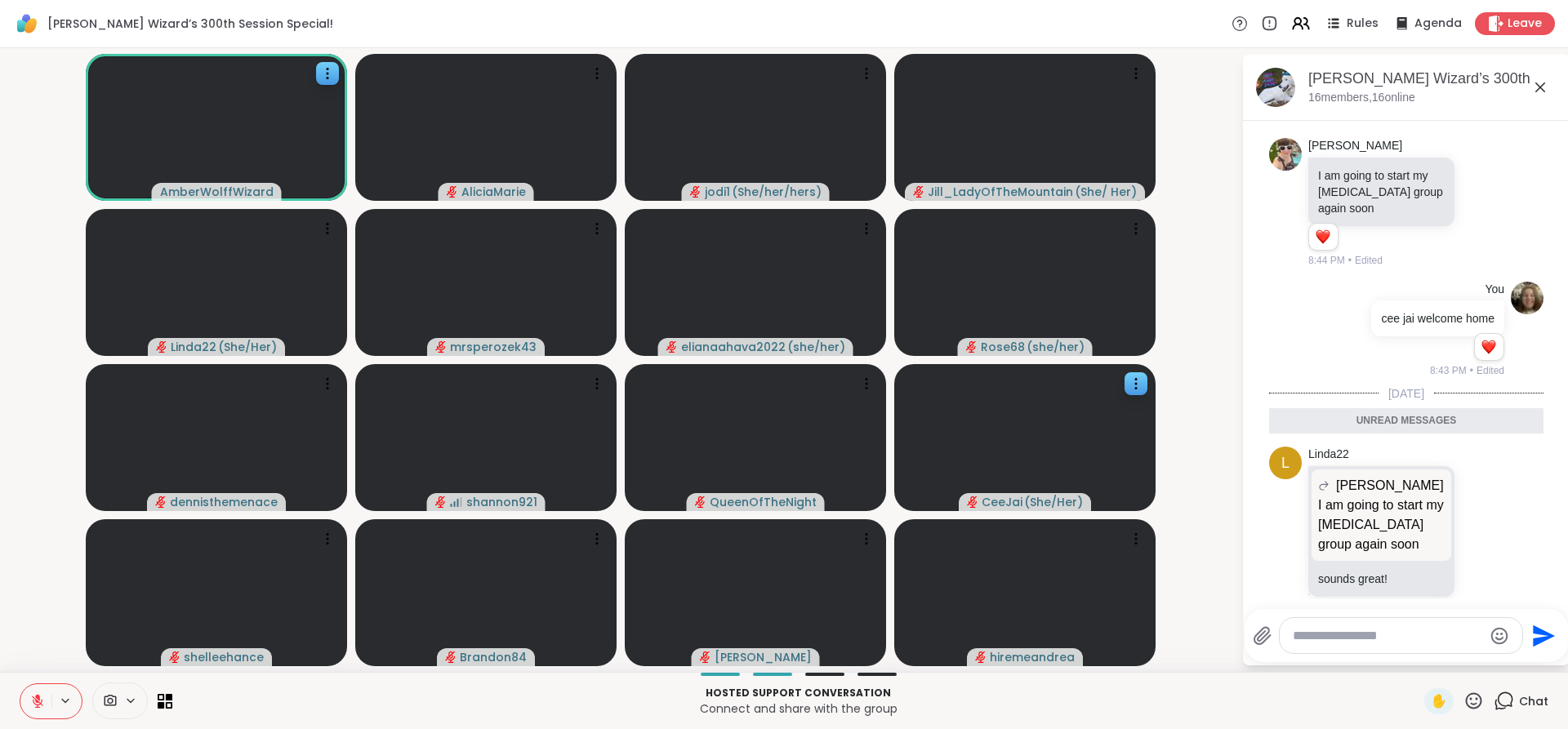
click at [1355, 651] on div at bounding box center [1401, 636] width 242 height 35
click at [1336, 645] on div at bounding box center [1401, 636] width 242 height 35
click at [1343, 635] on textarea "Type your message" at bounding box center [1389, 636] width 190 height 17
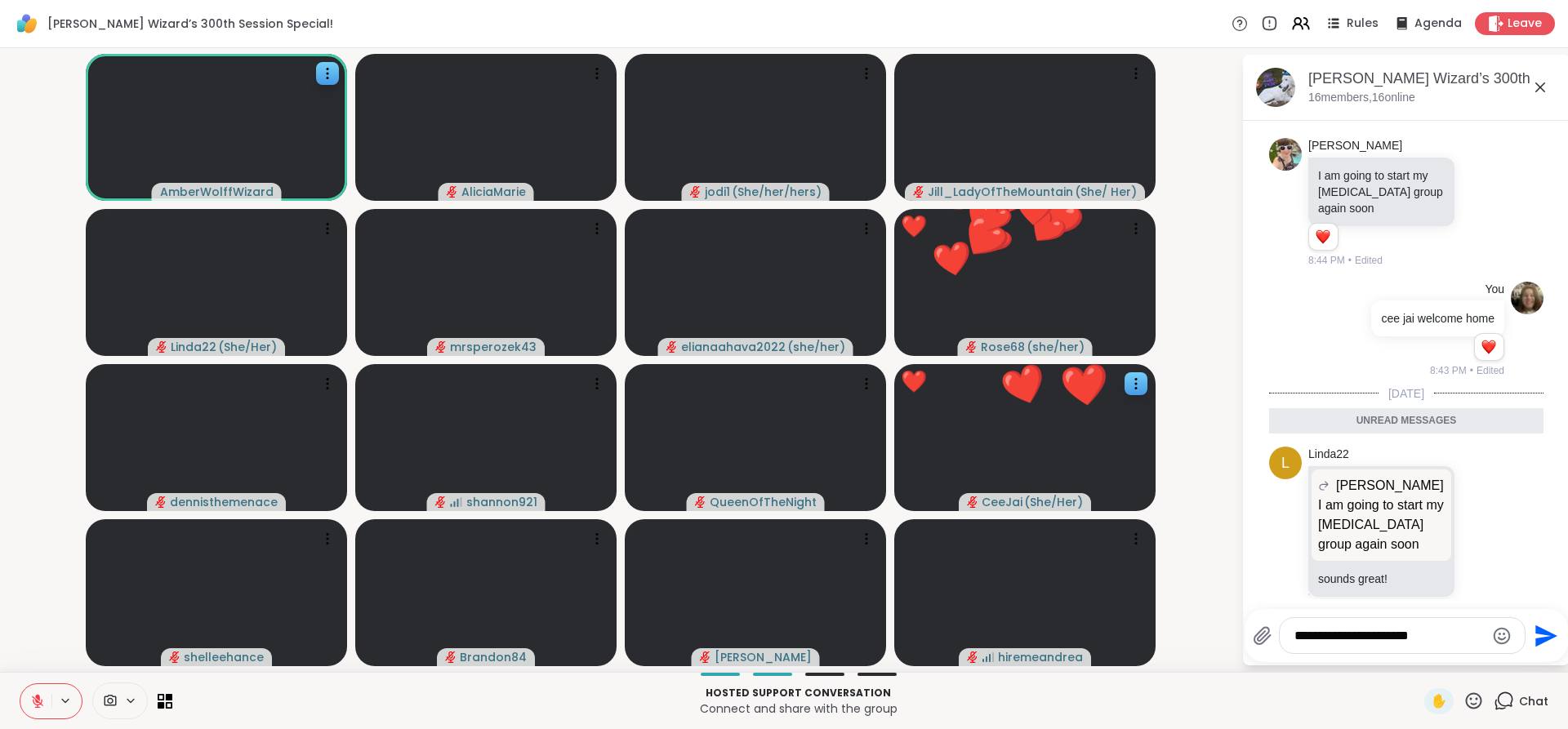
type textarea "**********"
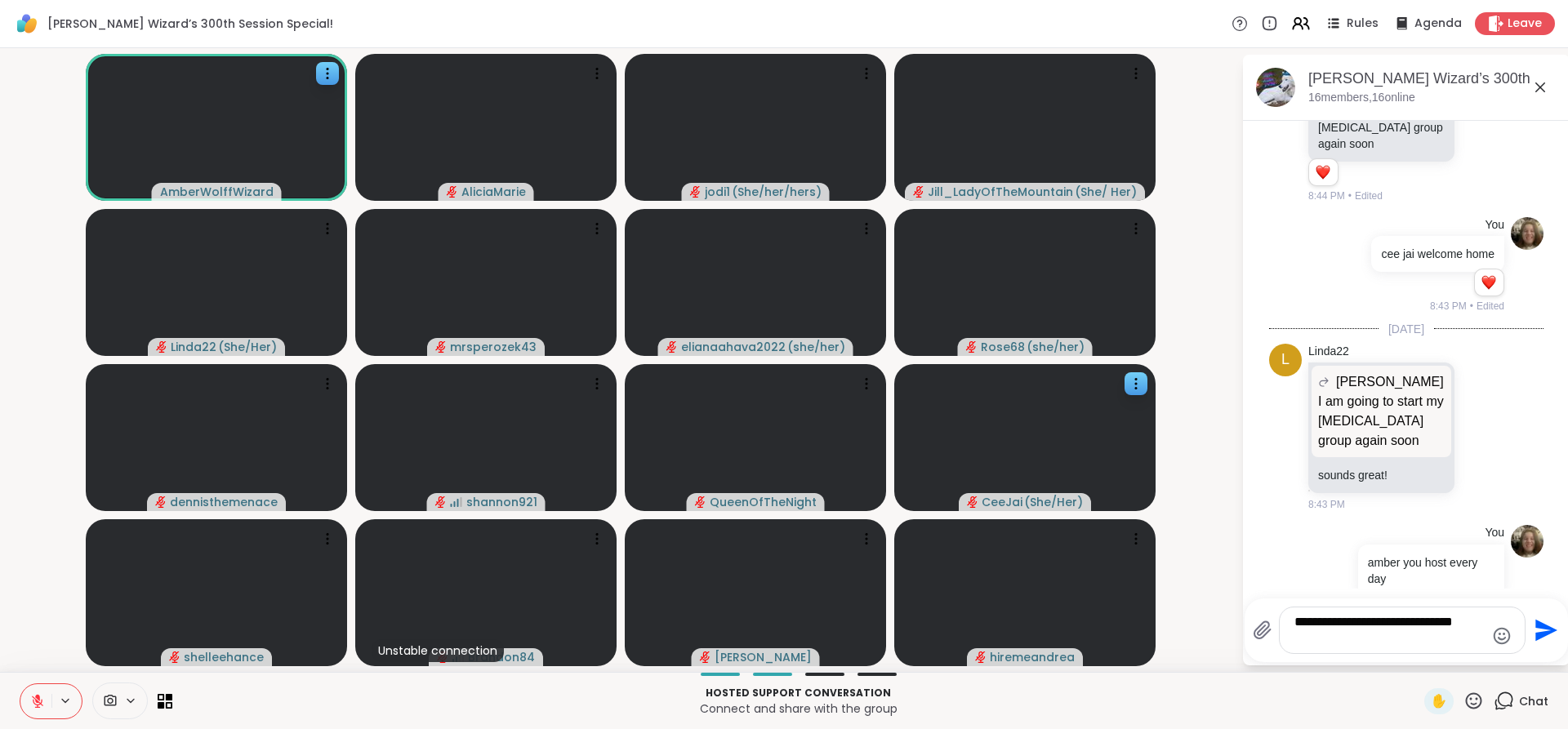
scroll to position [4437, 0]
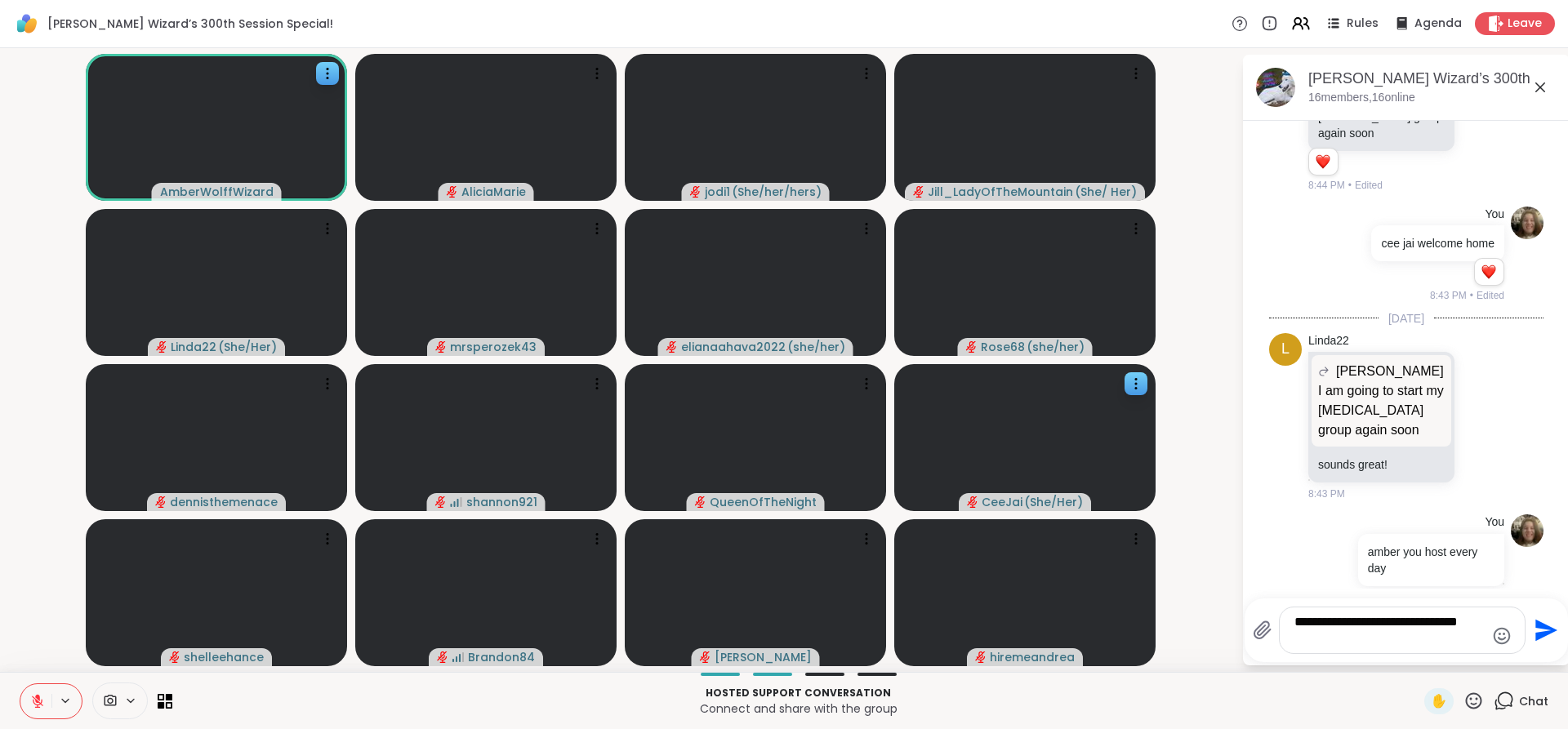
type textarea "**********"
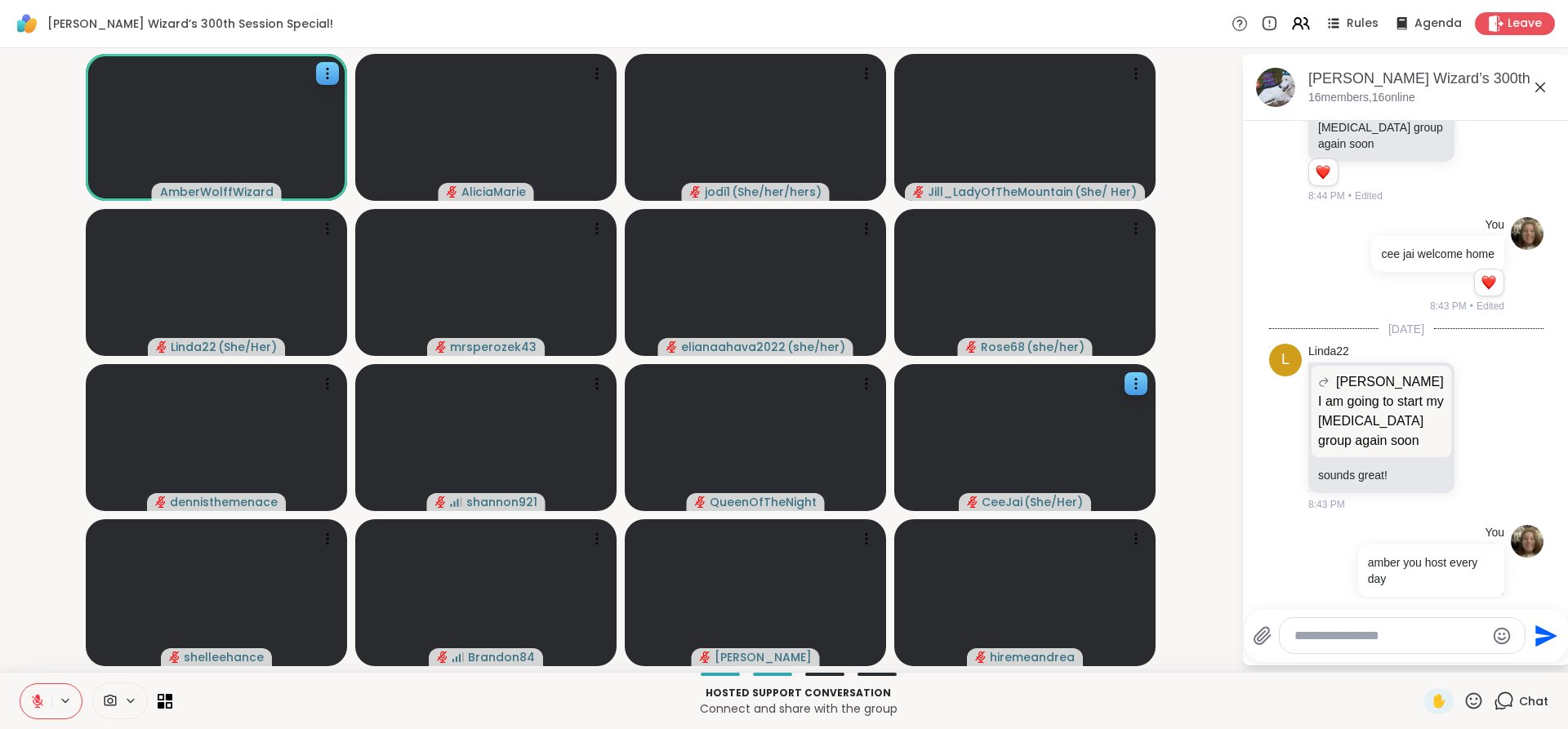
scroll to position [4530, 0]
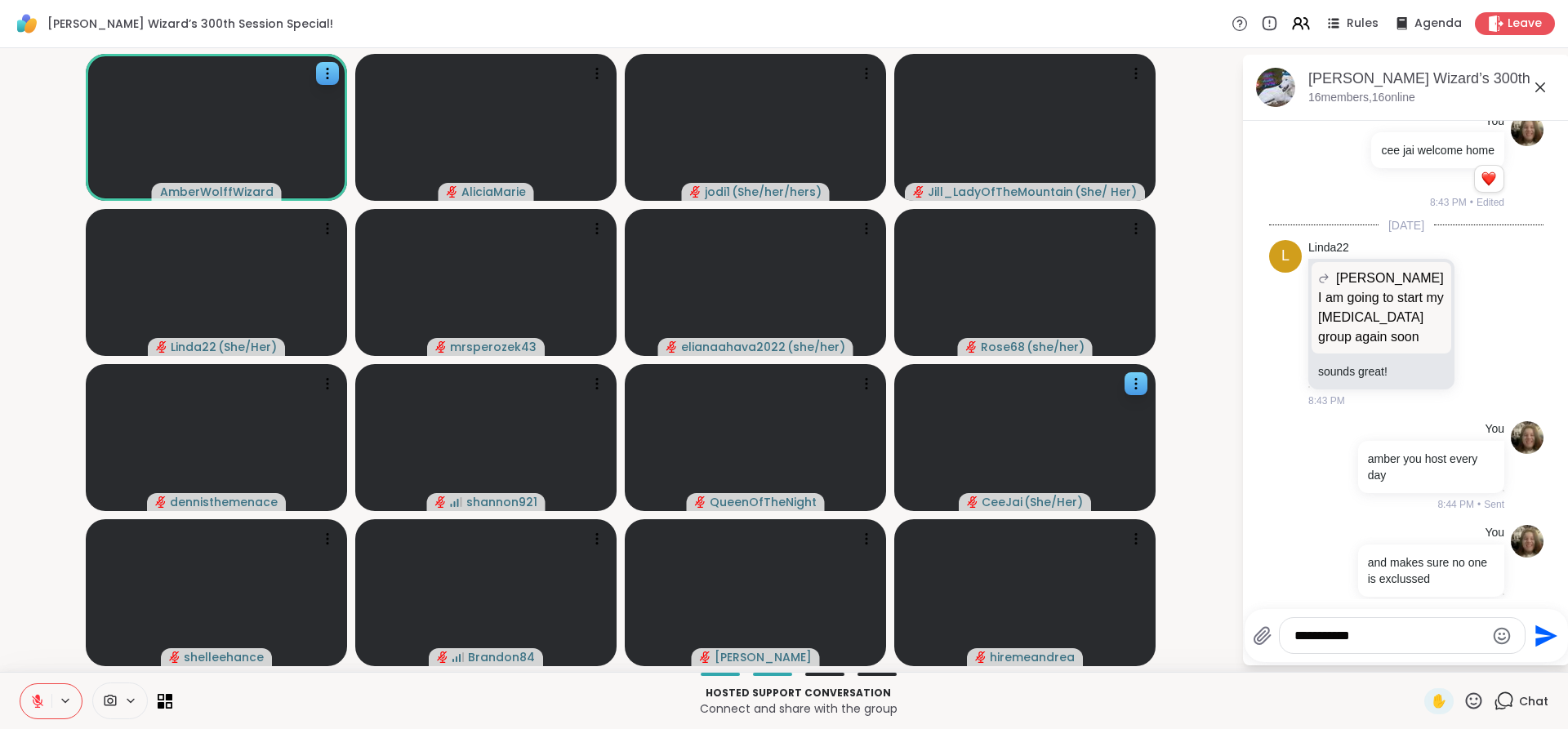
type textarea "**********"
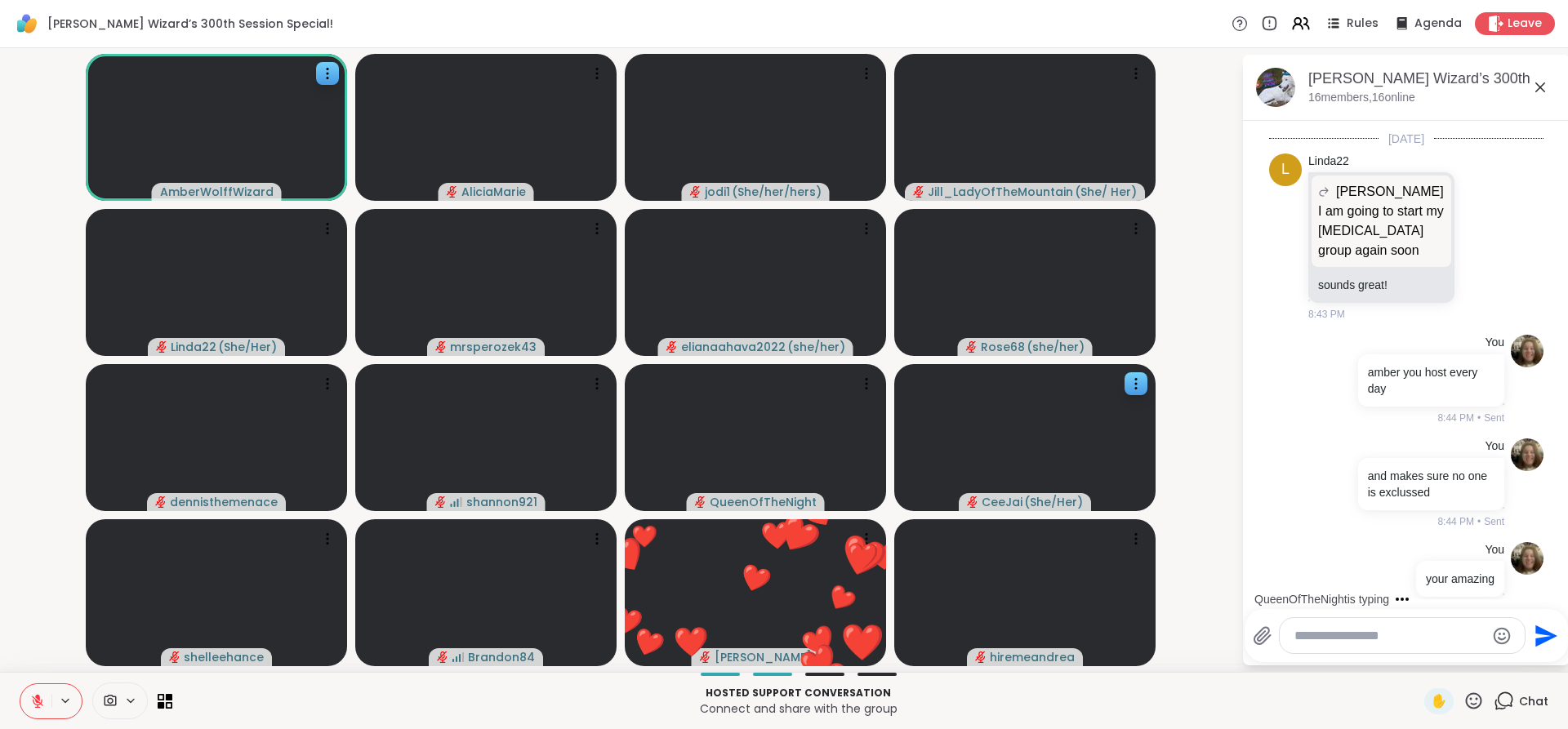
click at [43, 702] on icon at bounding box center [38, 701] width 15 height 15
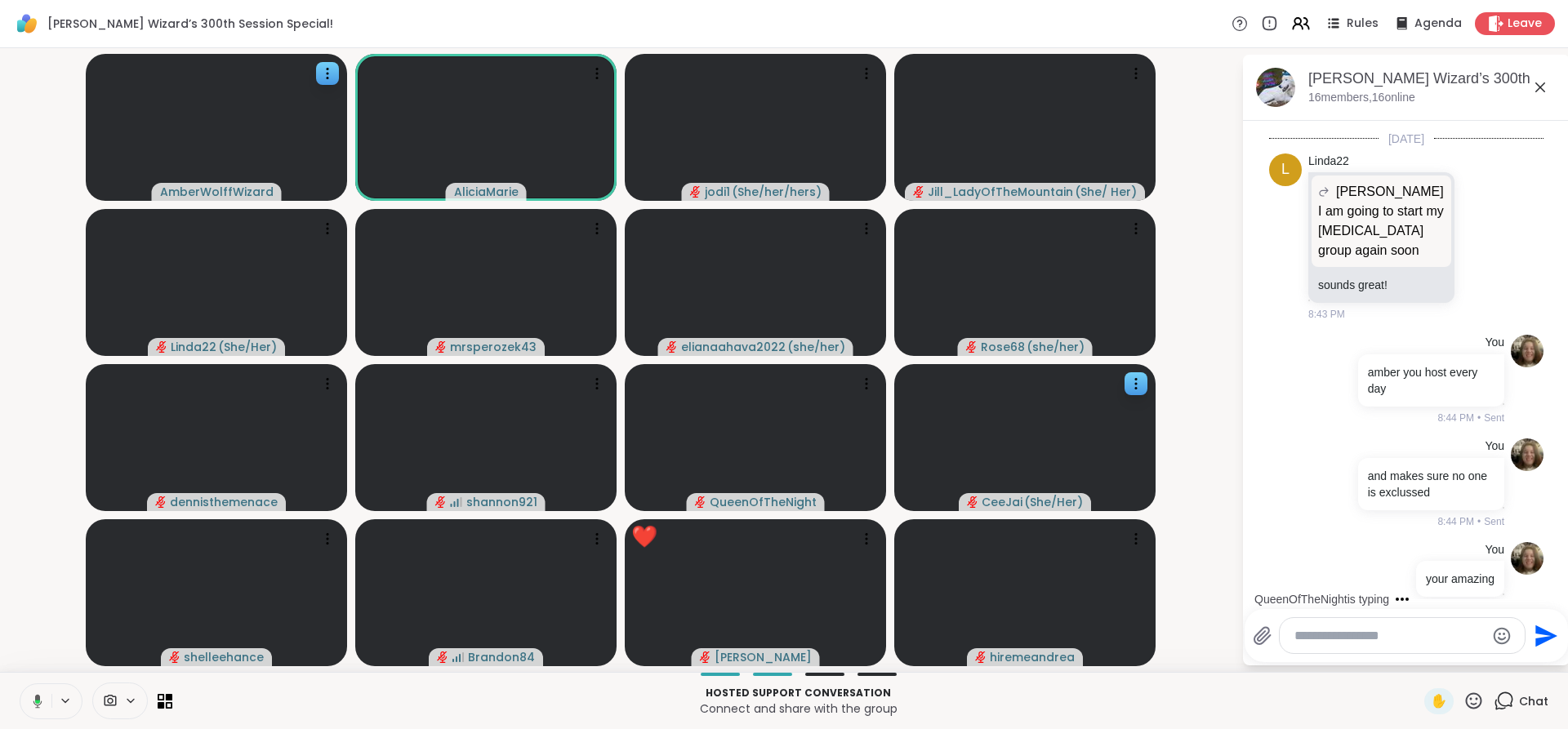
click at [43, 702] on button at bounding box center [34, 700] width 33 height 34
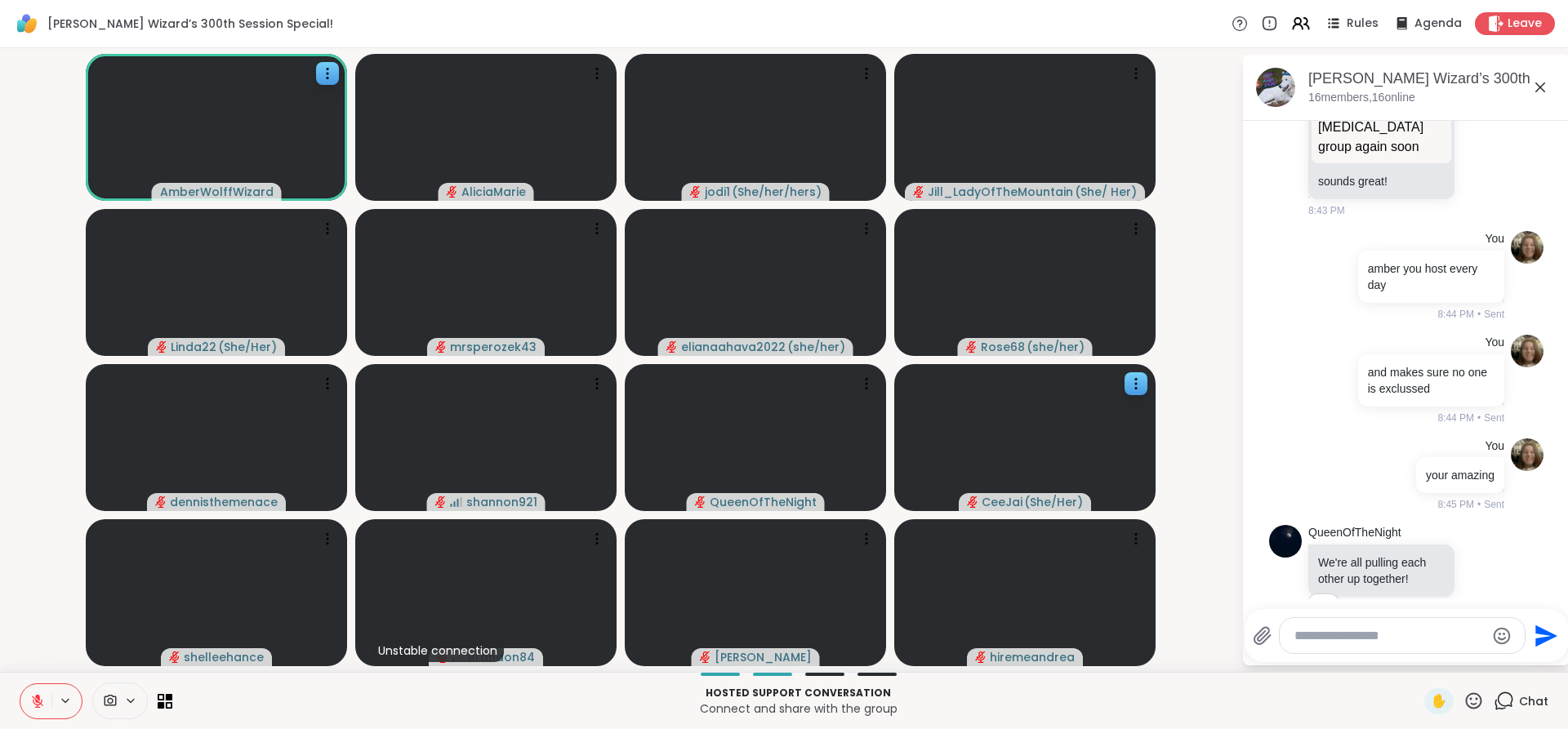
scroll to position [4743, 0]
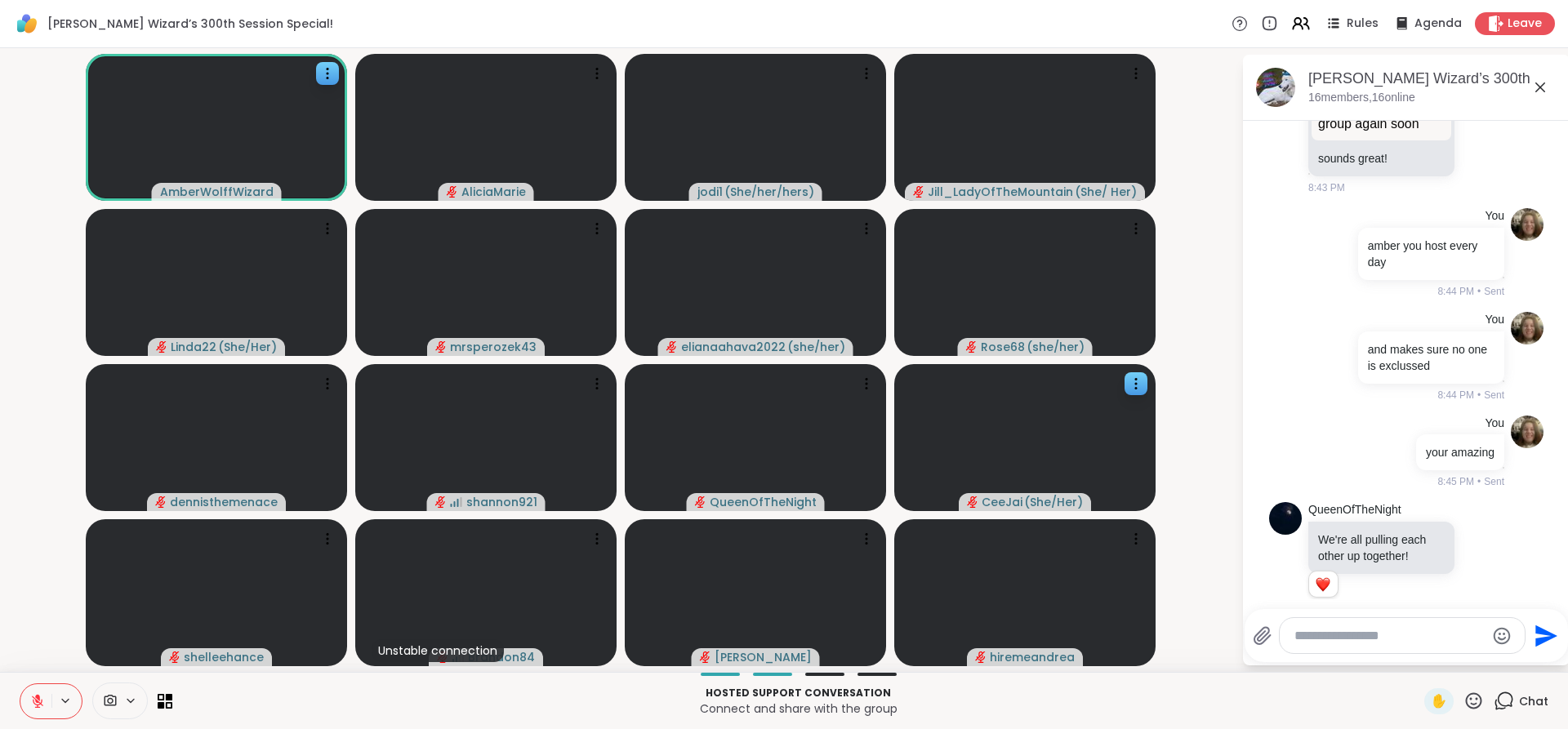
click at [43, 702] on icon at bounding box center [38, 701] width 15 height 15
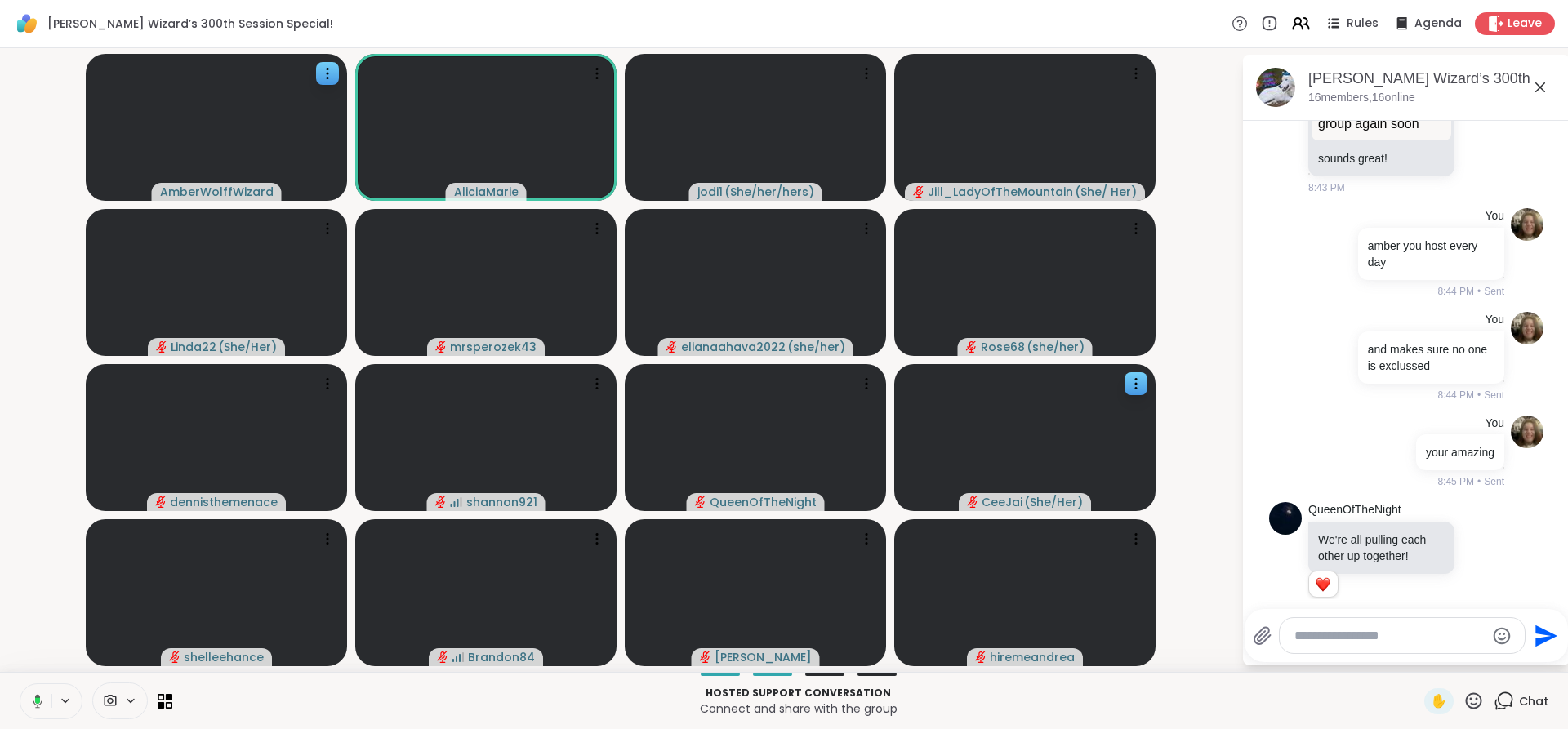
click at [43, 702] on button at bounding box center [34, 700] width 33 height 34
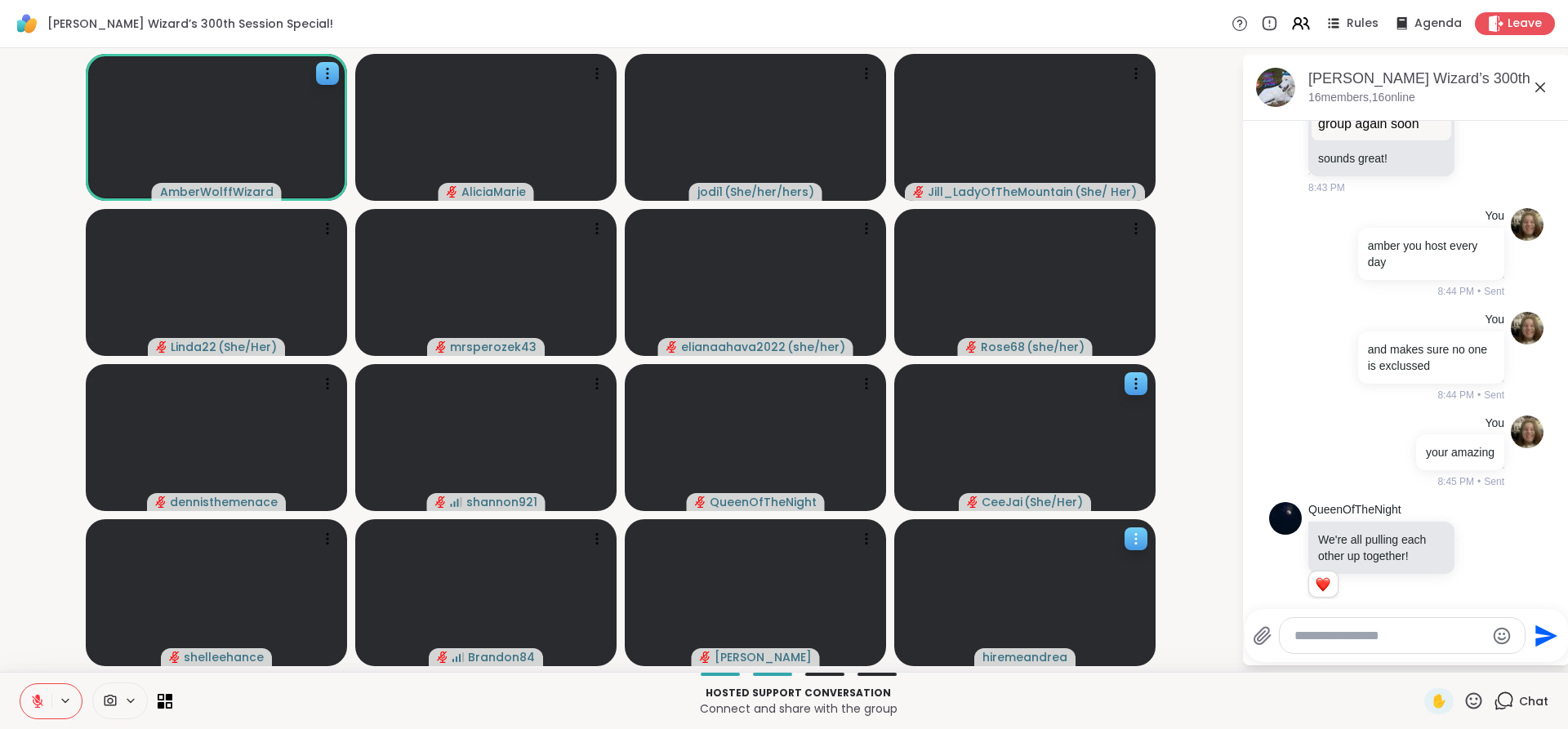
click at [1135, 536] on icon at bounding box center [1136, 539] width 17 height 17
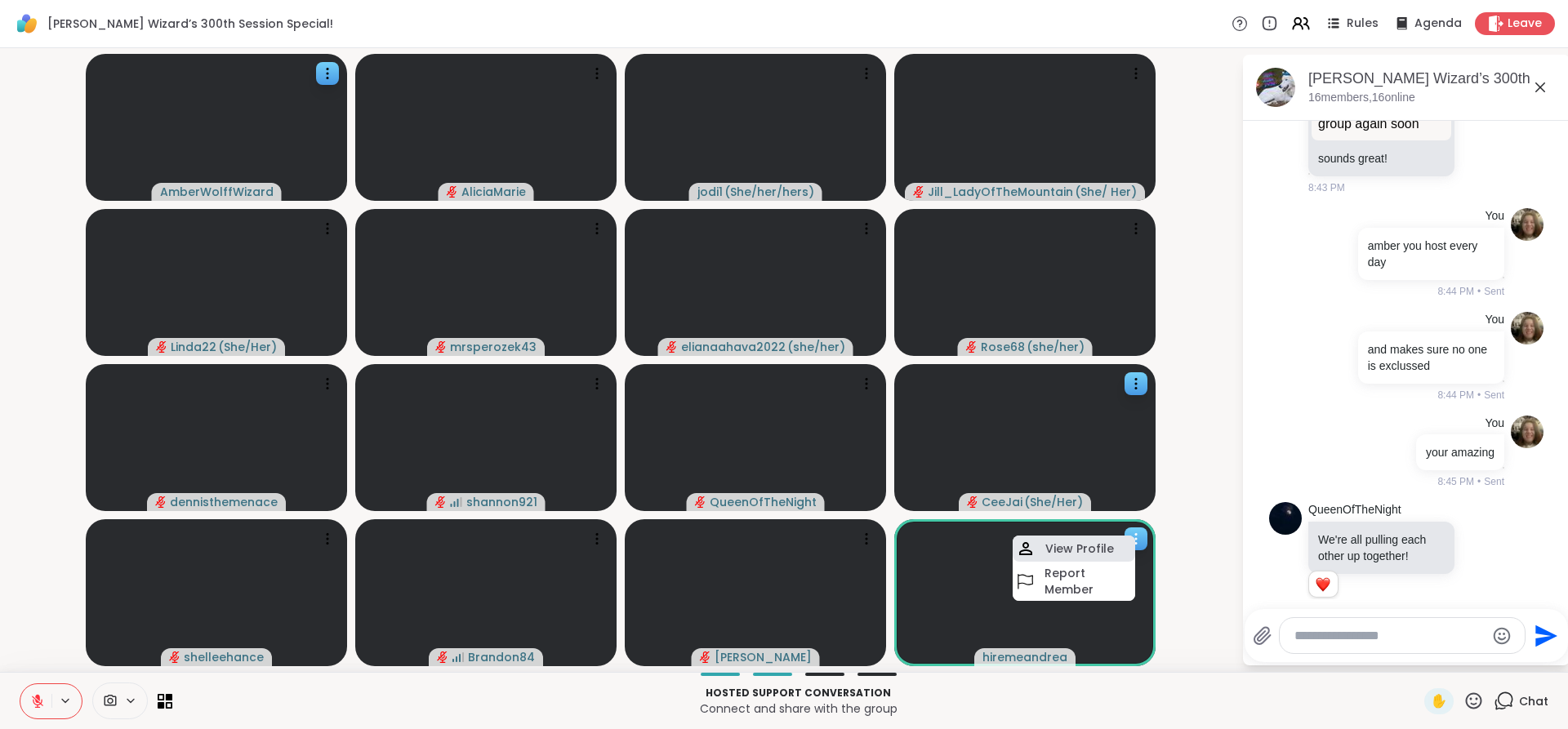
click at [1096, 543] on h4 "View Profile" at bounding box center [1080, 549] width 68 height 17
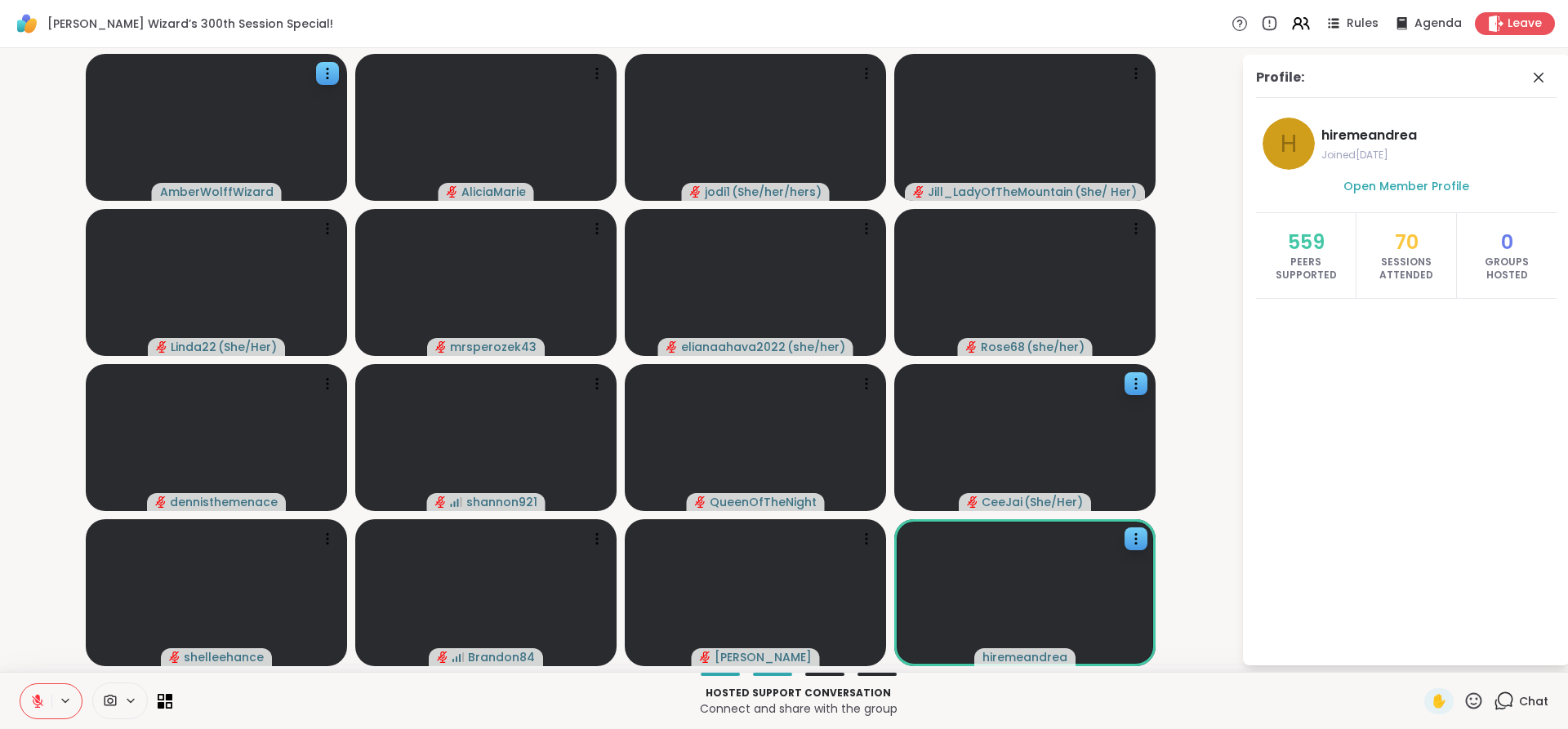
click at [1549, 80] on span at bounding box center [1540, 77] width 23 height 19
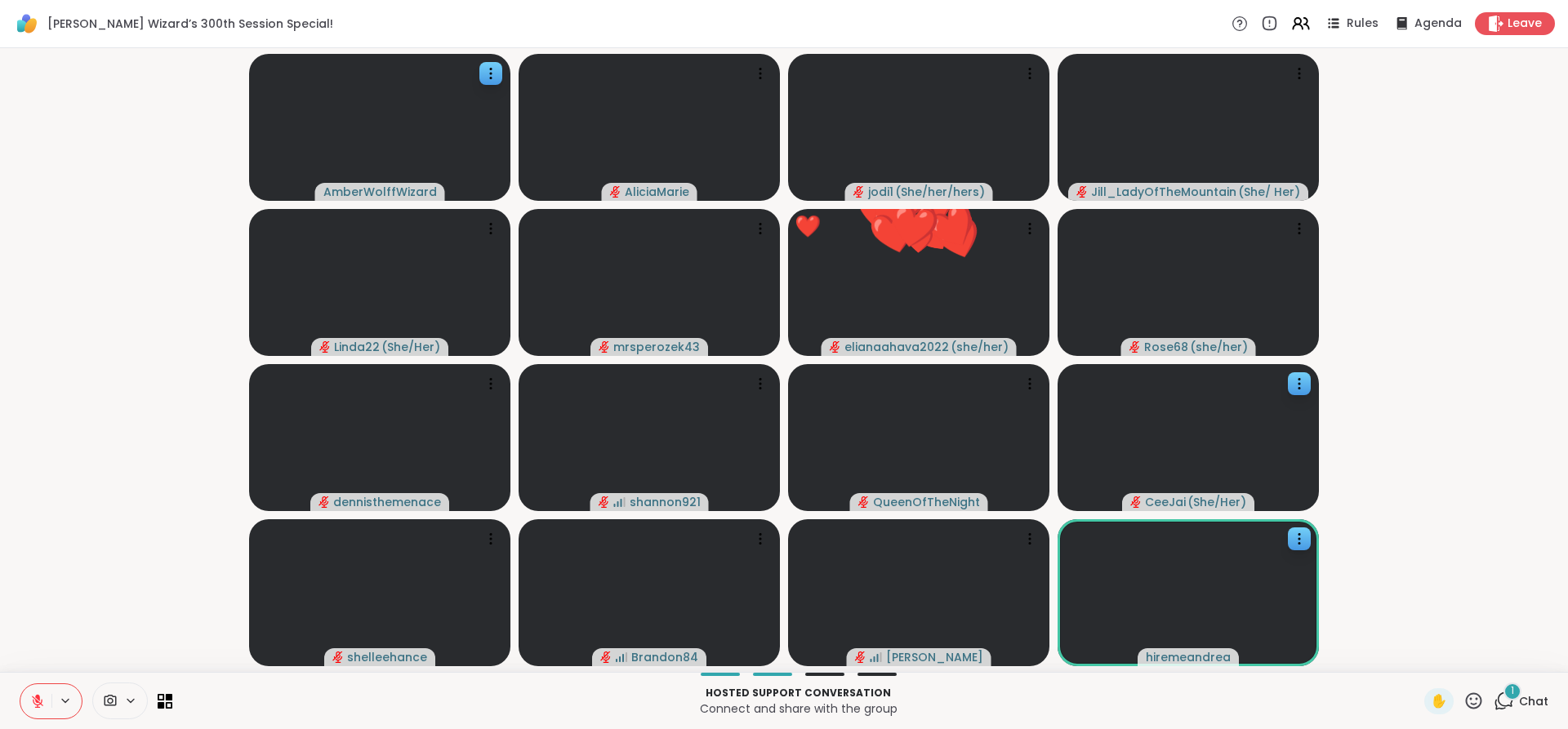
click at [1504, 697] on div "1" at bounding box center [1513, 691] width 18 height 18
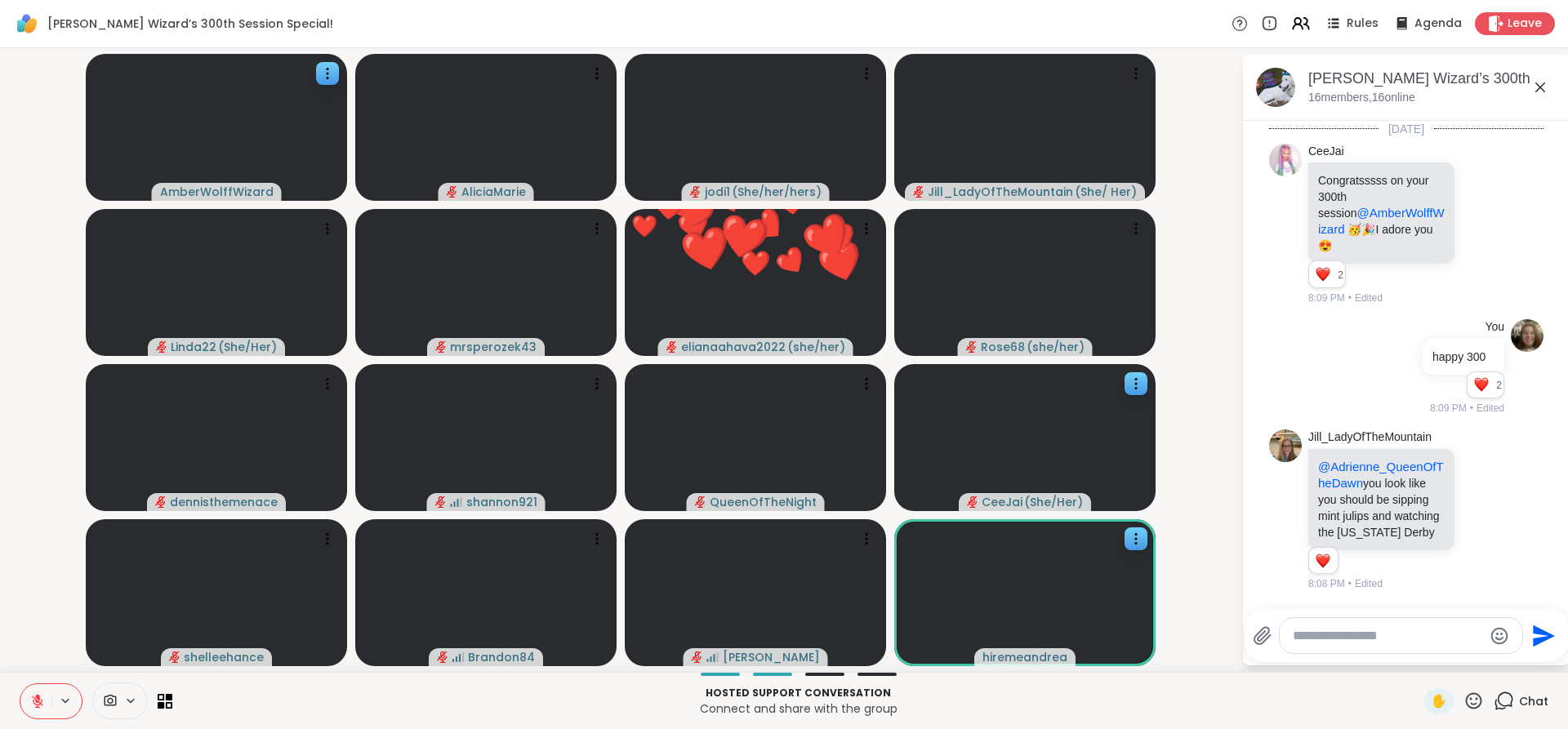
scroll to position [4886, 0]
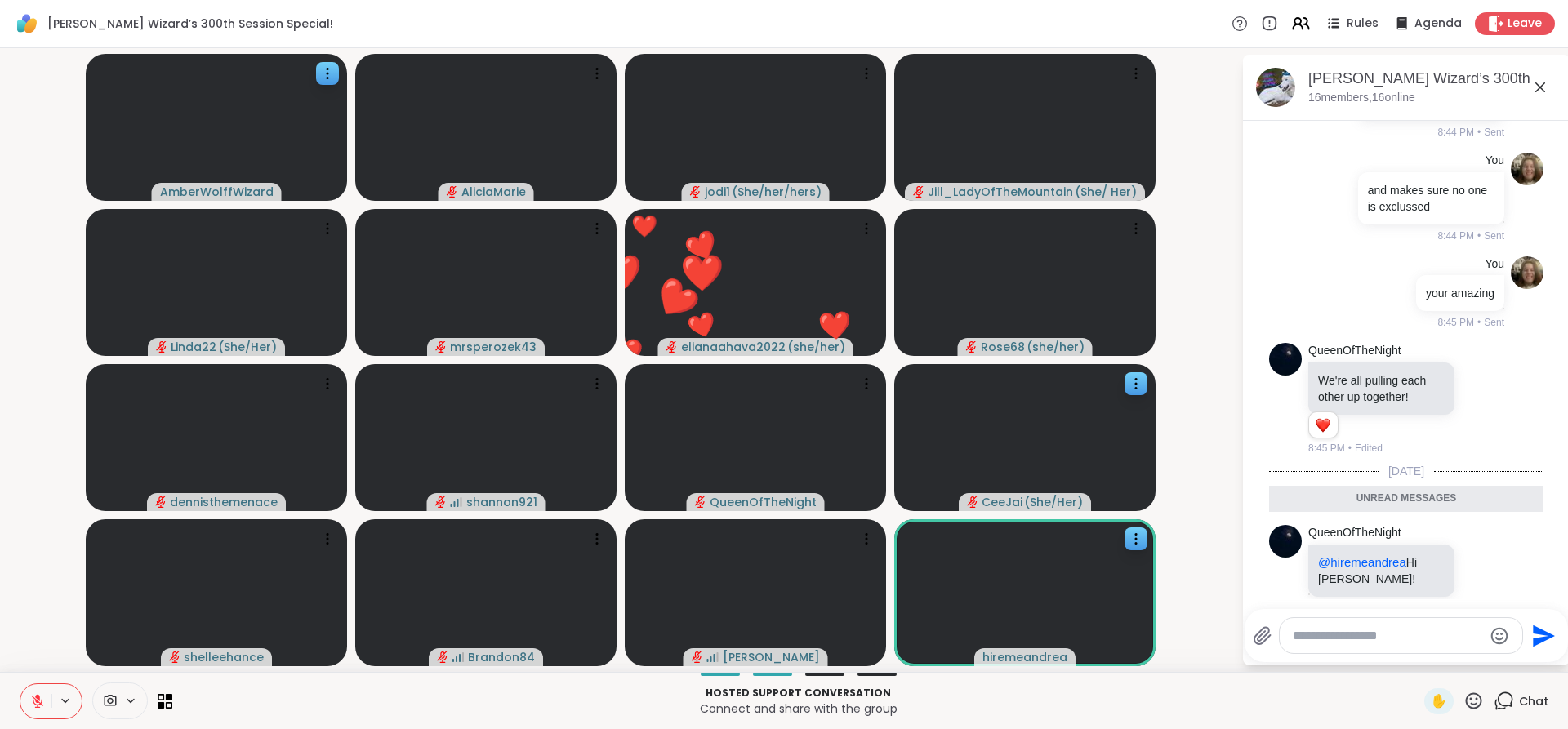
click at [1348, 630] on textarea "Type your message" at bounding box center [1389, 636] width 190 height 17
type textarea "**********"
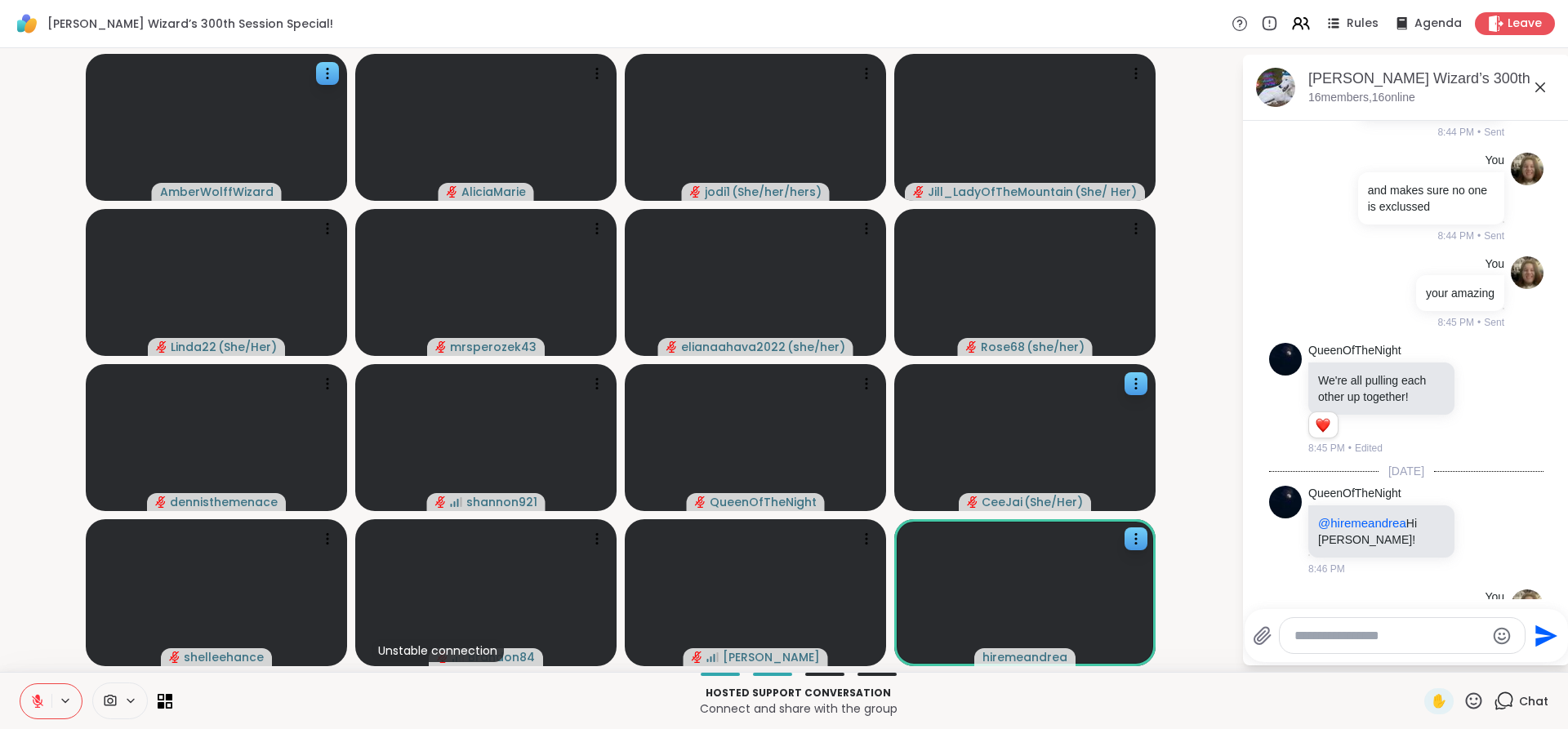
scroll to position [4934, 0]
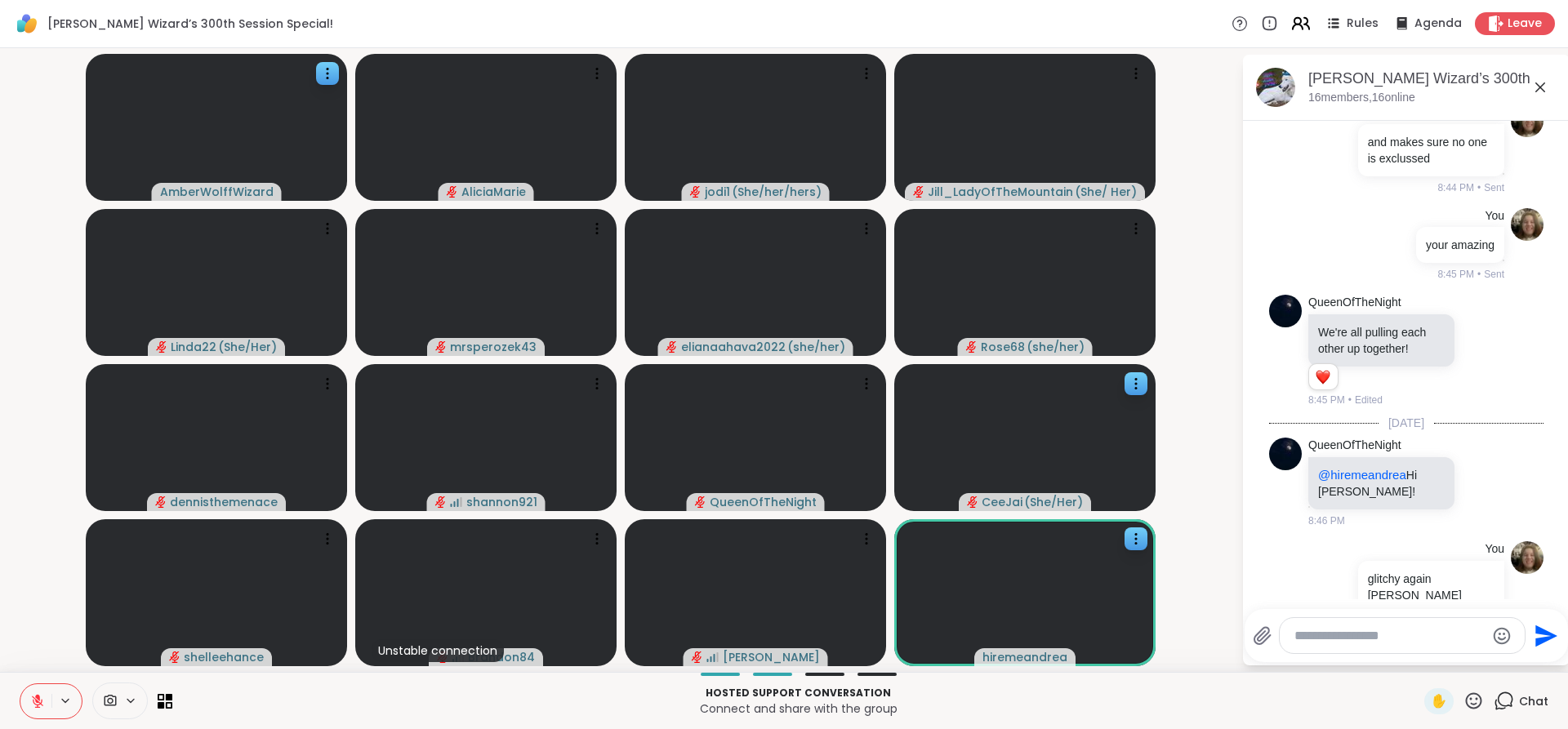
click at [1294, 23] on icon at bounding box center [1297, 20] width 6 height 6
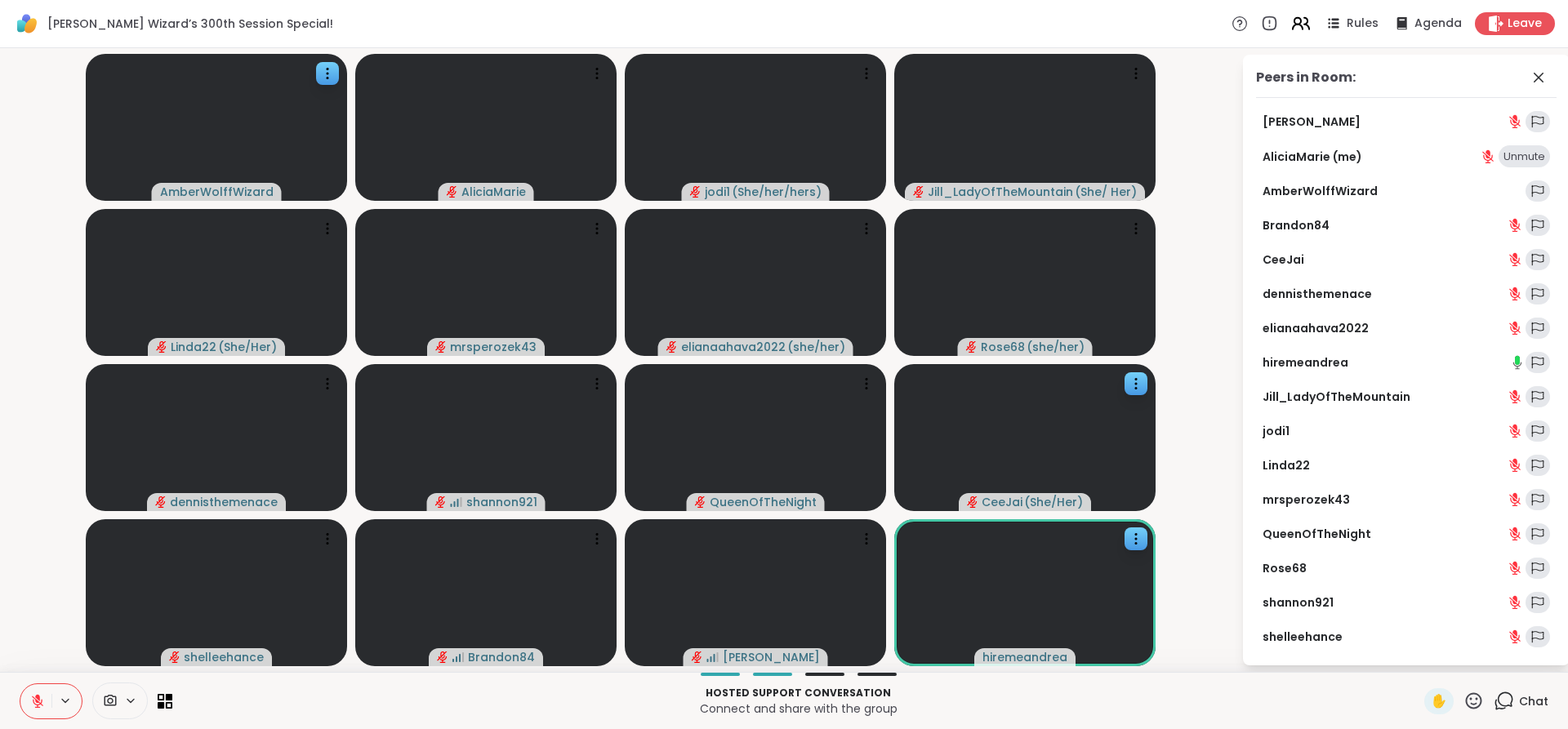
click at [1294, 20] on icon at bounding box center [1297, 20] width 6 height 6
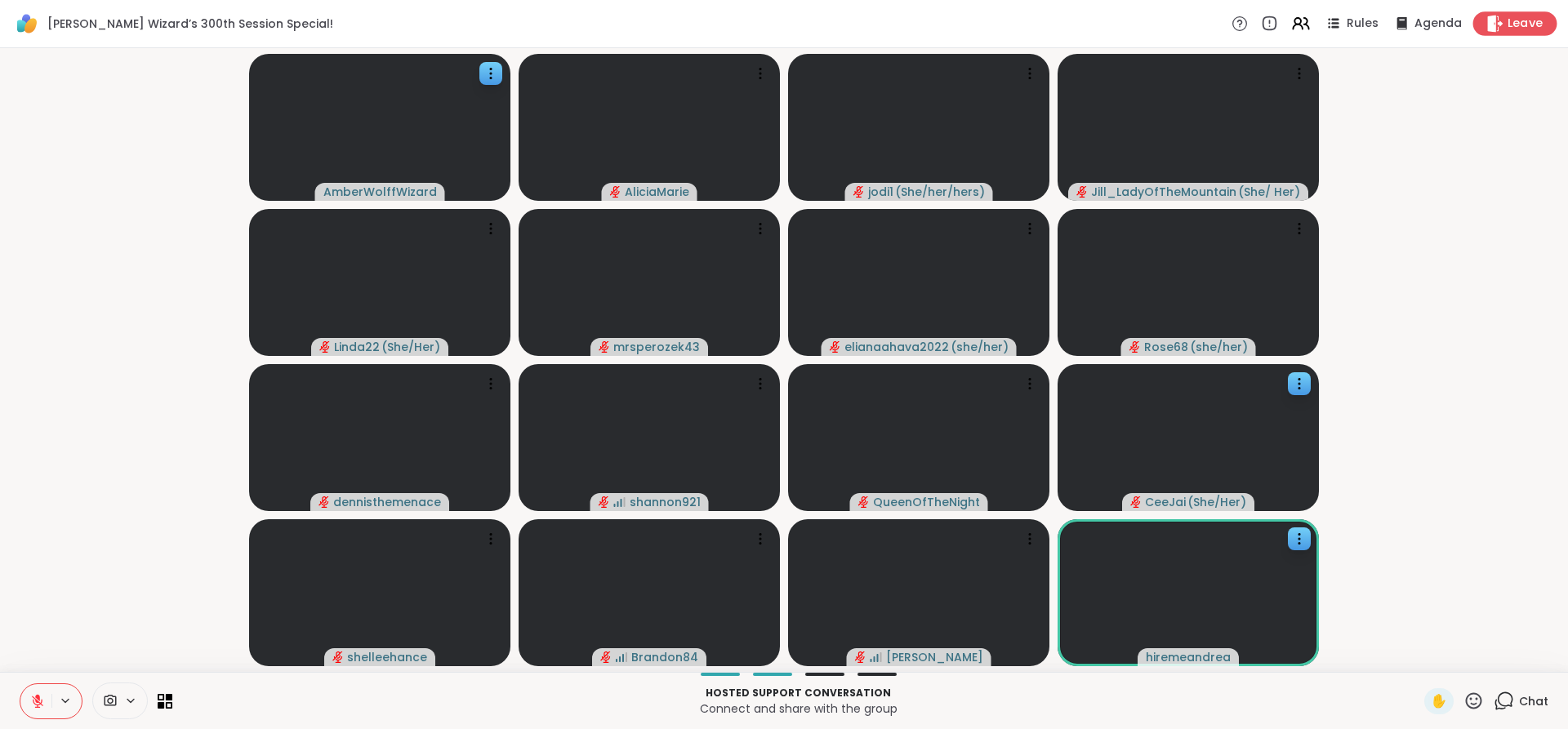
click at [1508, 16] on span "Leave" at bounding box center [1525, 24] width 36 height 18
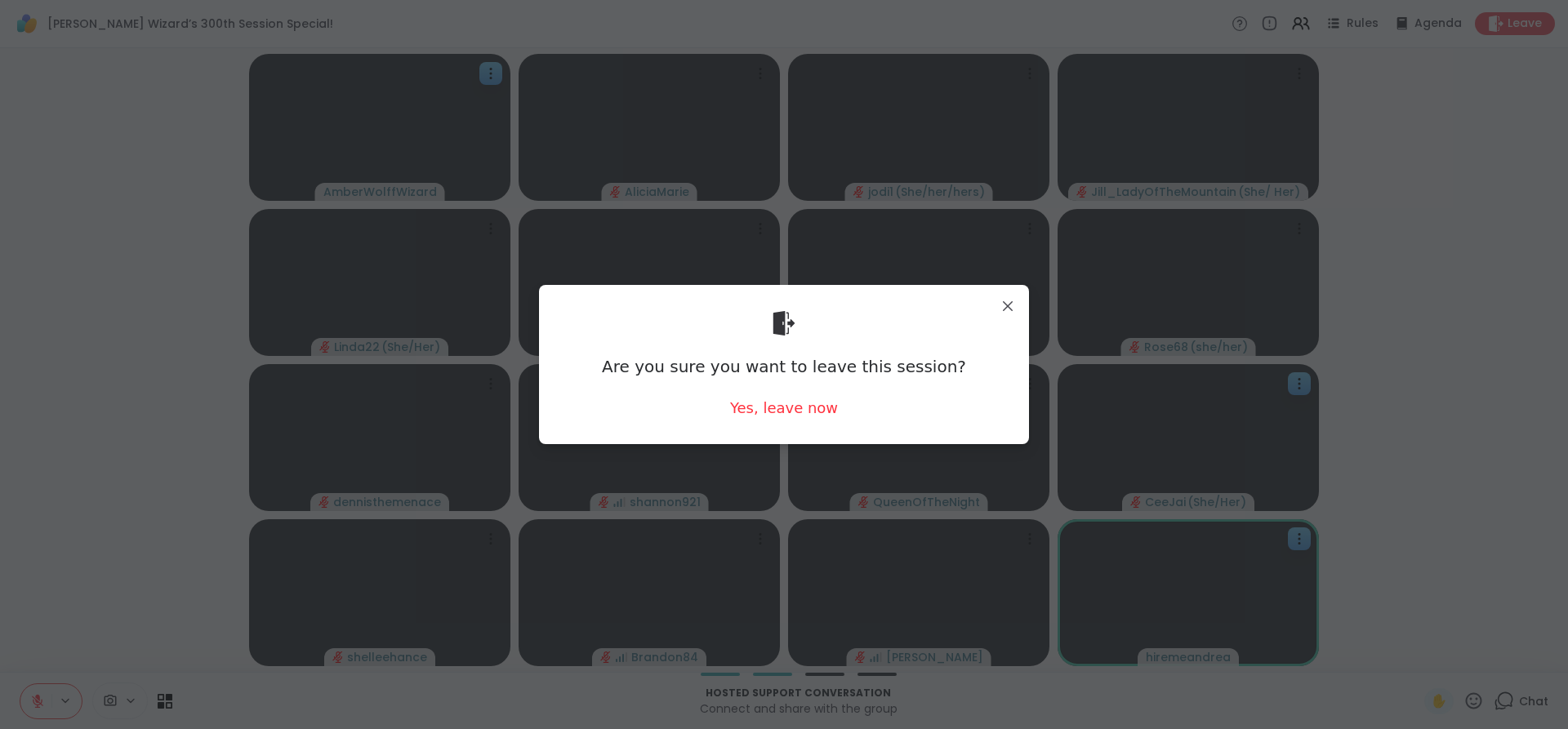
click at [1010, 291] on div "Are you sure you want to leave this session? Yes, leave now" at bounding box center [784, 364] width 490 height 159
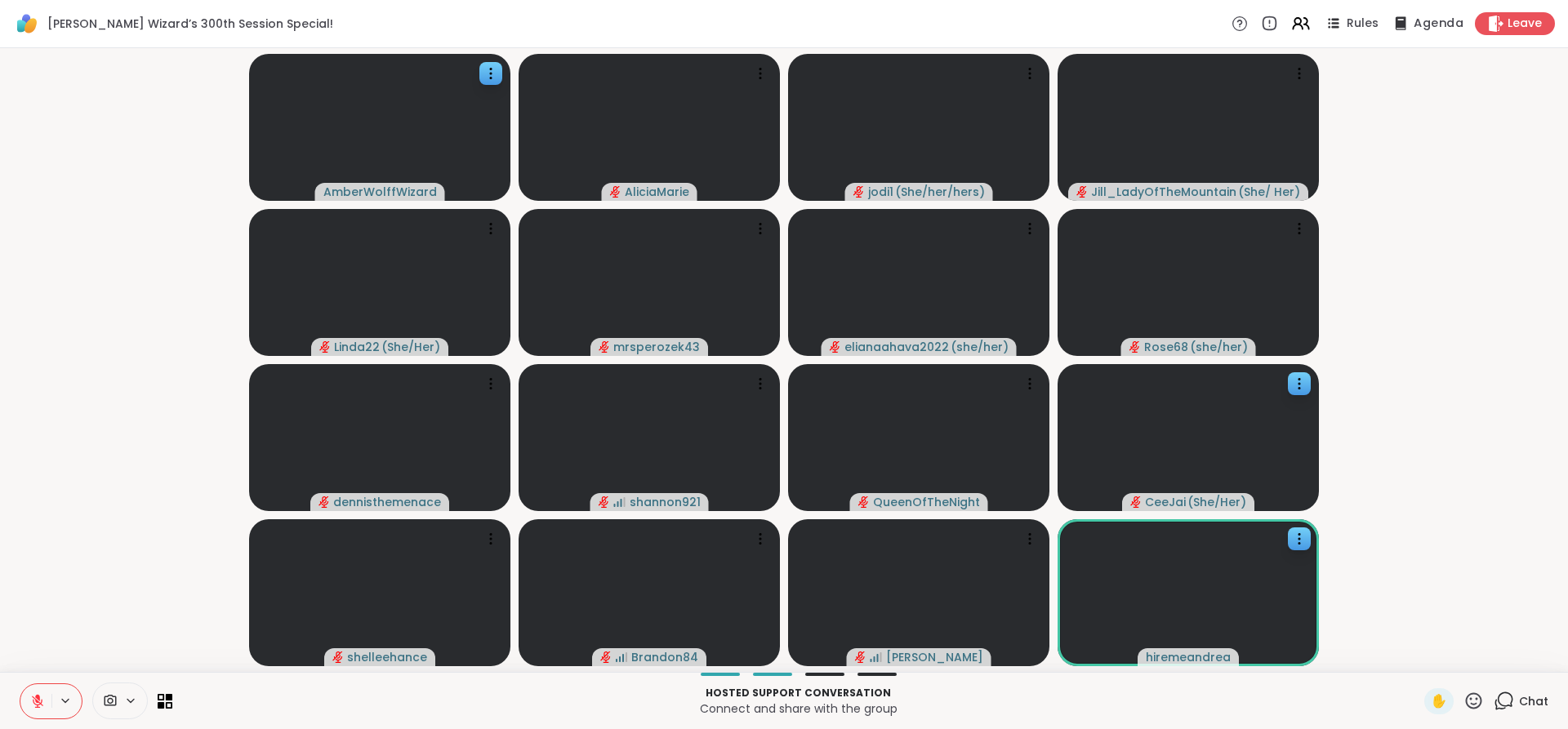
click at [1427, 29] on span "Agenda" at bounding box center [1439, 24] width 50 height 18
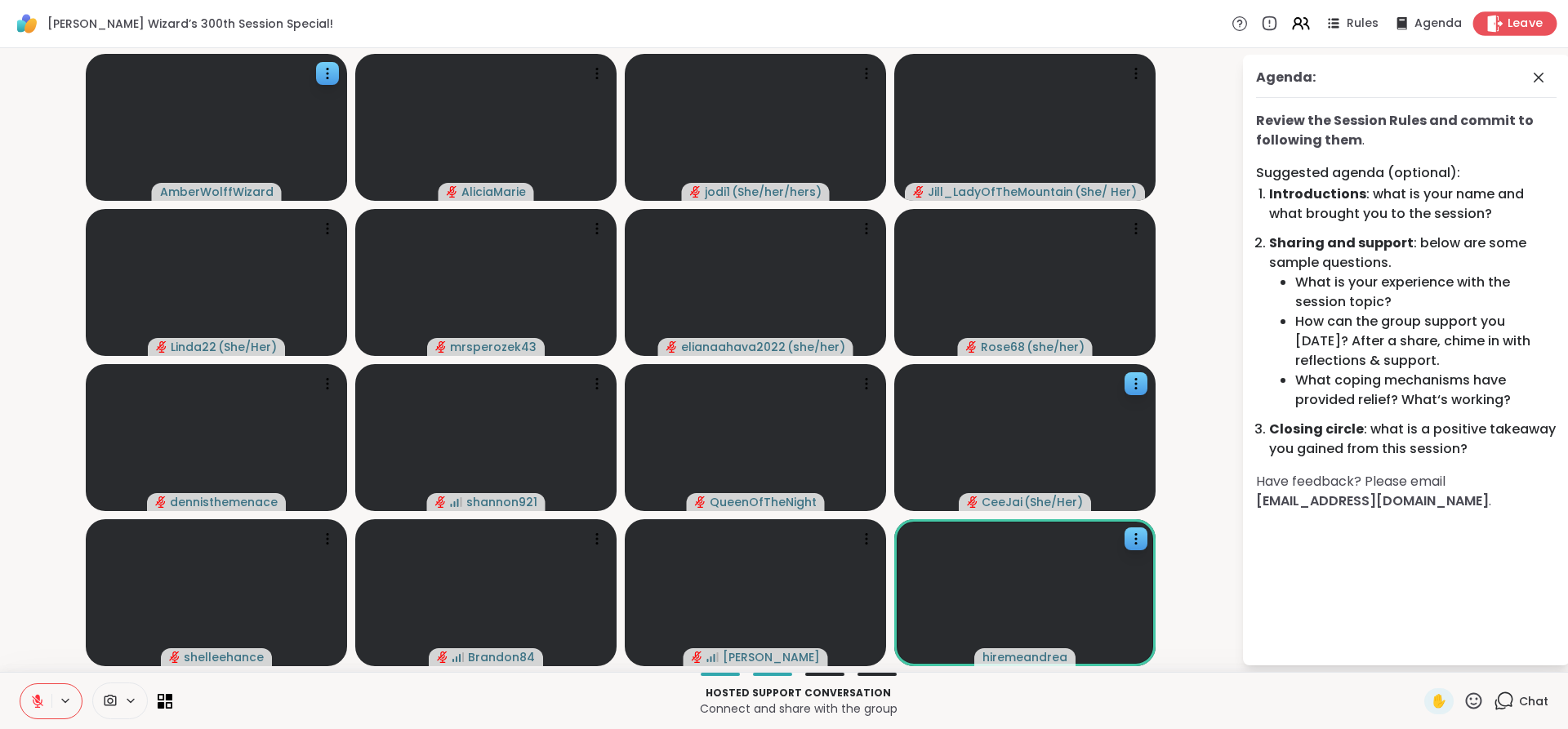
click at [1510, 18] on span "Leave" at bounding box center [1525, 24] width 36 height 18
click at [1520, 27] on span "Leave" at bounding box center [1525, 24] width 36 height 18
click at [1508, 19] on span "Leave" at bounding box center [1525, 24] width 36 height 18
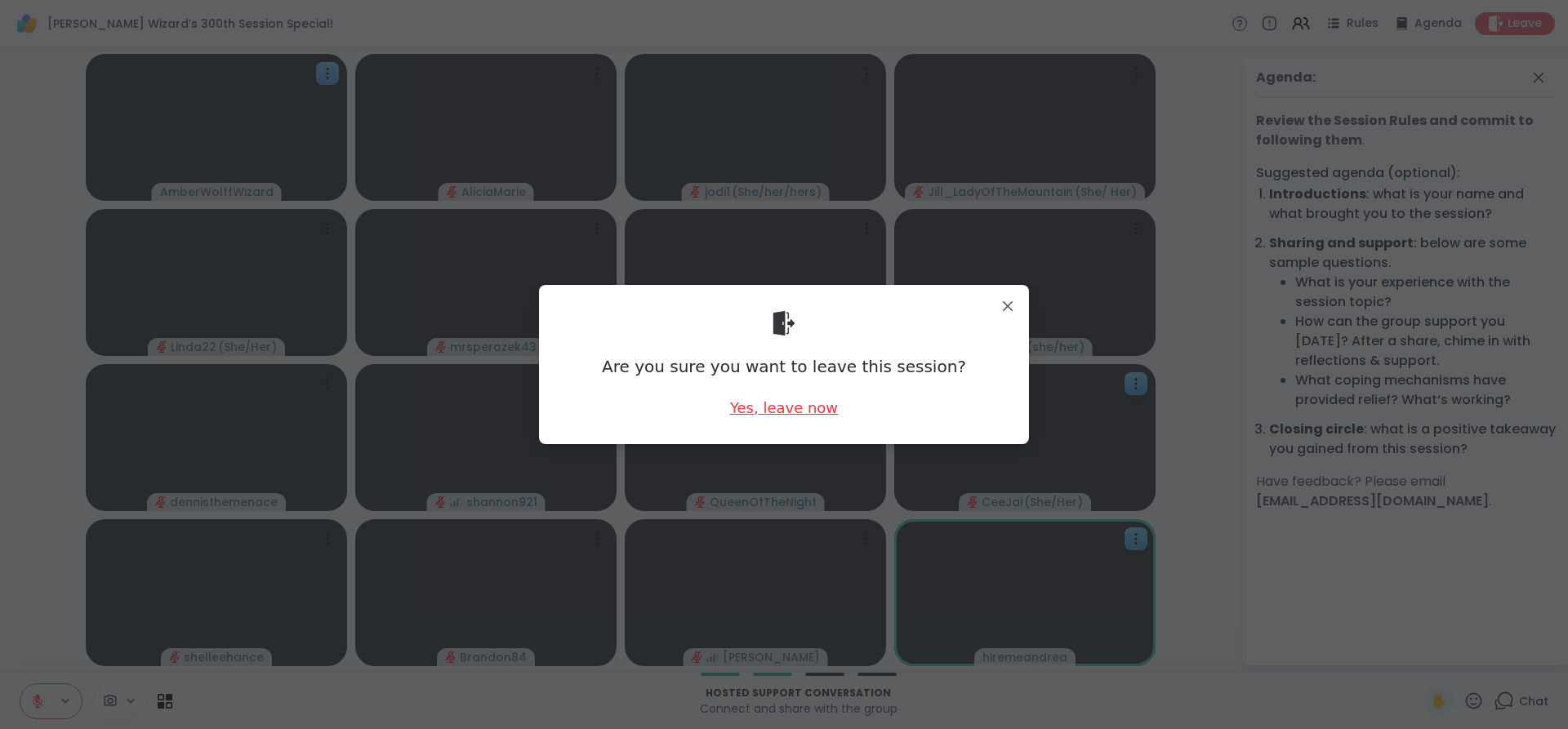
click at [796, 411] on div "Yes, leave now" at bounding box center [784, 407] width 108 height 20
